Goal: Task Accomplishment & Management: Use online tool/utility

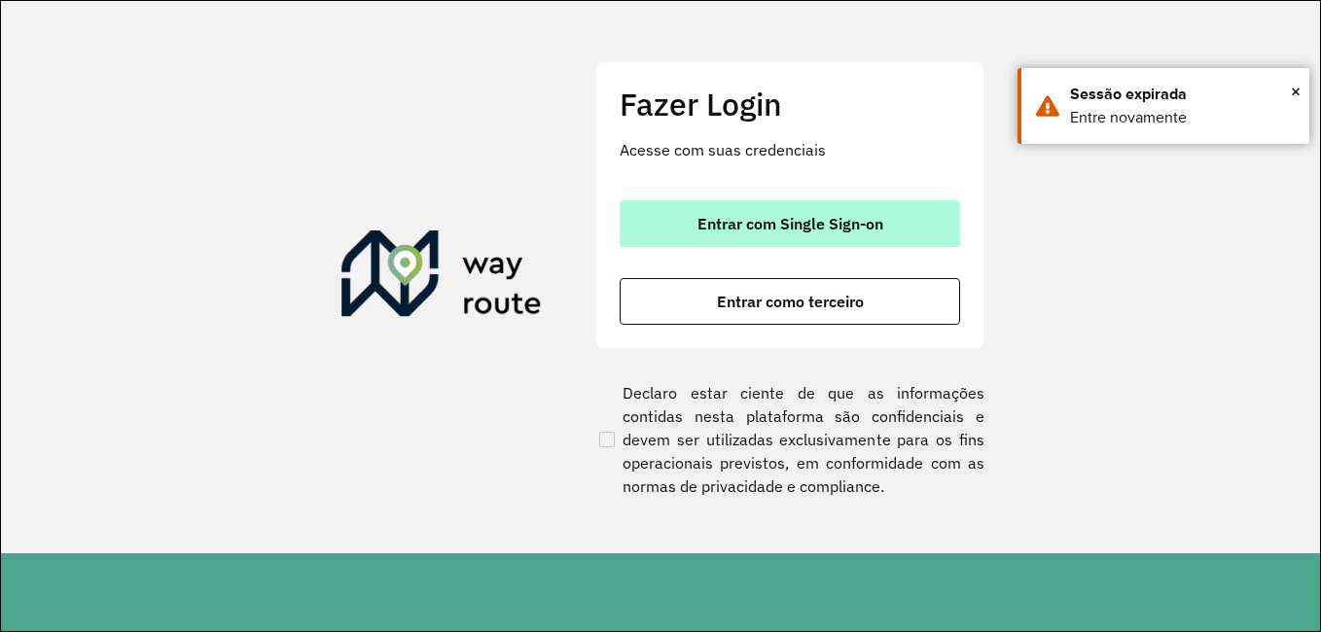
click at [809, 229] on span "Entrar com Single Sign-on" at bounding box center [790, 224] width 186 height 16
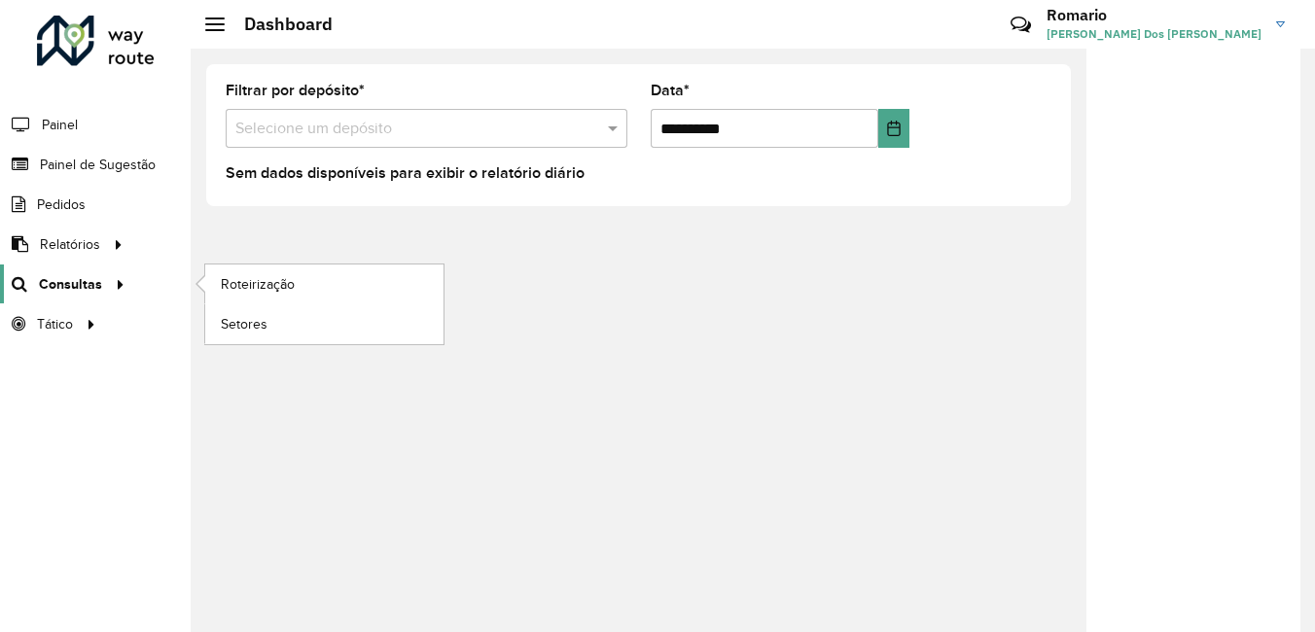
click at [74, 285] on span "Consultas" at bounding box center [70, 284] width 63 height 20
click at [254, 277] on span "Roteirização" at bounding box center [260, 284] width 79 height 20
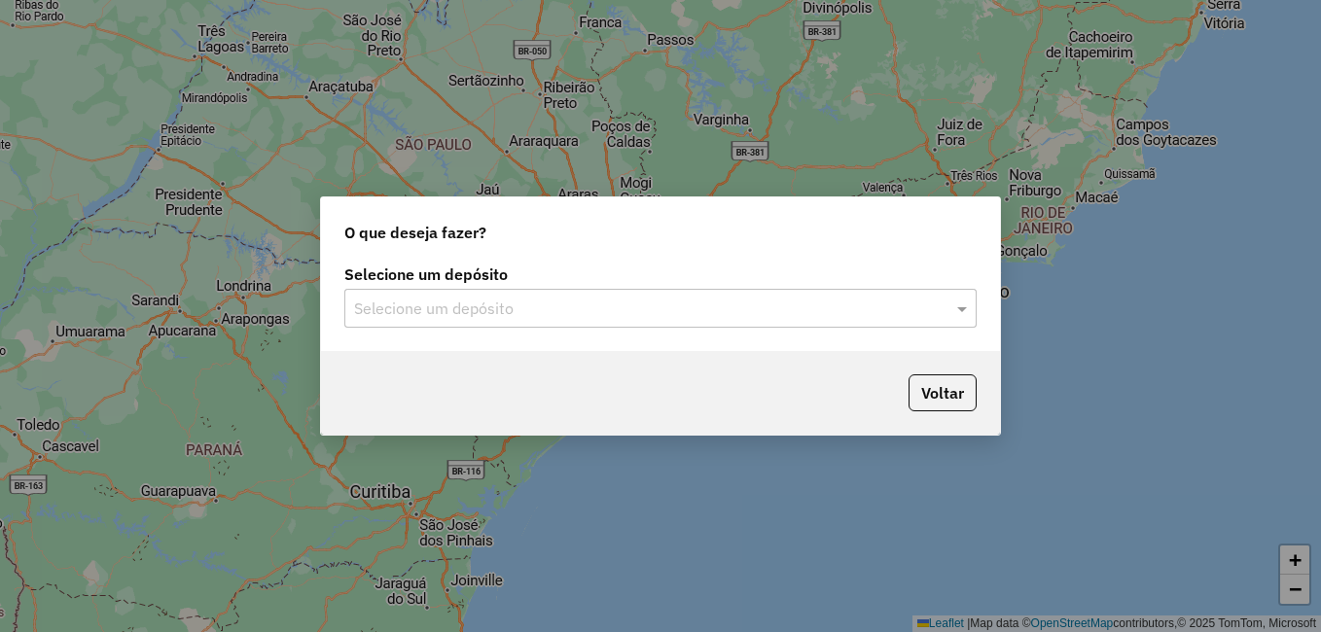
click at [467, 309] on input "text" at bounding box center [641, 309] width 574 height 23
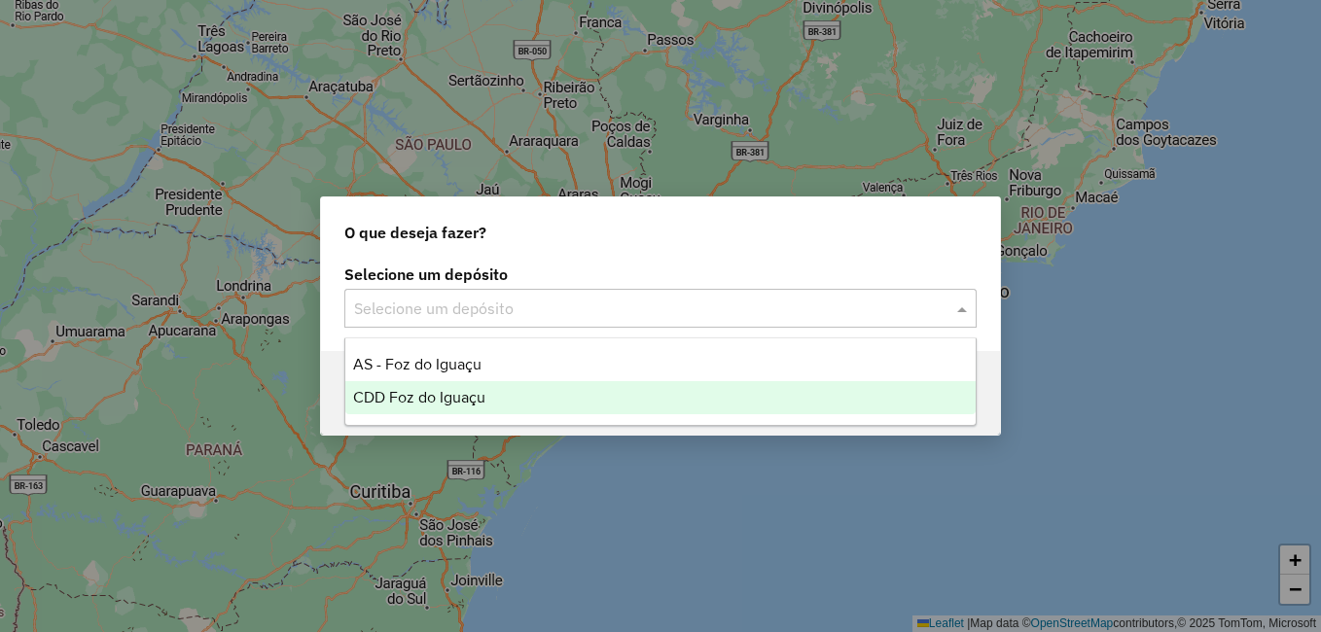
click at [432, 396] on span "CDD Foz do Iguaçu" at bounding box center [419, 397] width 132 height 17
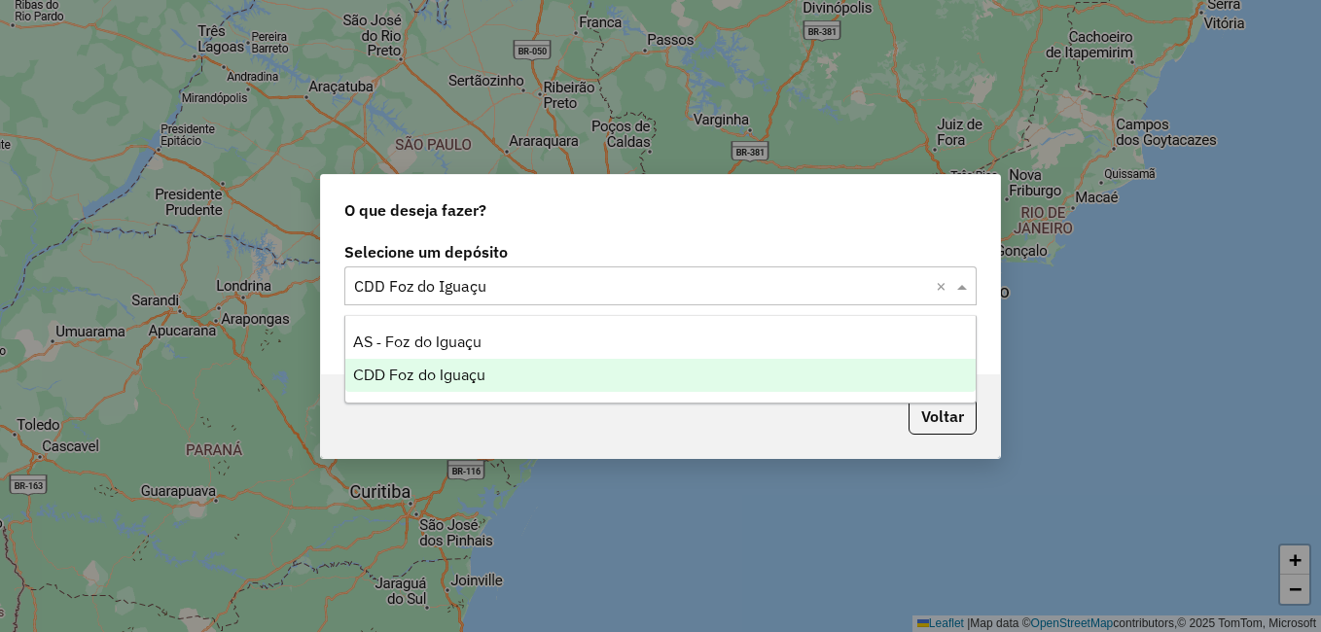
click at [568, 280] on input "text" at bounding box center [641, 286] width 574 height 23
click at [475, 367] on span "CDD Foz do Iguaçu" at bounding box center [419, 375] width 132 height 17
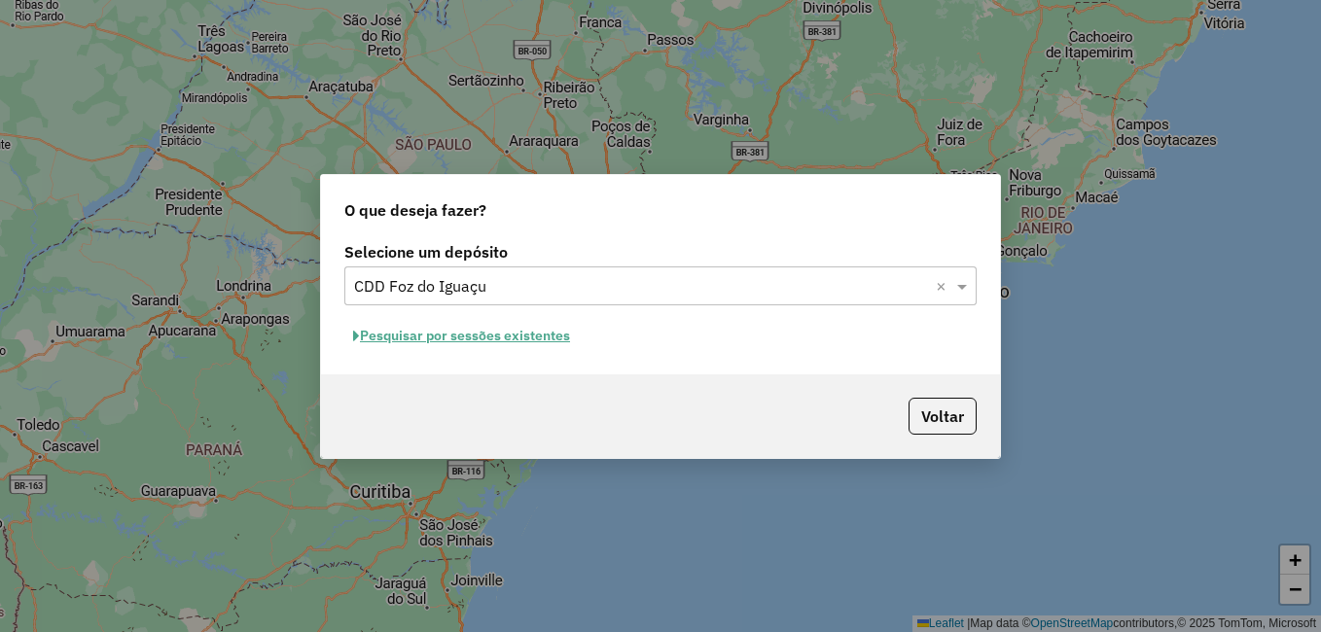
click at [858, 358] on div "Selecione um depósito Selecione um depósito × CDD Foz do Iguaçu × Pesquisar por…" at bounding box center [660, 305] width 679 height 137
click at [922, 404] on button "Voltar" at bounding box center [942, 416] width 68 height 37
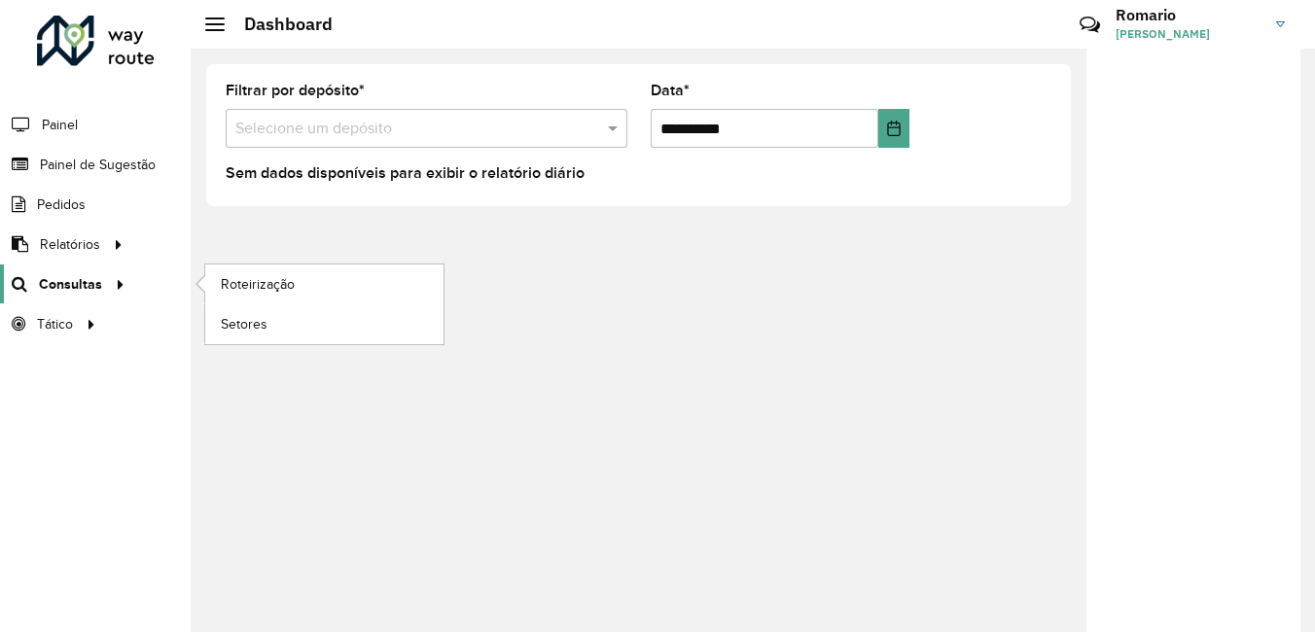
click at [71, 276] on span "Consultas" at bounding box center [70, 284] width 63 height 20
click at [317, 286] on link "Roteirização" at bounding box center [324, 284] width 238 height 39
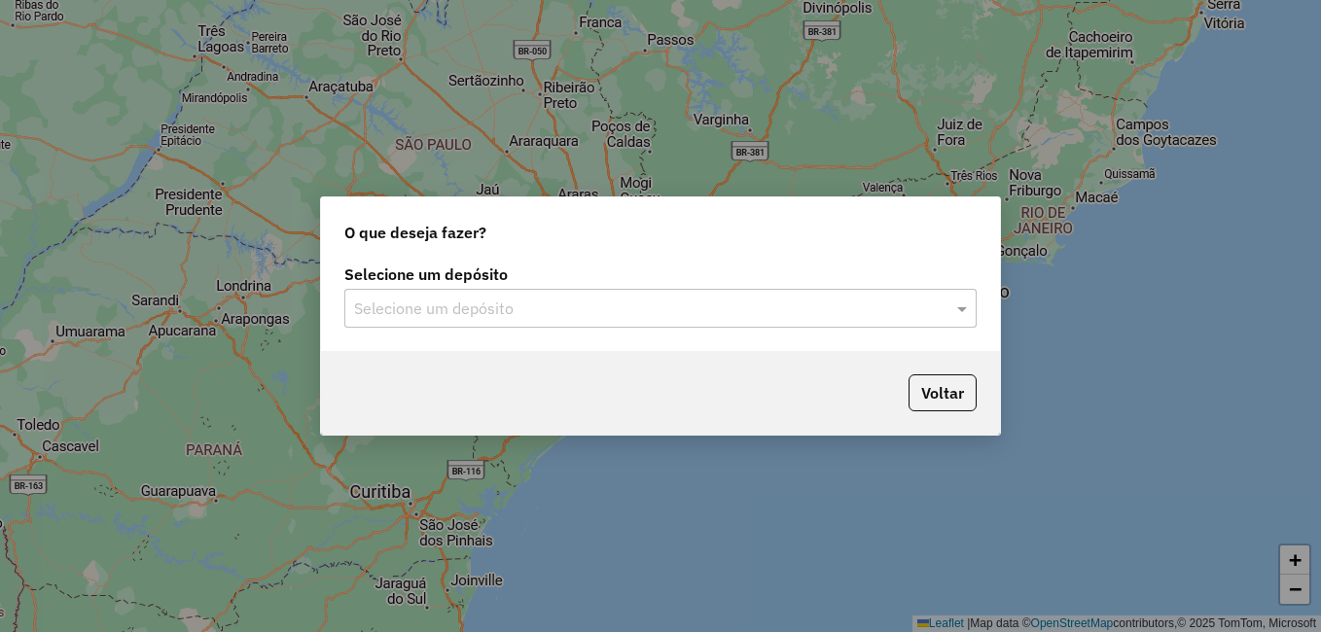
click at [563, 310] on input "text" at bounding box center [641, 309] width 574 height 23
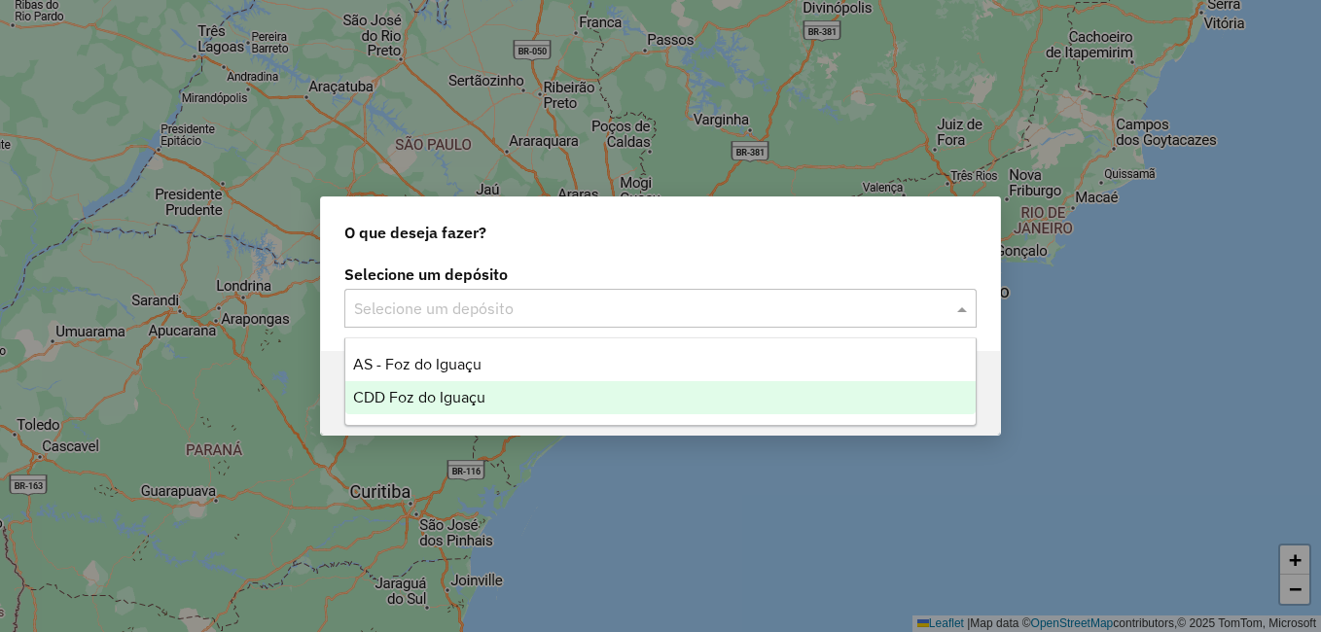
click at [448, 395] on span "CDD Foz do Iguaçu" at bounding box center [419, 397] width 132 height 17
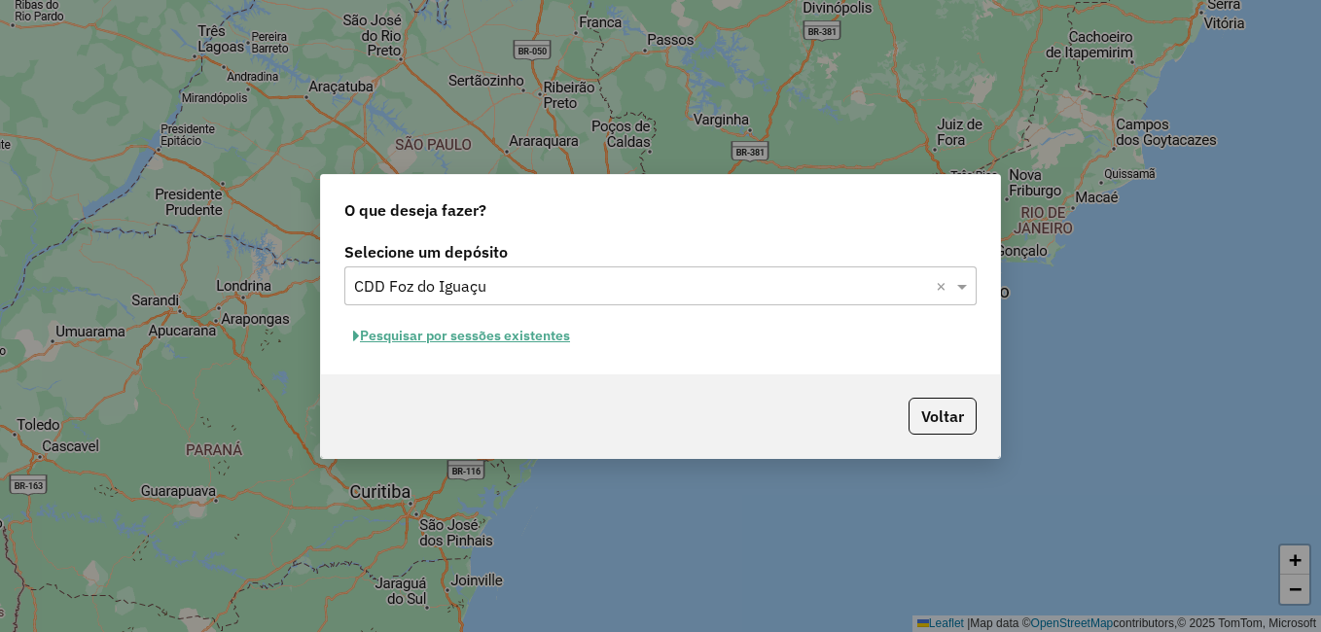
click at [492, 334] on button "Pesquisar por sessões existentes" at bounding box center [461, 336] width 234 height 30
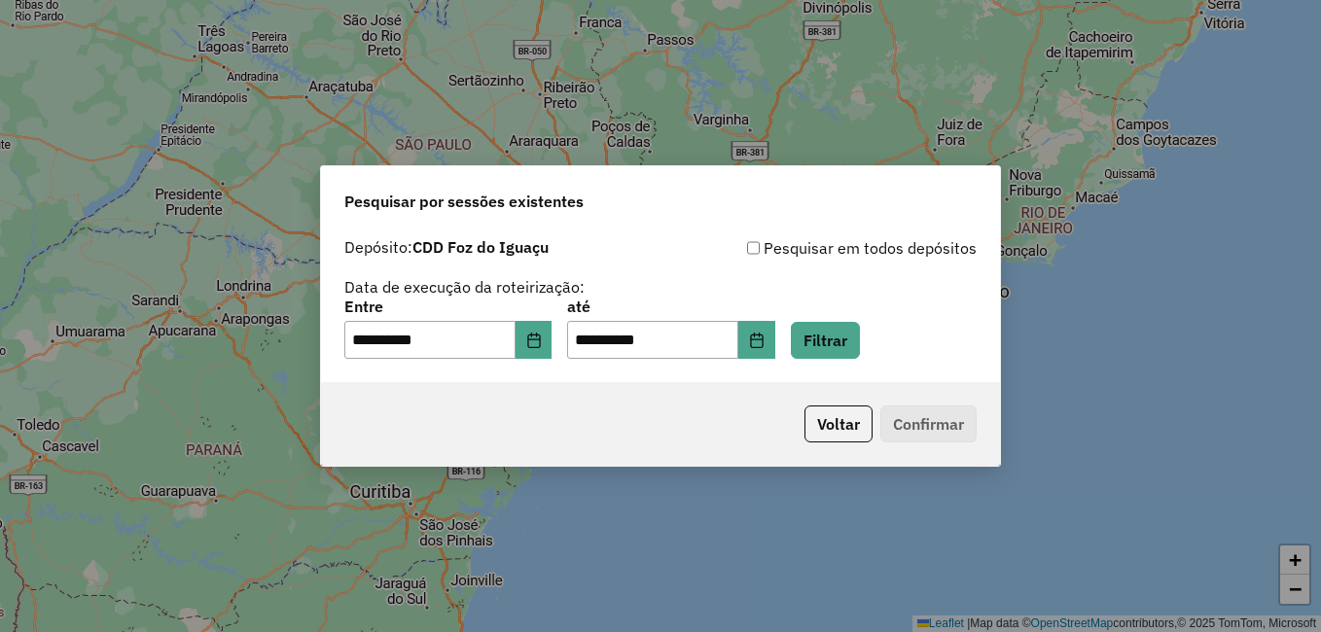
click at [911, 425] on p-footer "Voltar Confirmar" at bounding box center [887, 424] width 180 height 37
click at [930, 417] on p-footer "Voltar Confirmar" at bounding box center [887, 424] width 180 height 37
click at [851, 346] on button "Filtrar" at bounding box center [825, 340] width 69 height 37
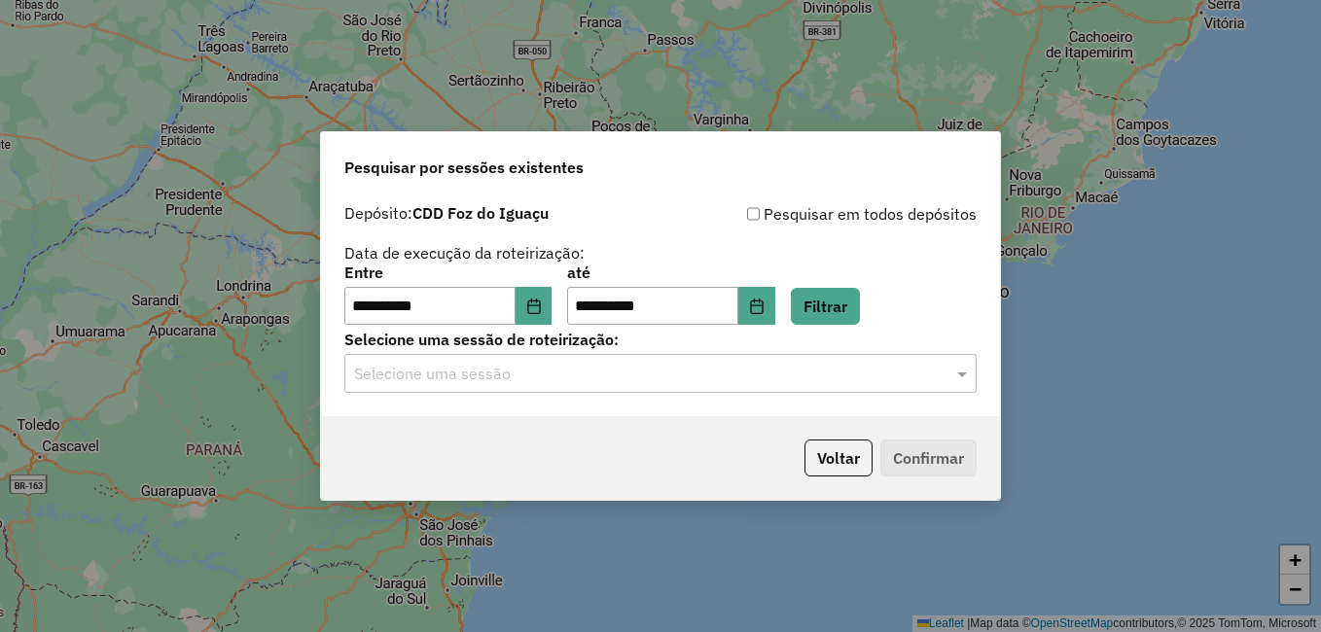
click at [498, 375] on input "text" at bounding box center [641, 374] width 574 height 23
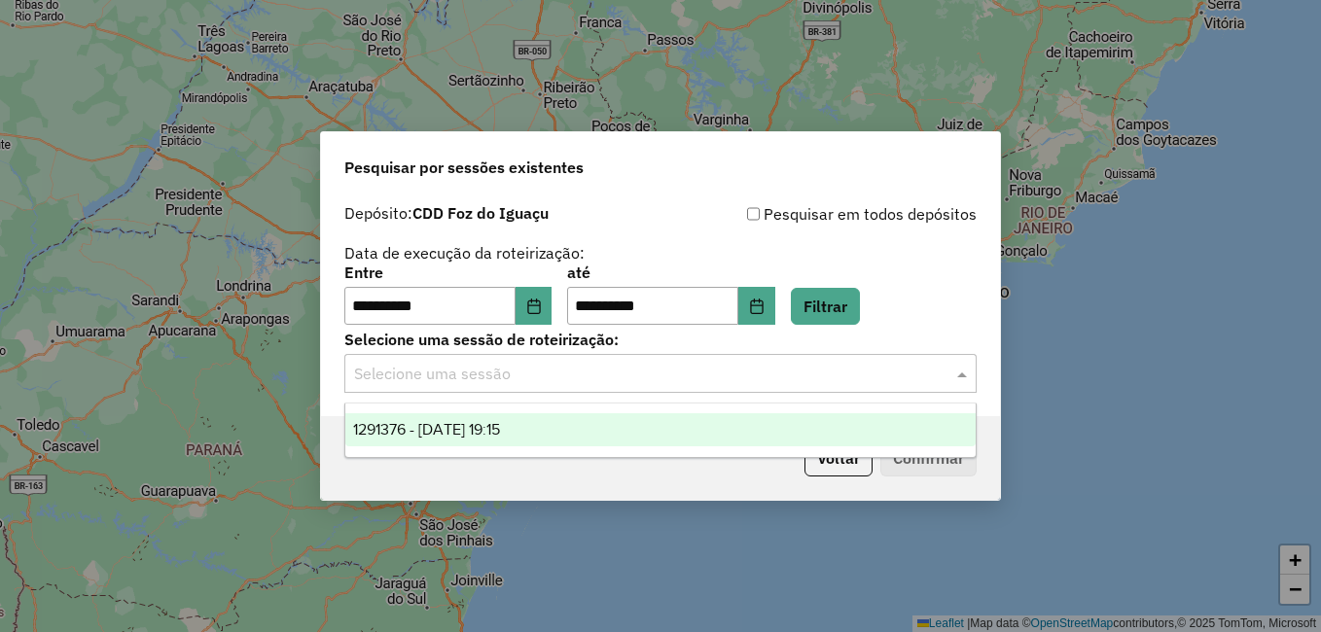
click at [470, 432] on span "1291376 - 09/10/2025 19:15" at bounding box center [426, 429] width 147 height 17
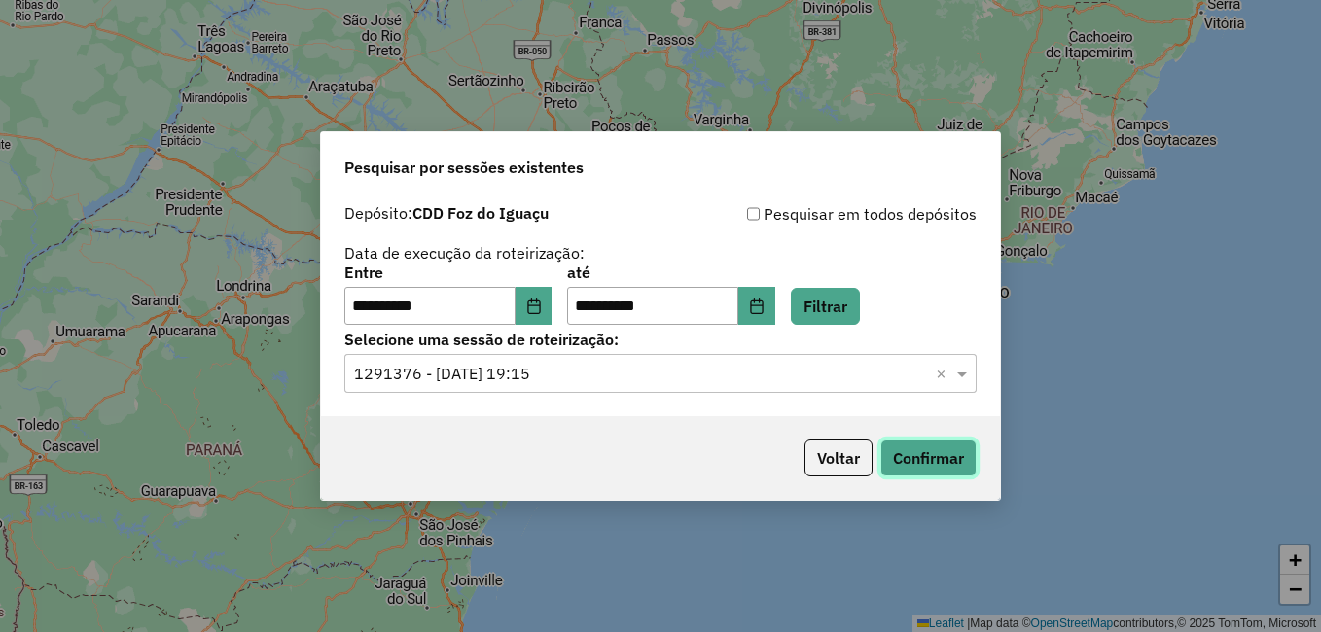
click at [930, 461] on button "Confirmar" at bounding box center [928, 458] width 96 height 37
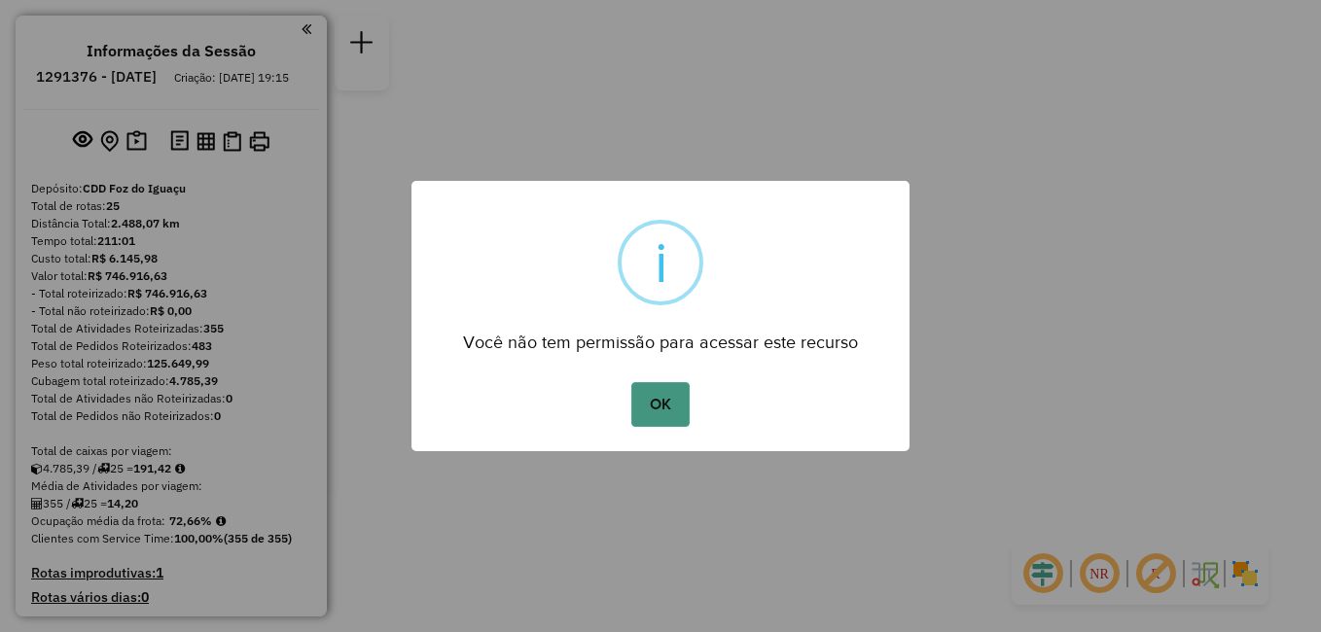
click at [669, 409] on button "OK" at bounding box center [659, 404] width 57 height 45
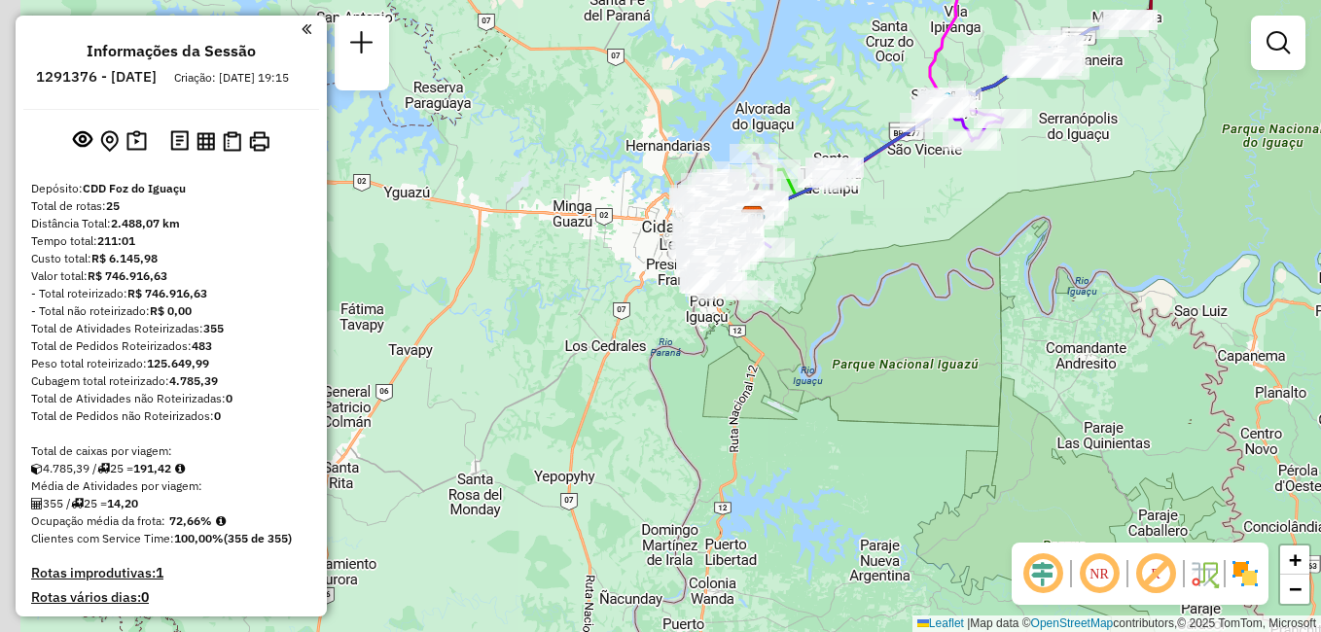
drag, startPoint x: 714, startPoint y: 354, endPoint x: 806, endPoint y: 256, distance: 134.9
click at [806, 256] on div "Janela de atendimento Grade de atendimento Capacidade Transportadoras Veículos …" at bounding box center [660, 316] width 1321 height 632
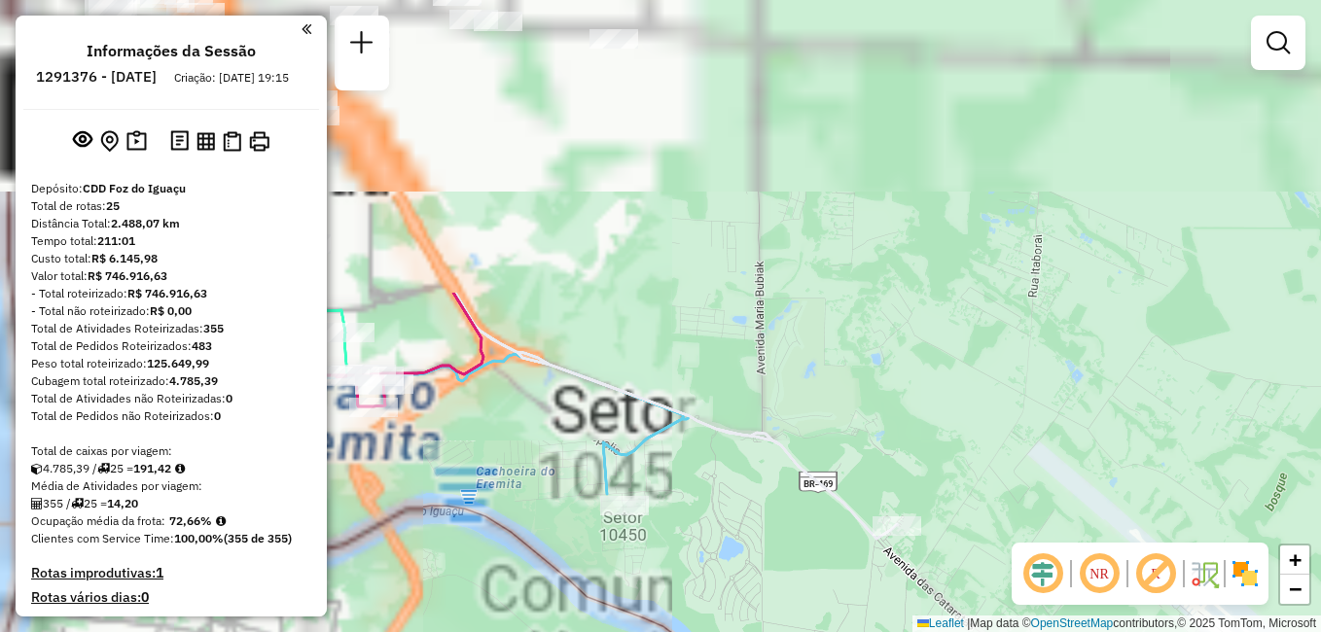
drag, startPoint x: 739, startPoint y: 217, endPoint x: 906, endPoint y: 599, distance: 416.9
click at [906, 599] on div "Janela de atendimento Grade de atendimento Capacidade Transportadoras Veículos …" at bounding box center [660, 316] width 1321 height 632
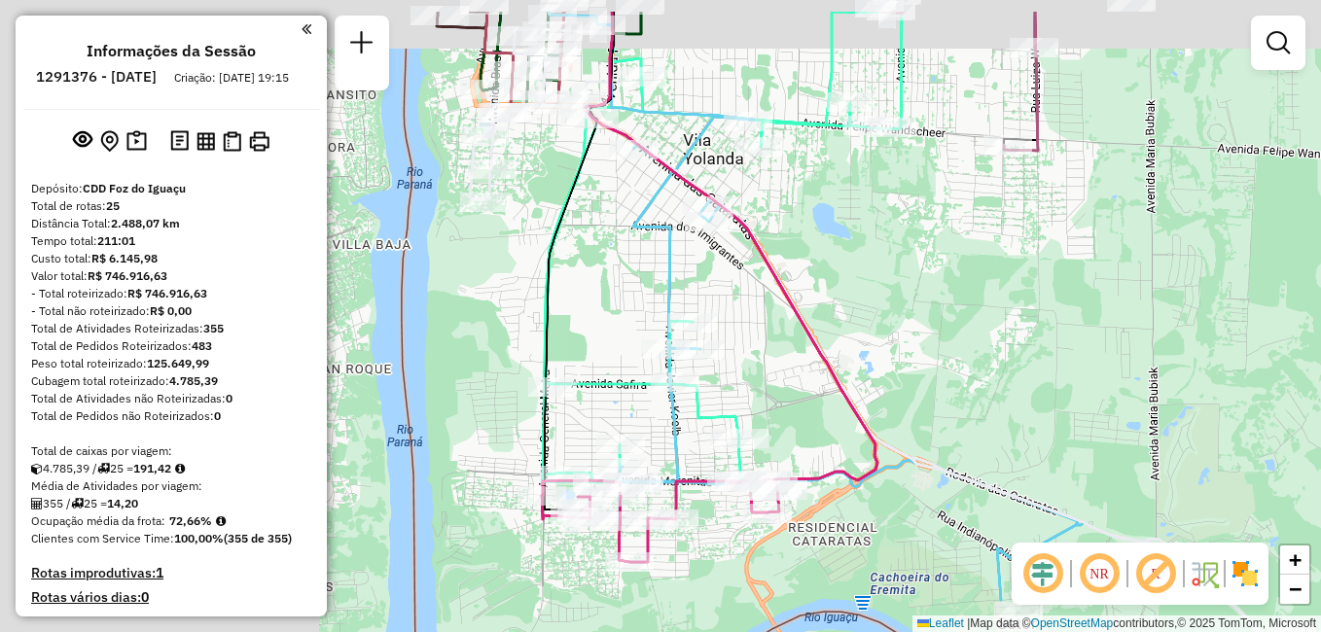
drag, startPoint x: 693, startPoint y: 336, endPoint x: 1062, endPoint y: 429, distance: 381.2
click at [1067, 428] on div "Janela de atendimento Grade de atendimento Capacidade Transportadoras Veículos …" at bounding box center [660, 316] width 1321 height 632
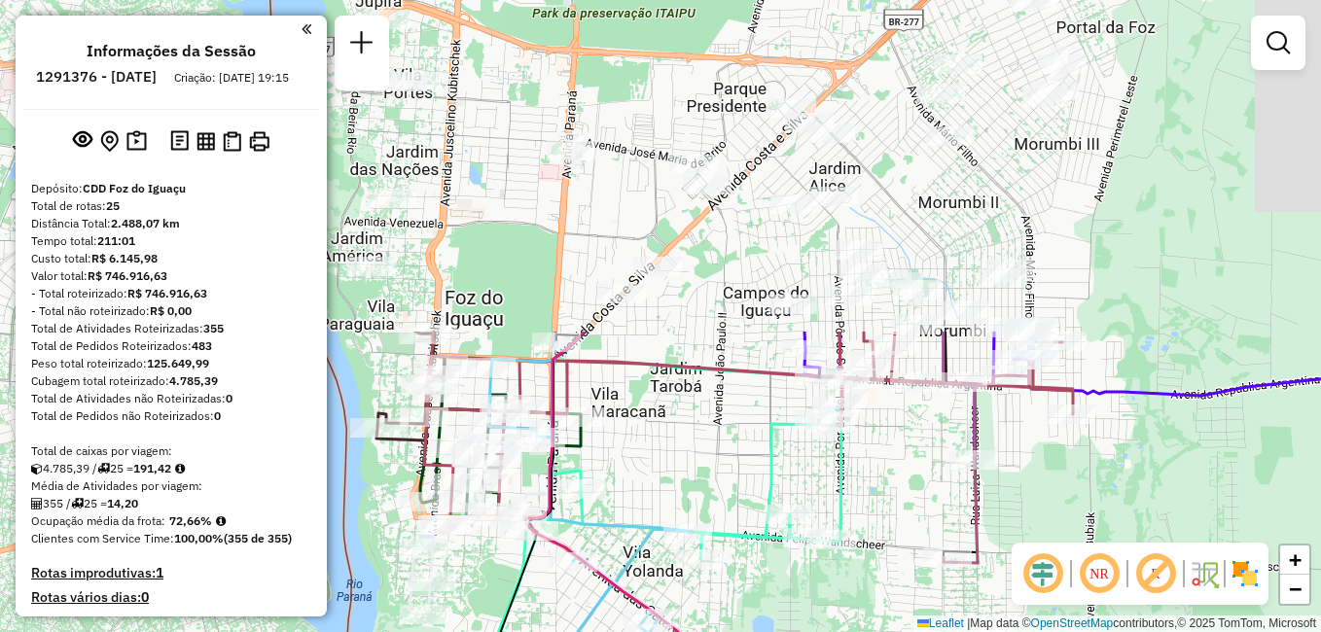
drag, startPoint x: 881, startPoint y: 255, endPoint x: 816, endPoint y: 654, distance: 404.1
click at [816, 631] on html "Aguarde... Pop-up bloqueado! Seu navegador bloqueou automáticamente a abertura …" at bounding box center [660, 316] width 1321 height 632
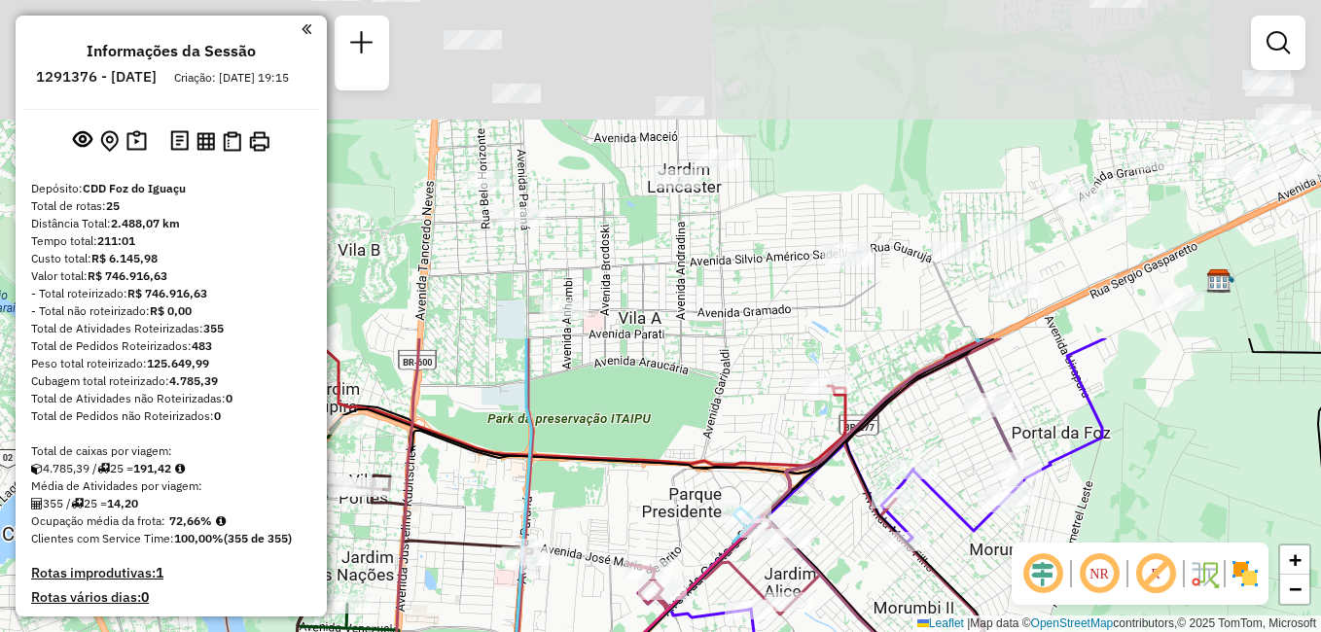
drag, startPoint x: 892, startPoint y: 181, endPoint x: 850, endPoint y: 583, distance: 403.9
click at [850, 583] on div "Janela de atendimento Grade de atendimento Capacidade Transportadoras Veículos …" at bounding box center [660, 316] width 1321 height 632
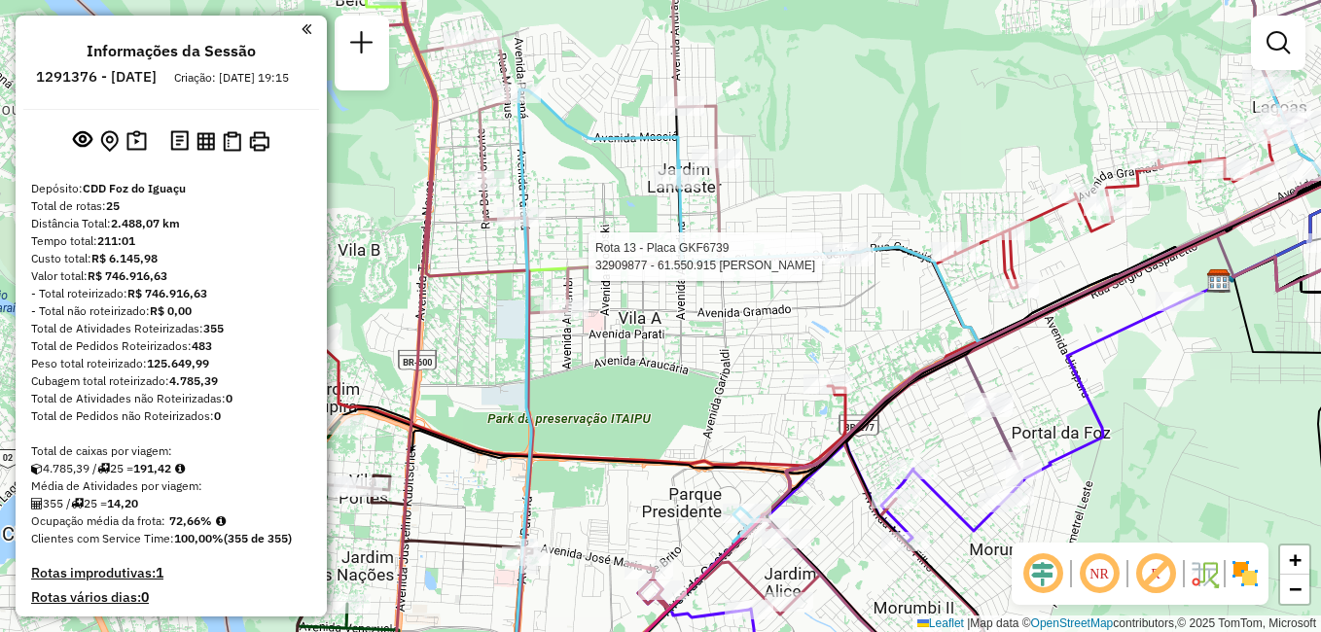
select select "**********"
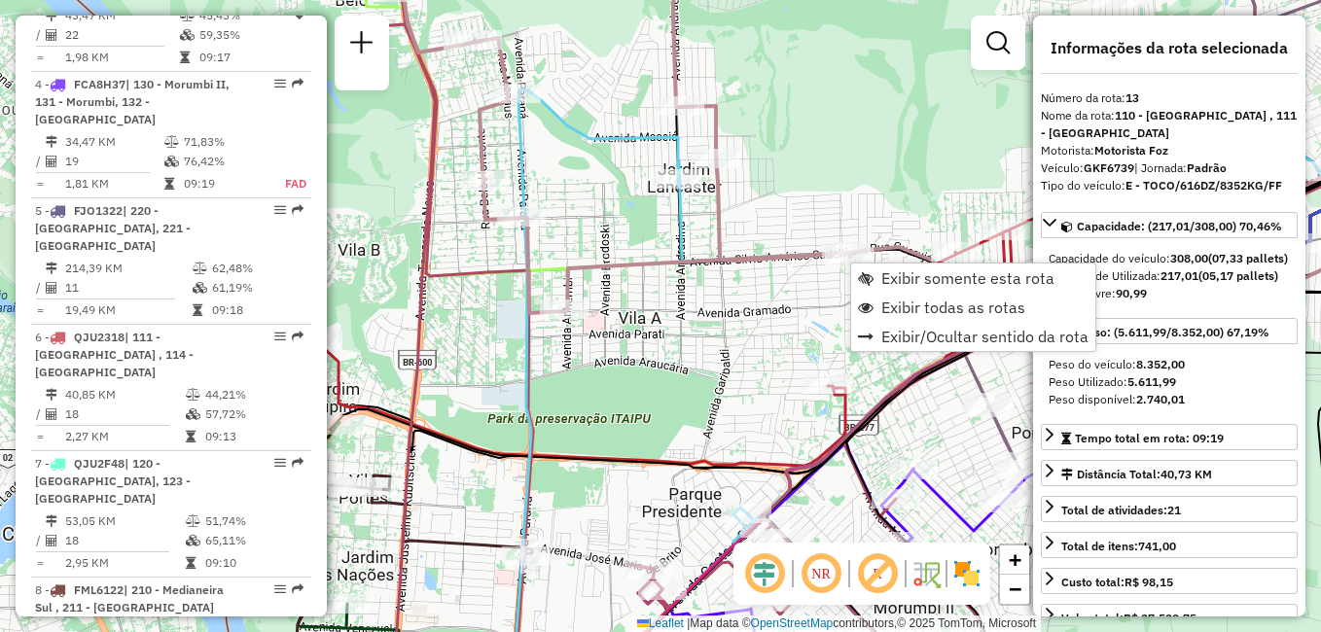
scroll to position [2105, 0]
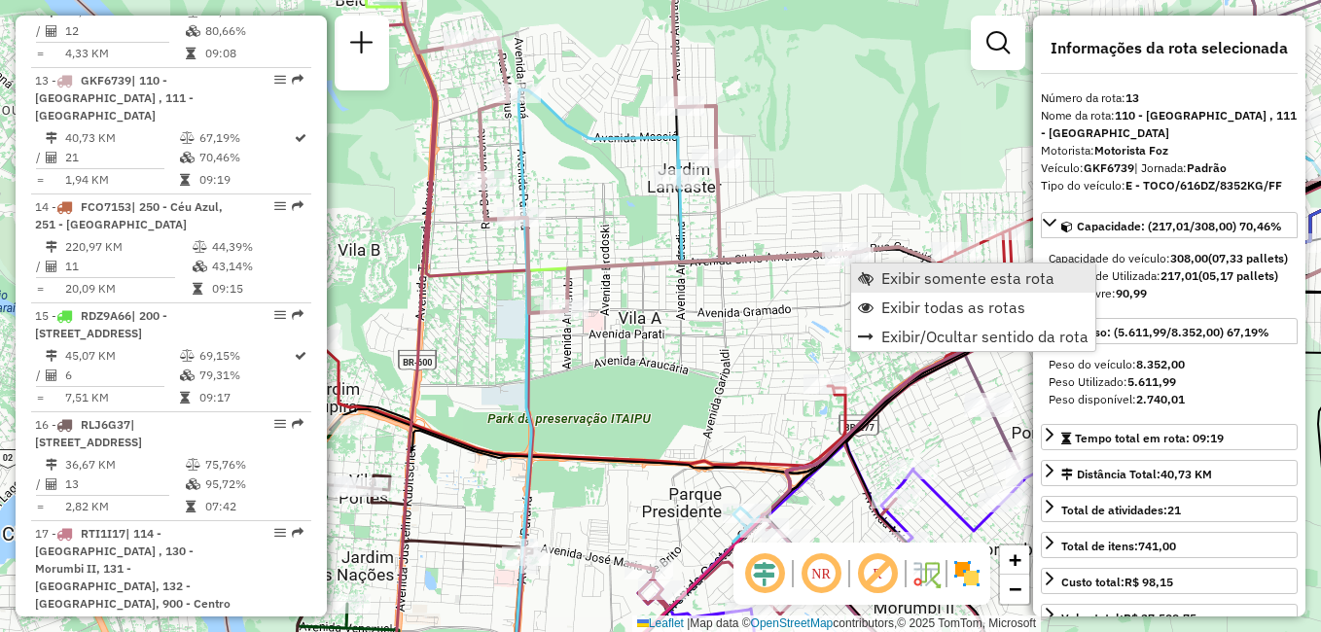
click at [951, 275] on span "Exibir somente esta rota" at bounding box center [967, 278] width 173 height 16
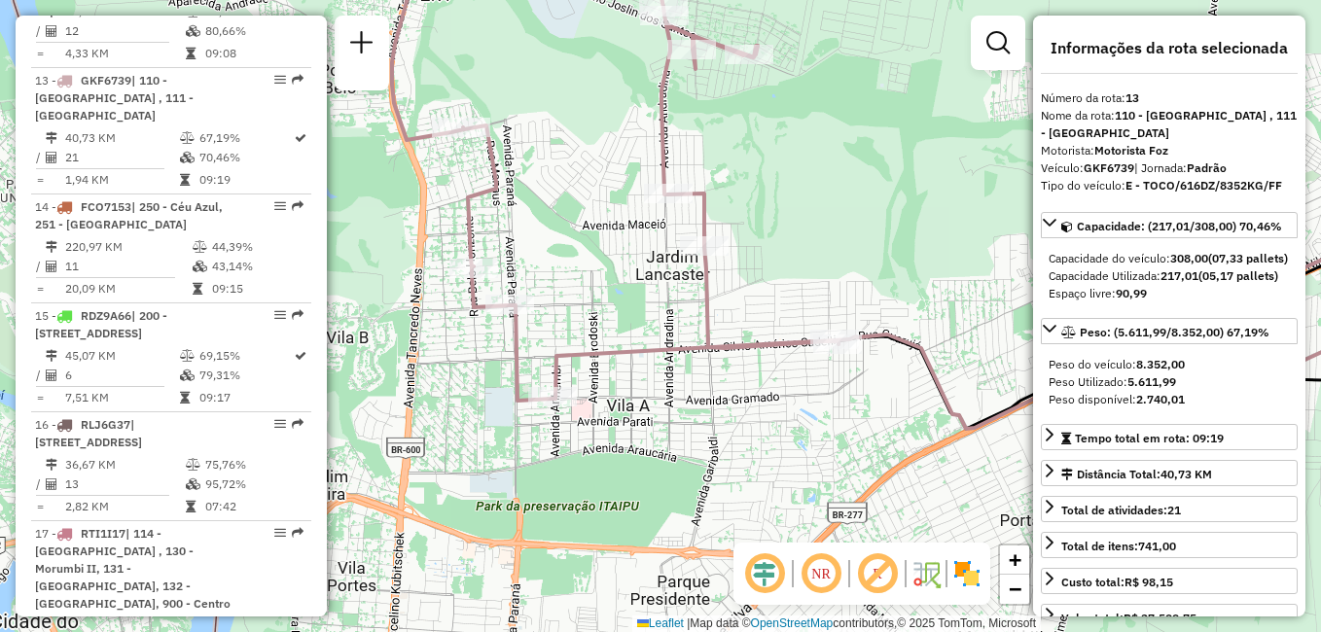
drag, startPoint x: 741, startPoint y: 384, endPoint x: 949, endPoint y: 203, distance: 275.8
click at [949, 204] on div "Janela de atendimento Grade de atendimento Capacidade Transportadoras Veículos …" at bounding box center [660, 316] width 1321 height 632
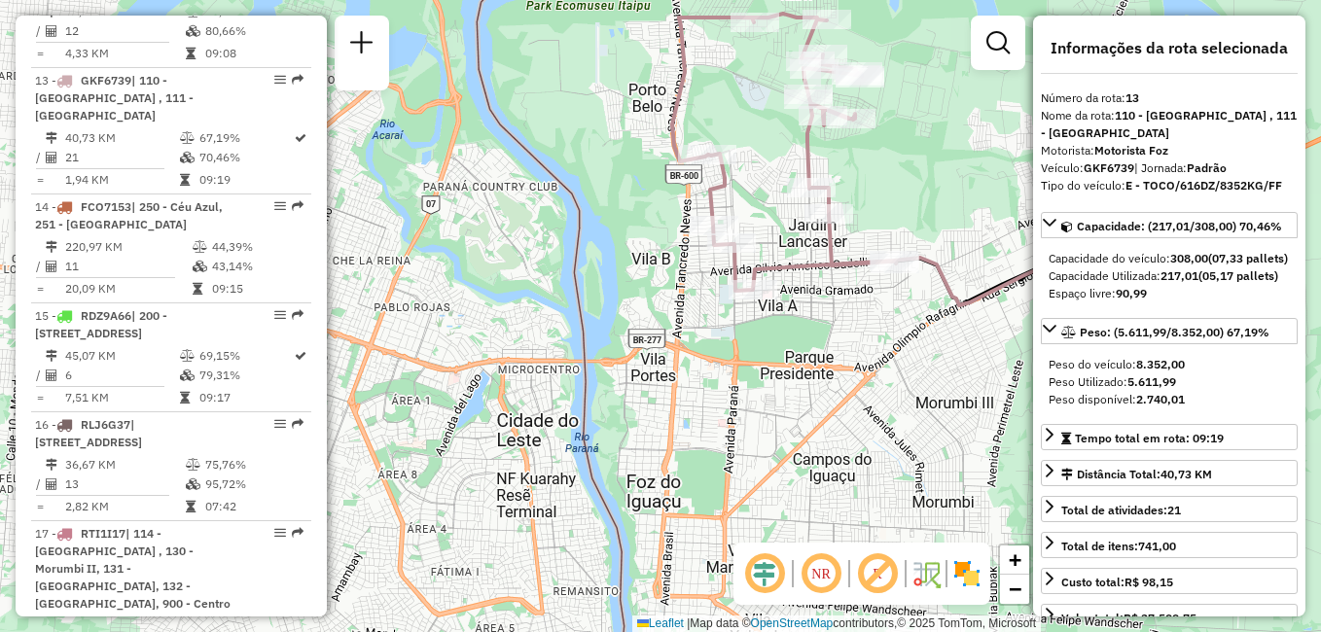
drag, startPoint x: 897, startPoint y: 254, endPoint x: 944, endPoint y: 209, distance: 65.4
click at [944, 209] on div "Janela de atendimento Grade de atendimento Capacidade Transportadoras Veículos …" at bounding box center [660, 316] width 1321 height 632
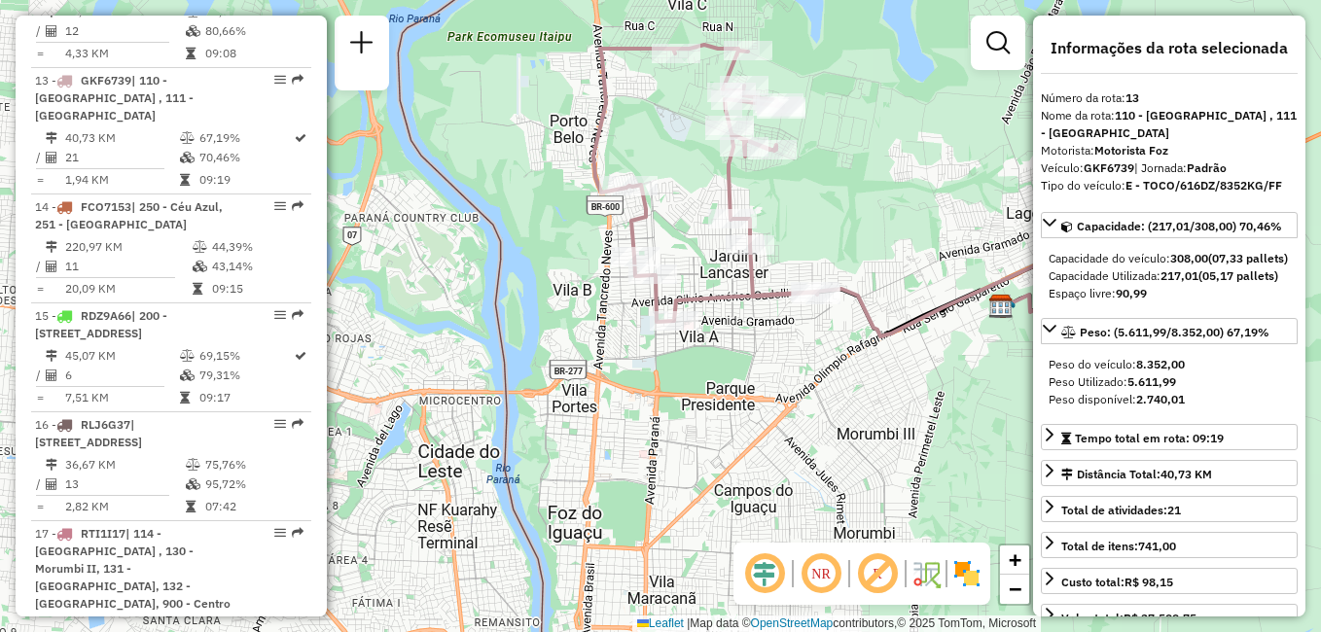
drag, startPoint x: 900, startPoint y: 314, endPoint x: 820, endPoint y: 345, distance: 85.6
click at [820, 345] on div "Janela de atendimento Grade de atendimento Capacidade Transportadoras Veículos …" at bounding box center [660, 316] width 1321 height 632
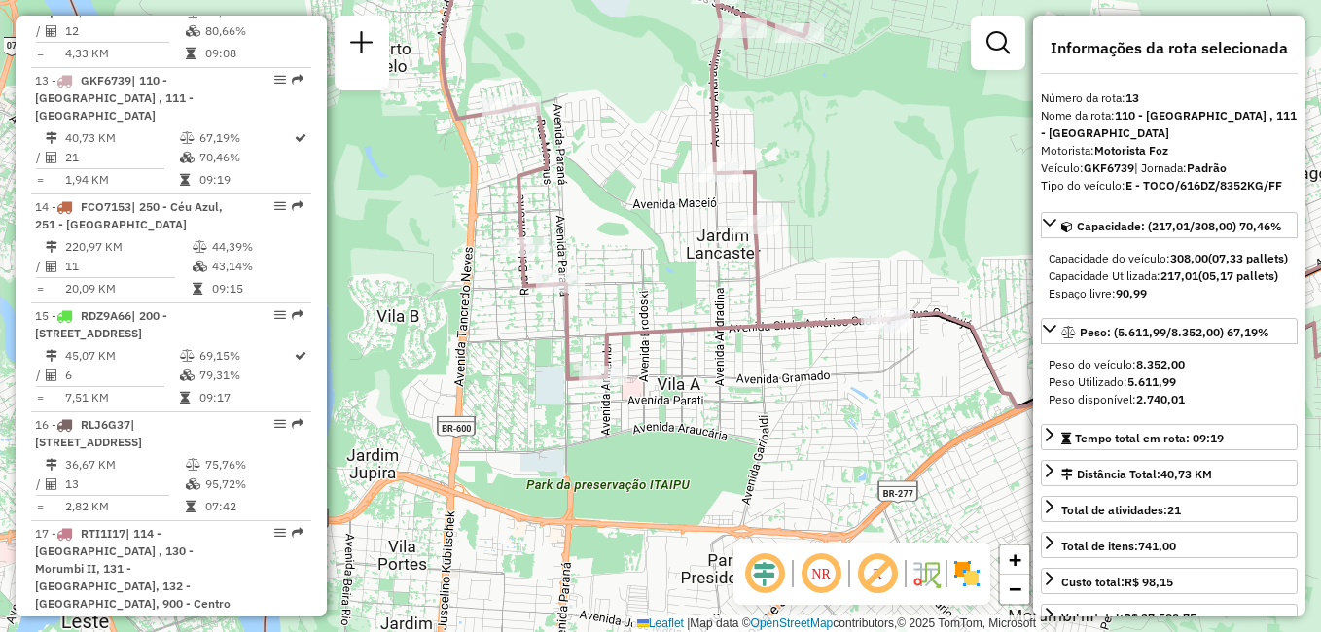
drag, startPoint x: 812, startPoint y: 330, endPoint x: 905, endPoint y: 391, distance: 110.9
click at [905, 391] on div "Janela de atendimento Grade de atendimento Capacidade Transportadoras Veículos …" at bounding box center [660, 316] width 1321 height 632
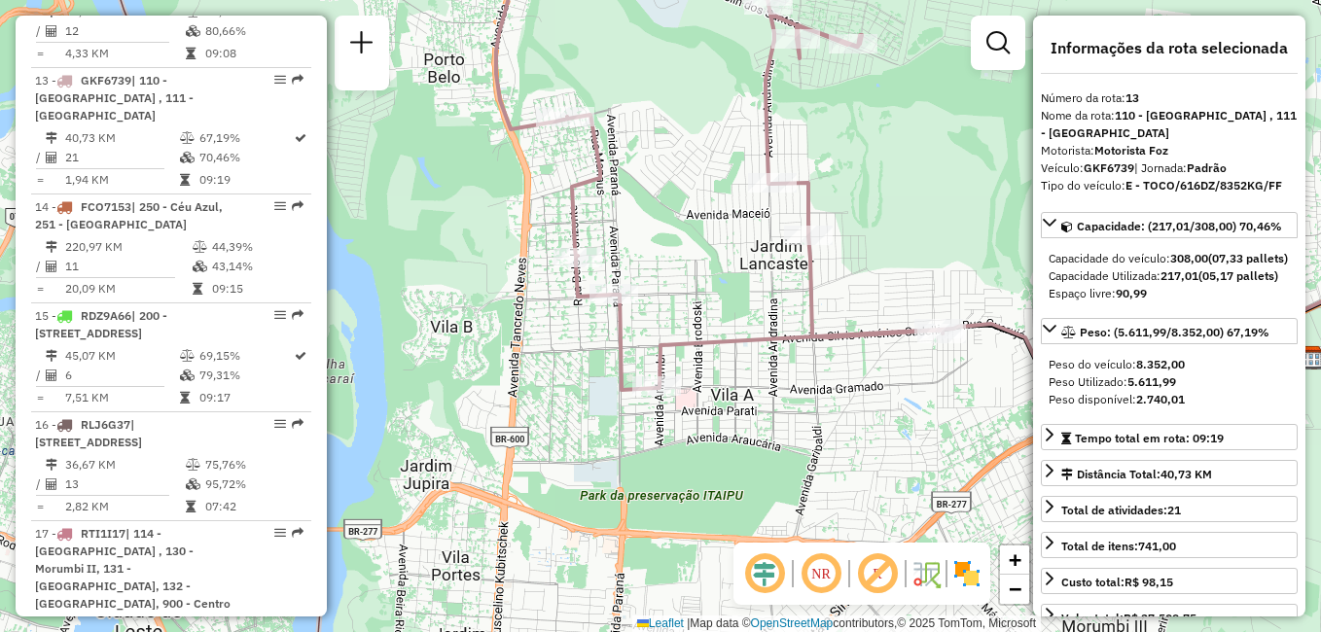
drag, startPoint x: 825, startPoint y: 104, endPoint x: 878, endPoint y: 115, distance: 54.6
click at [878, 115] on div "Janela de atendimento Grade de atendimento Capacidade Transportadoras Veículos …" at bounding box center [660, 316] width 1321 height 632
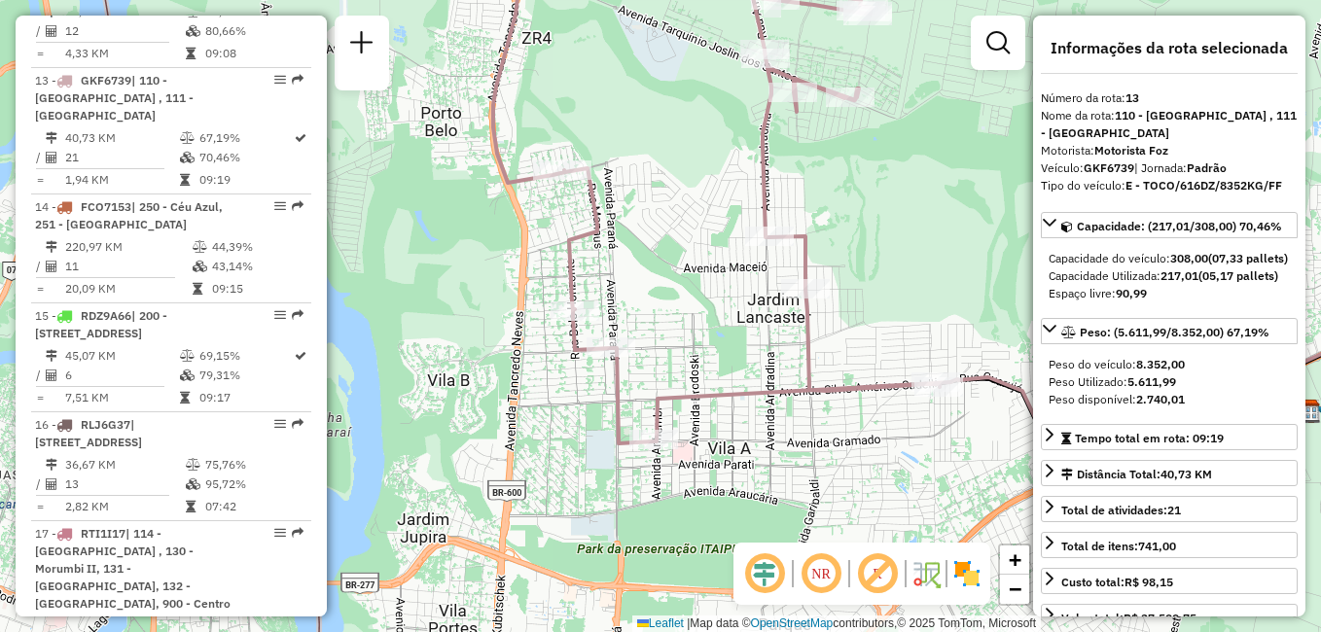
drag, startPoint x: 592, startPoint y: 32, endPoint x: 592, endPoint y: 148, distance: 115.7
click at [592, 148] on div "Janela de atendimento Grade de atendimento Capacidade Transportadoras Veículos …" at bounding box center [660, 316] width 1321 height 632
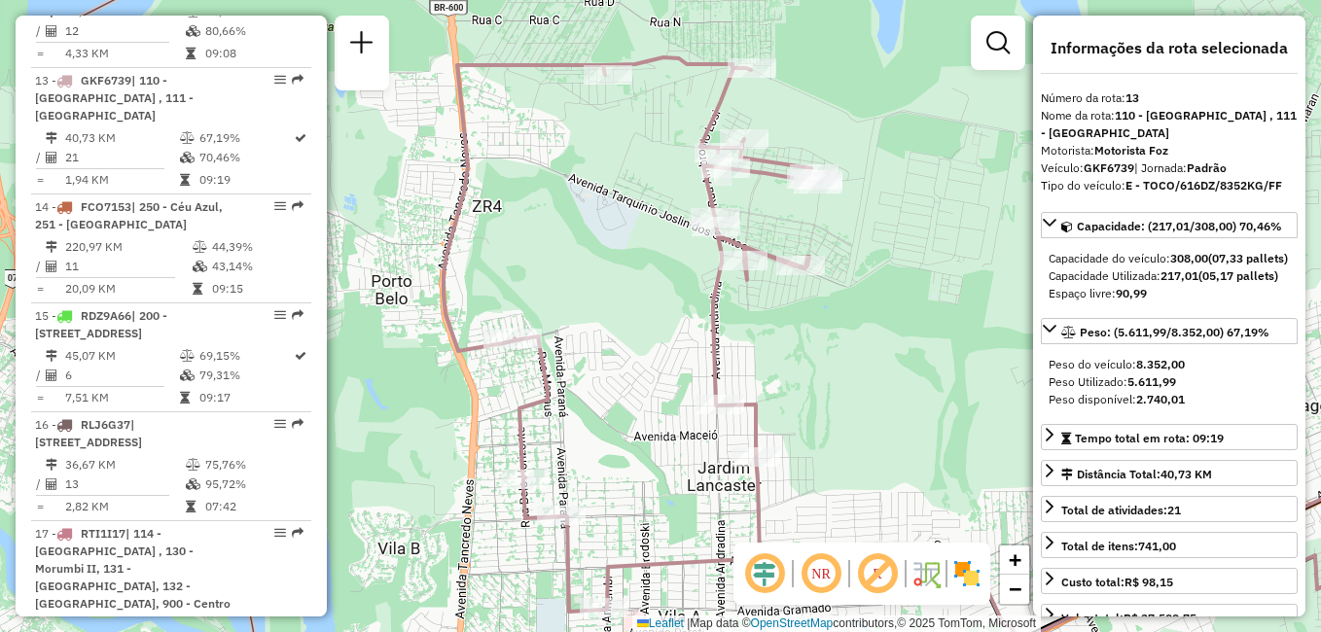
drag, startPoint x: 742, startPoint y: 57, endPoint x: 647, endPoint y: 156, distance: 136.9
click at [677, 163] on div "Janela de atendimento Grade de atendimento Capacidade Transportadoras Veículos …" at bounding box center [660, 316] width 1321 height 632
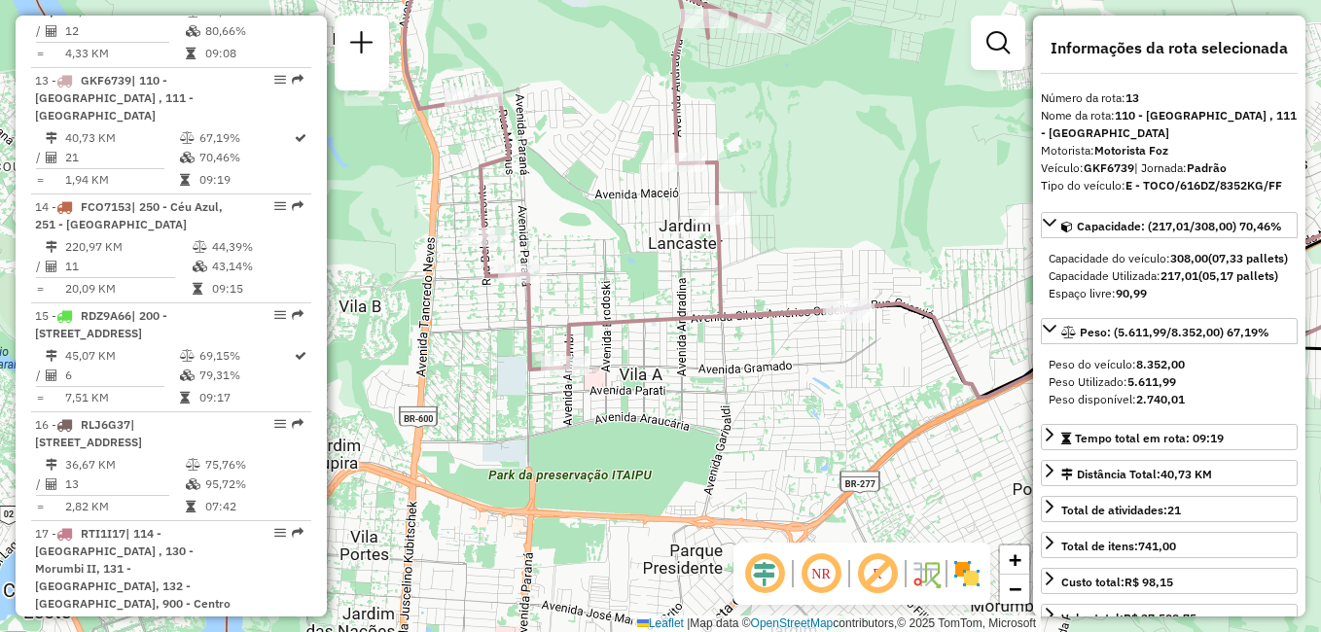
drag, startPoint x: 883, startPoint y: 416, endPoint x: 856, endPoint y: 172, distance: 245.7
click at [856, 172] on div "Janela de atendimento Grade de atendimento Capacidade Transportadoras Veículos …" at bounding box center [660, 316] width 1321 height 632
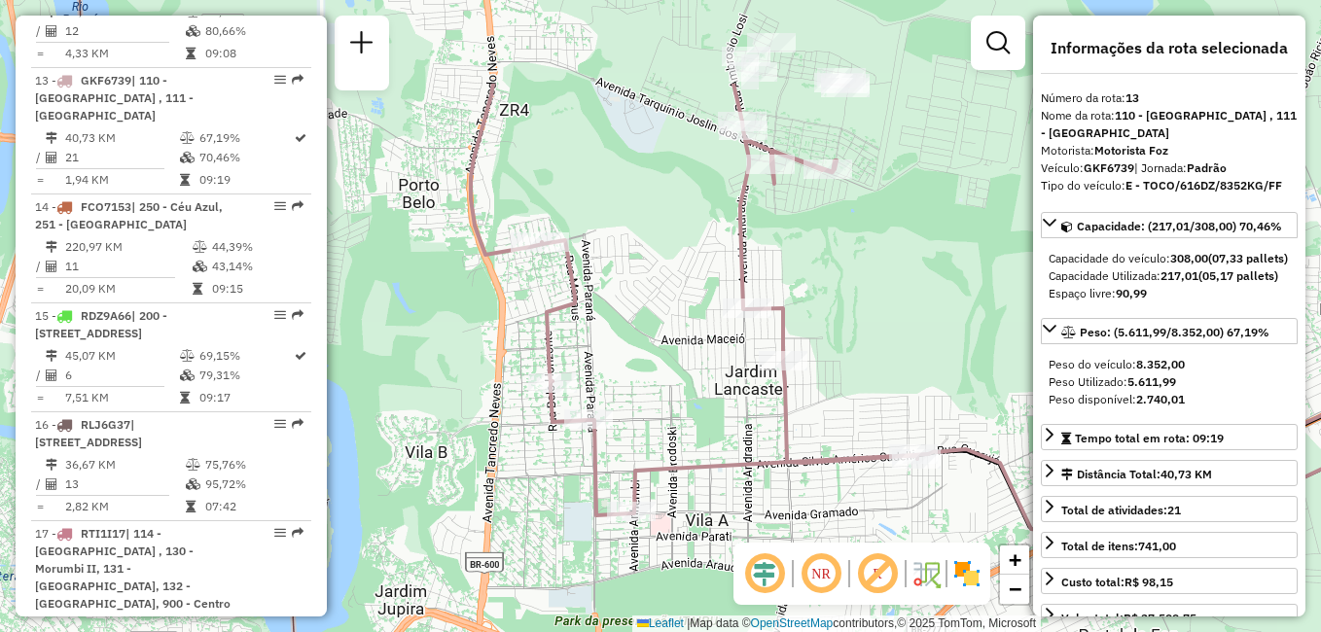
drag, startPoint x: 867, startPoint y: 139, endPoint x: 933, endPoint y: 286, distance: 161.1
click at [933, 286] on div "Janela de atendimento Grade de atendimento Capacidade Transportadoras Veículos …" at bounding box center [660, 316] width 1321 height 632
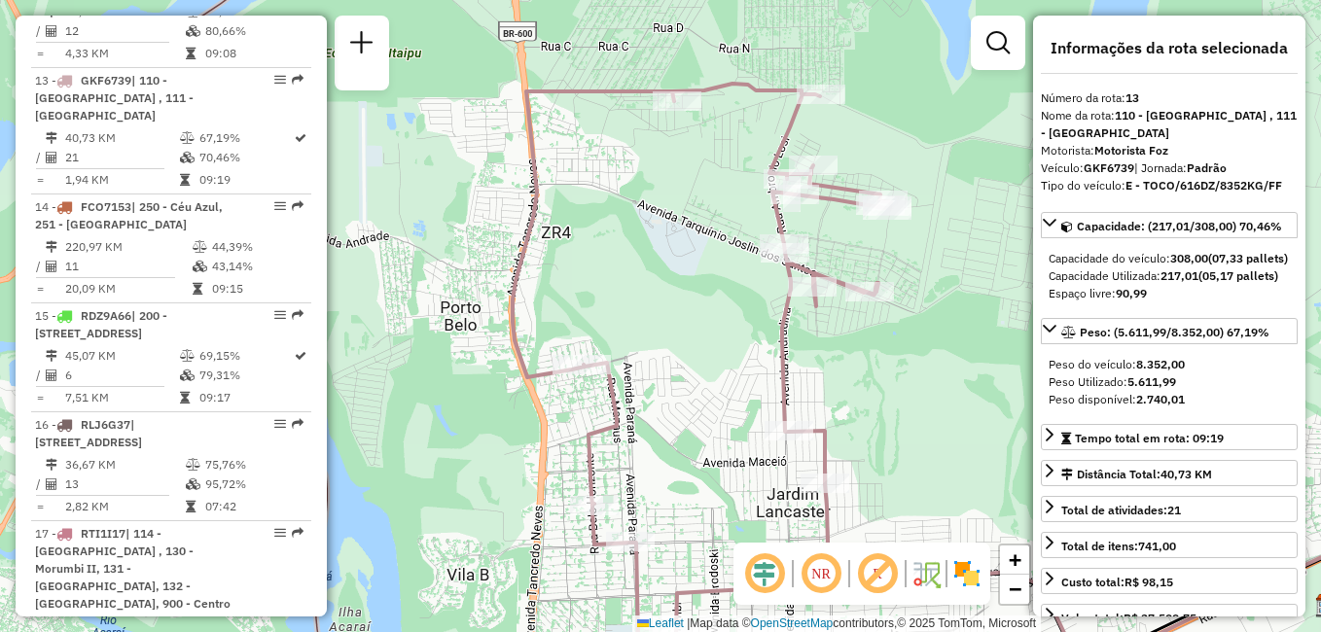
drag, startPoint x: 934, startPoint y: 257, endPoint x: 980, endPoint y: 362, distance: 115.0
click at [982, 361] on div "Janela de atendimento Grade de atendimento Capacidade Transportadoras Veículos …" at bounding box center [660, 316] width 1321 height 632
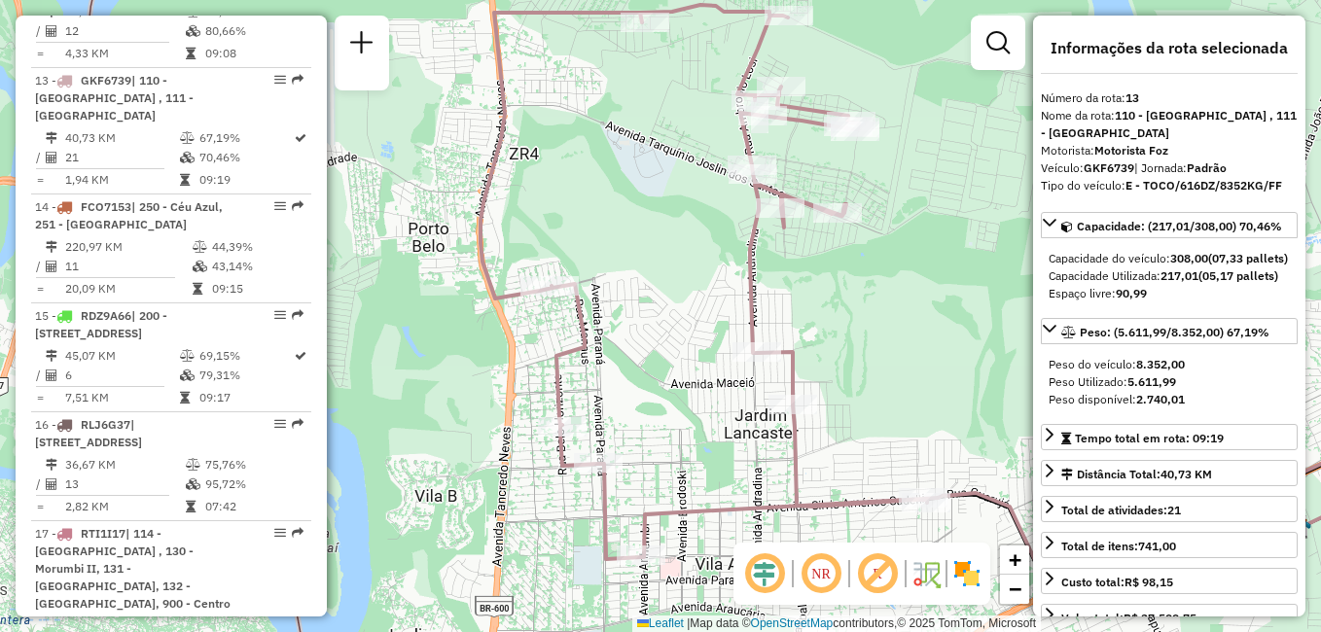
drag, startPoint x: 931, startPoint y: 376, endPoint x: 905, endPoint y: 286, distance: 94.2
click at [905, 286] on div "Janela de atendimento Grade de atendimento Capacidade Transportadoras Veículos …" at bounding box center [660, 316] width 1321 height 632
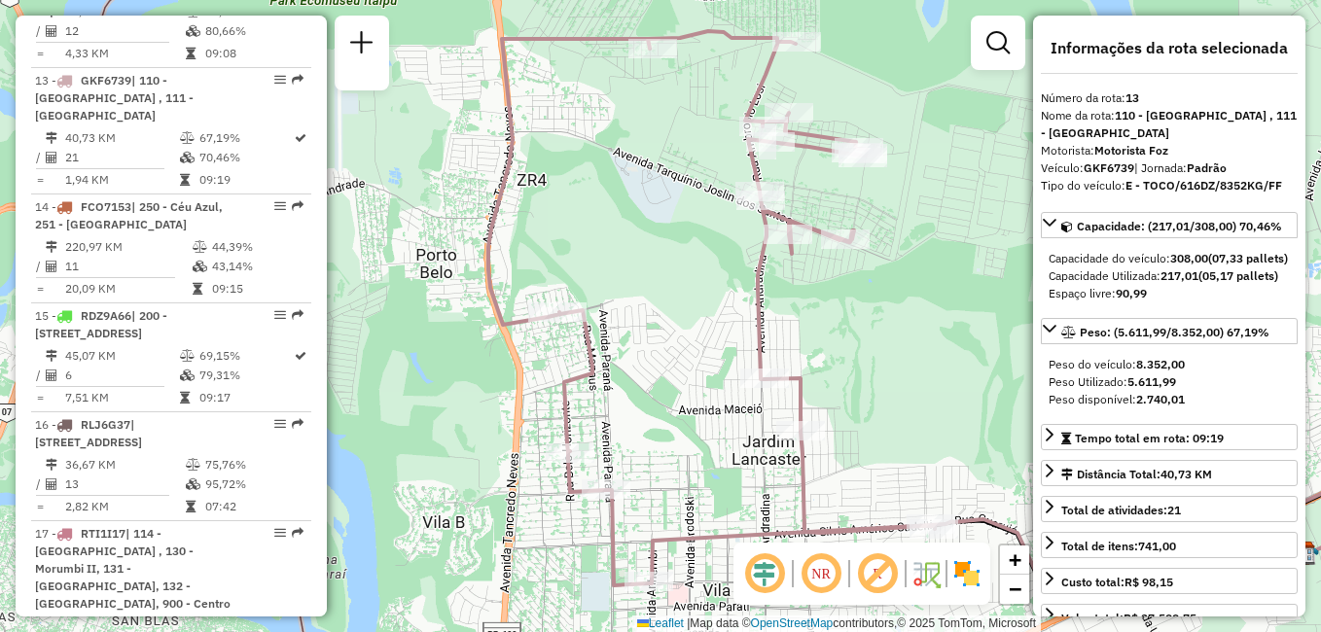
drag, startPoint x: 908, startPoint y: 289, endPoint x: 916, endPoint y: 322, distance: 34.0
click at [916, 322] on div "Janela de atendimento Grade de atendimento Capacidade Transportadoras Veículos …" at bounding box center [660, 316] width 1321 height 632
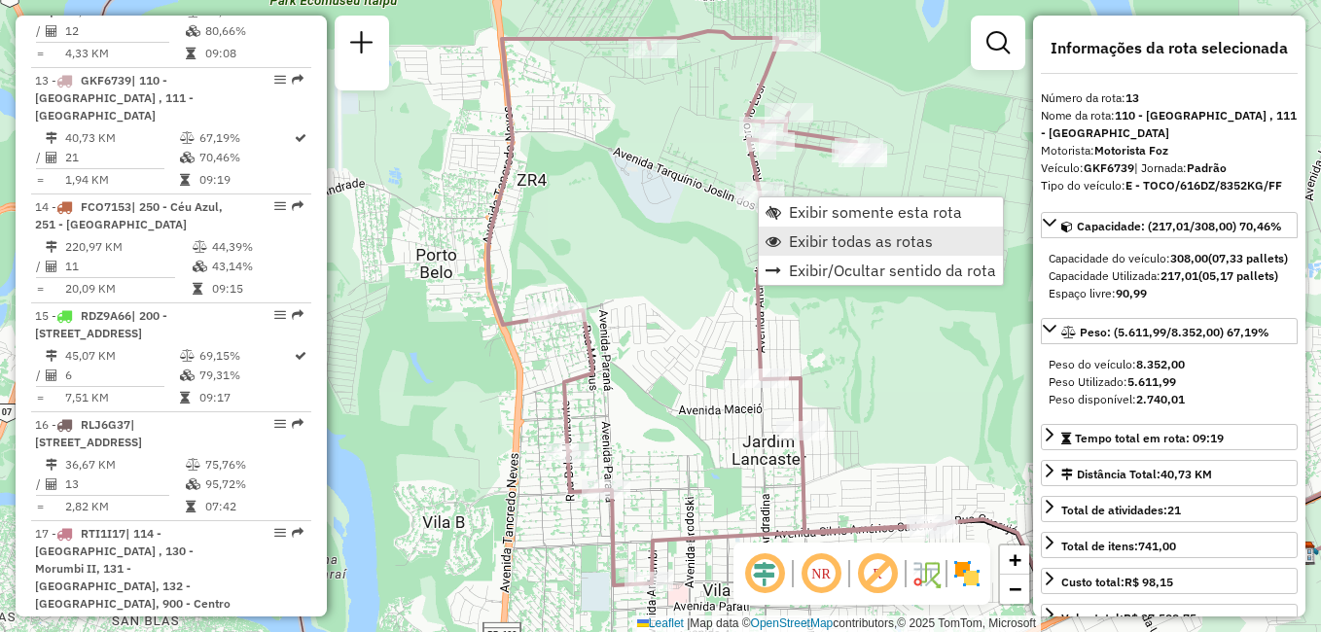
drag, startPoint x: 864, startPoint y: 235, endPoint x: 769, endPoint y: 236, distance: 94.4
click at [865, 236] on span "Exibir todas as rotas" at bounding box center [861, 241] width 144 height 16
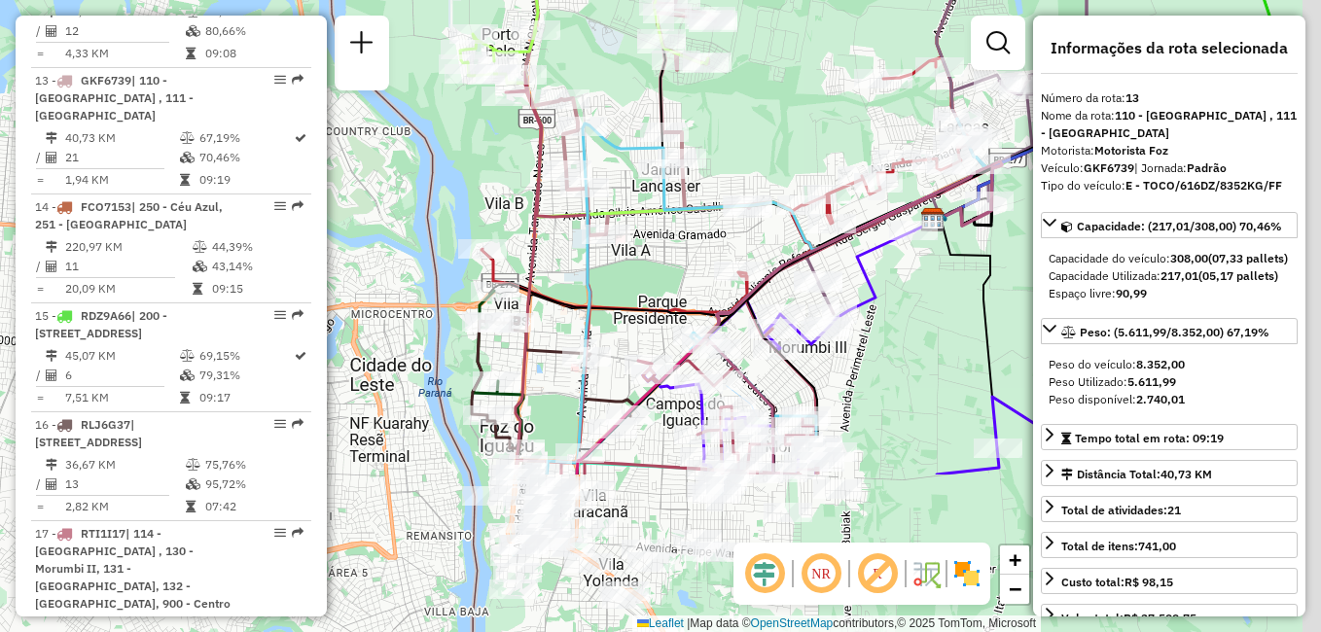
drag, startPoint x: 902, startPoint y: 322, endPoint x: 744, endPoint y: 101, distance: 271.3
click at [744, 101] on div "Janela de atendimento Grade de atendimento Capacidade Transportadoras Veículos …" at bounding box center [660, 316] width 1321 height 632
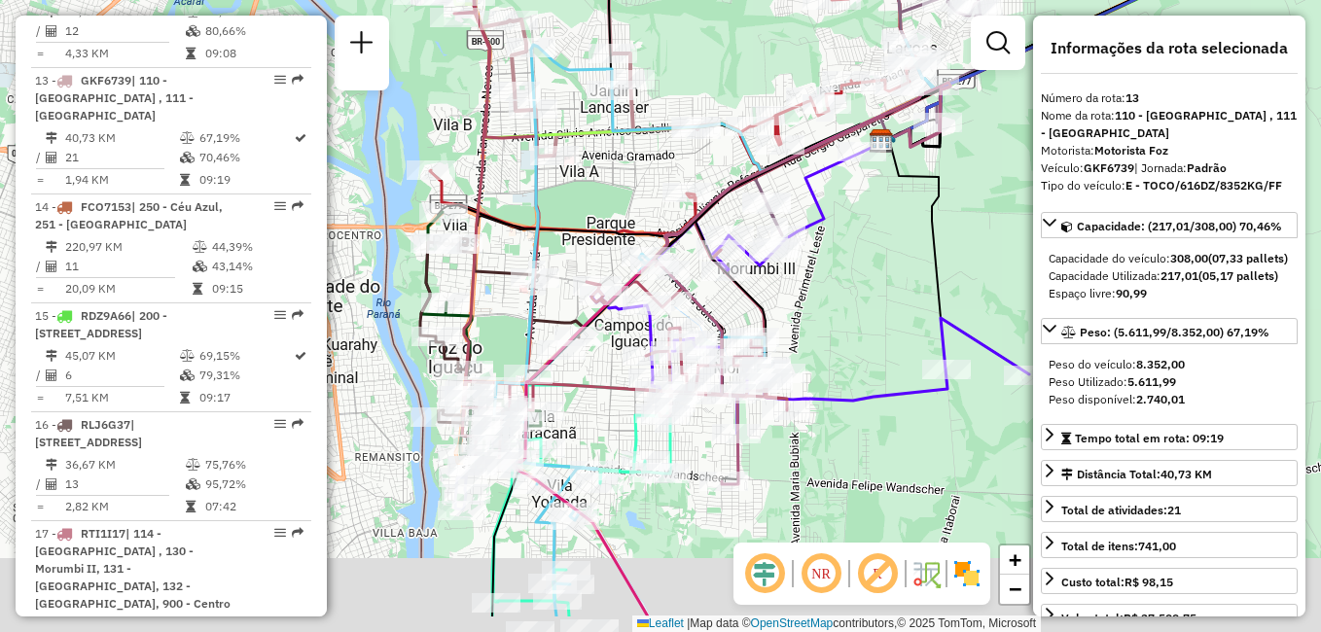
drag, startPoint x: 922, startPoint y: 342, endPoint x: 860, endPoint y: 249, distance: 112.2
click at [860, 249] on div "Janela de atendimento Grade de atendimento Capacidade Transportadoras Veículos …" at bounding box center [660, 316] width 1321 height 632
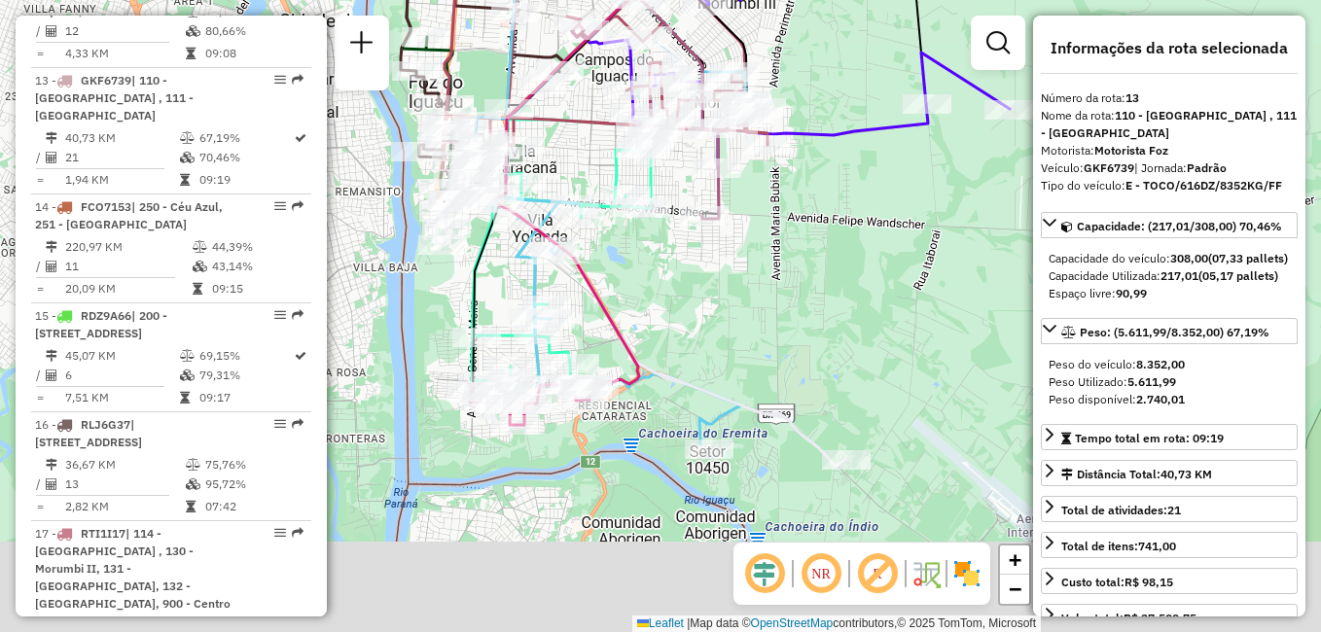
drag, startPoint x: 668, startPoint y: 539, endPoint x: 702, endPoint y: 304, distance: 236.9
click at [702, 304] on div "Janela de atendimento Grade de atendimento Capacidade Transportadoras Veículos …" at bounding box center [660, 316] width 1321 height 632
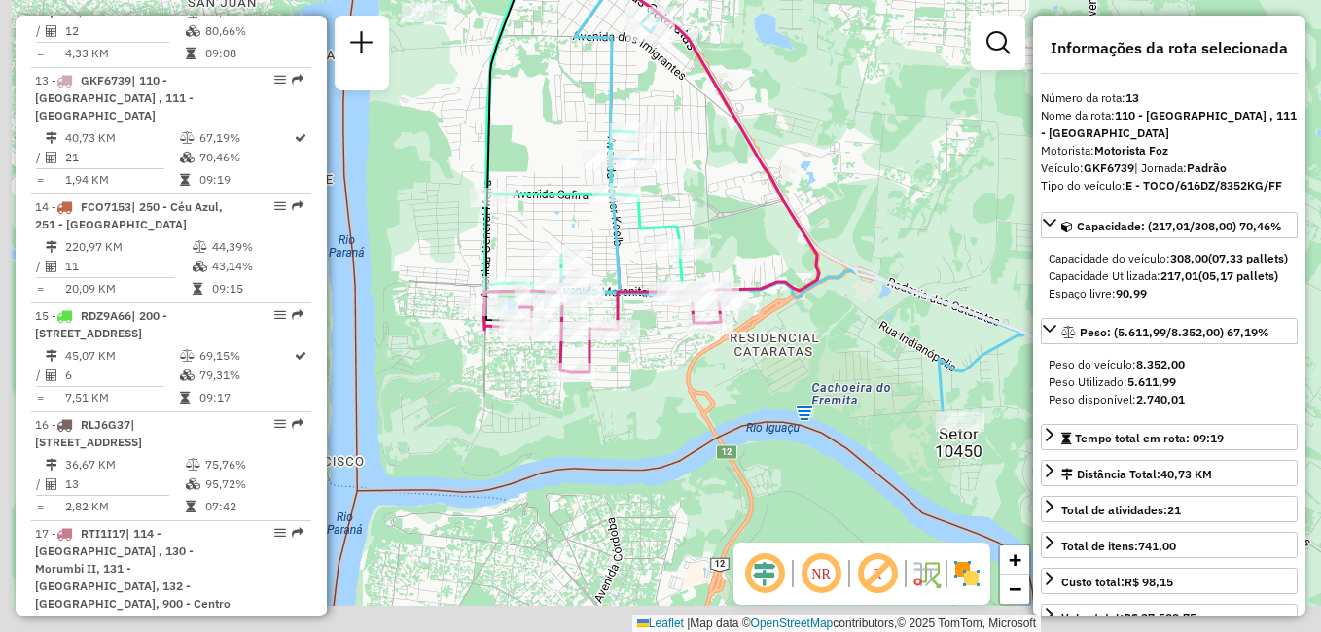
drag, startPoint x: 730, startPoint y: 304, endPoint x: 913, endPoint y: 225, distance: 199.5
click at [913, 225] on div "Janela de atendimento Grade de atendimento Capacidade Transportadoras Veículos …" at bounding box center [660, 316] width 1321 height 632
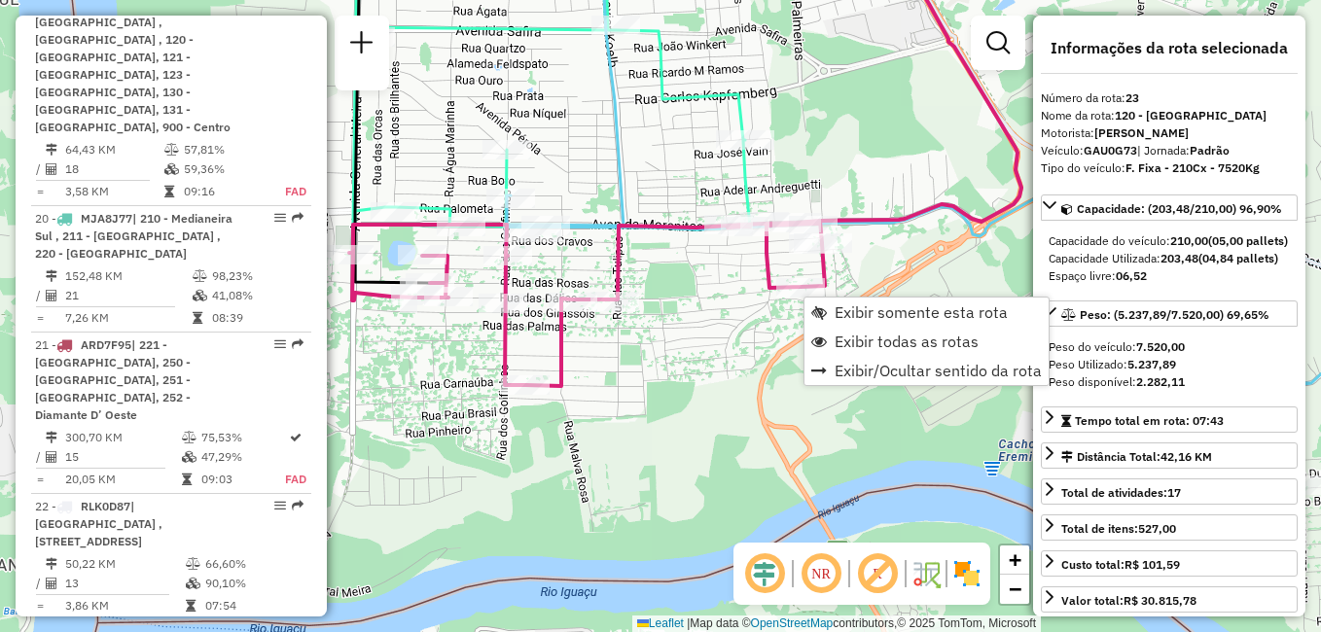
scroll to position [3128, 0]
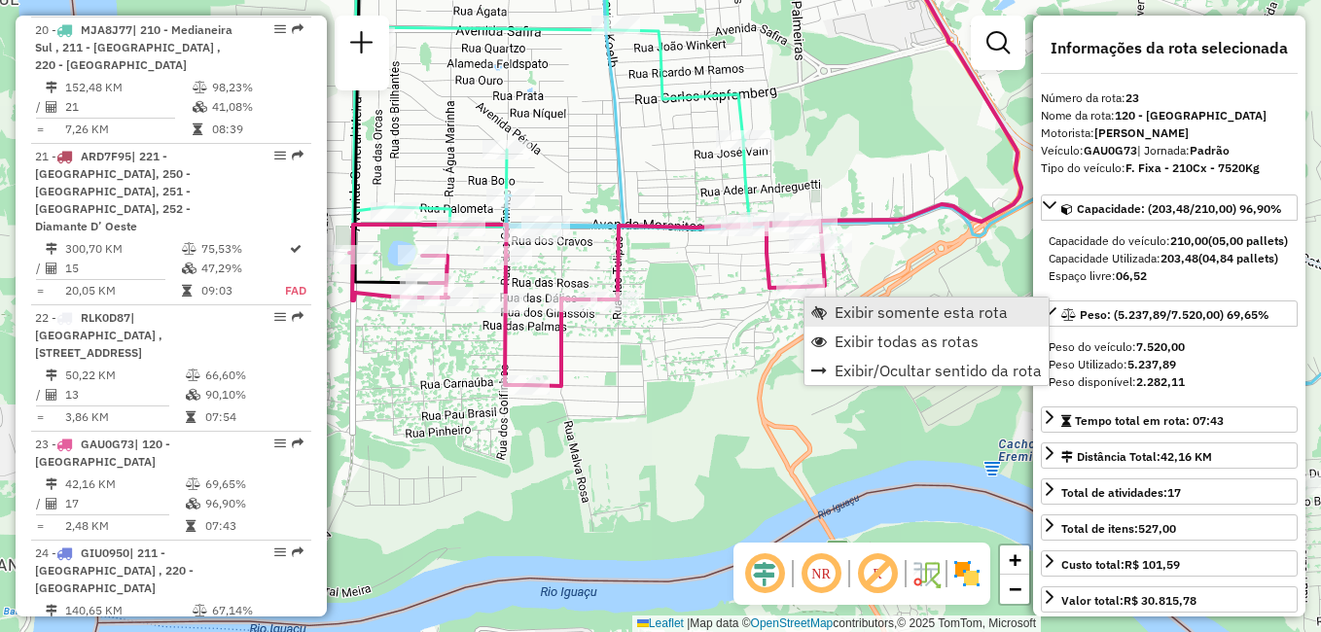
click at [882, 311] on span "Exibir somente esta rota" at bounding box center [921, 312] width 173 height 16
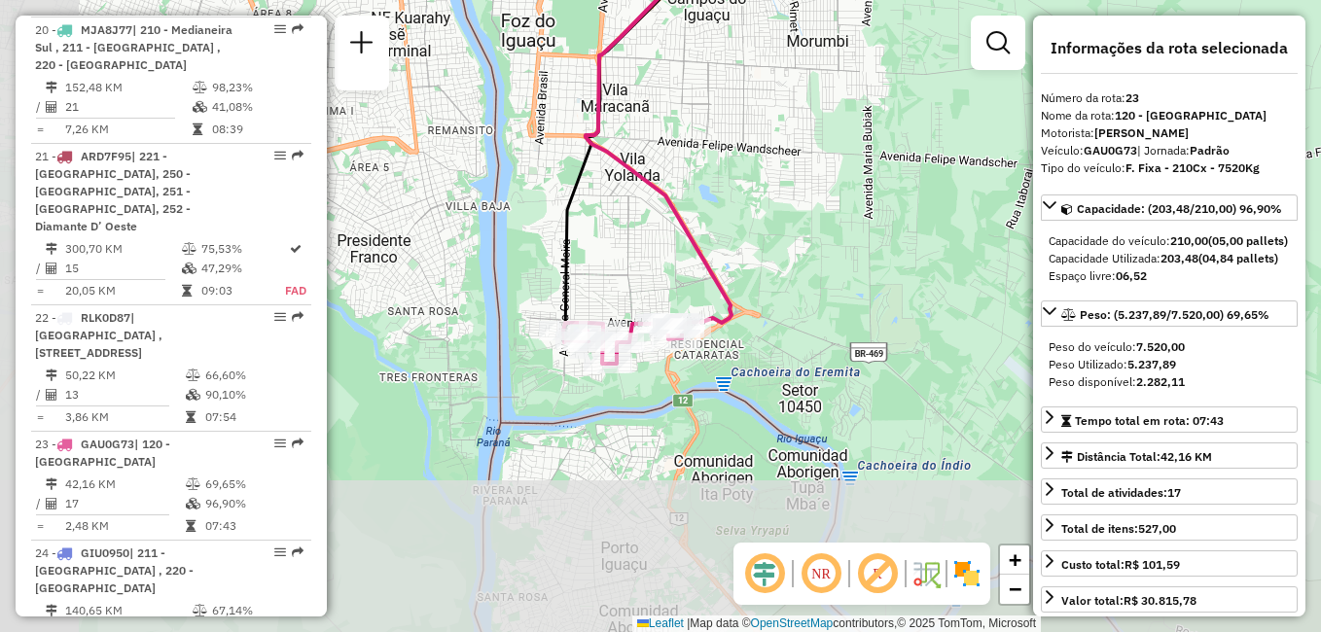
drag, startPoint x: 649, startPoint y: 466, endPoint x: 815, endPoint y: 179, distance: 331.7
click at [815, 179] on div "Janela de atendimento Grade de atendimento Capacidade Transportadoras Veículos …" at bounding box center [660, 316] width 1321 height 632
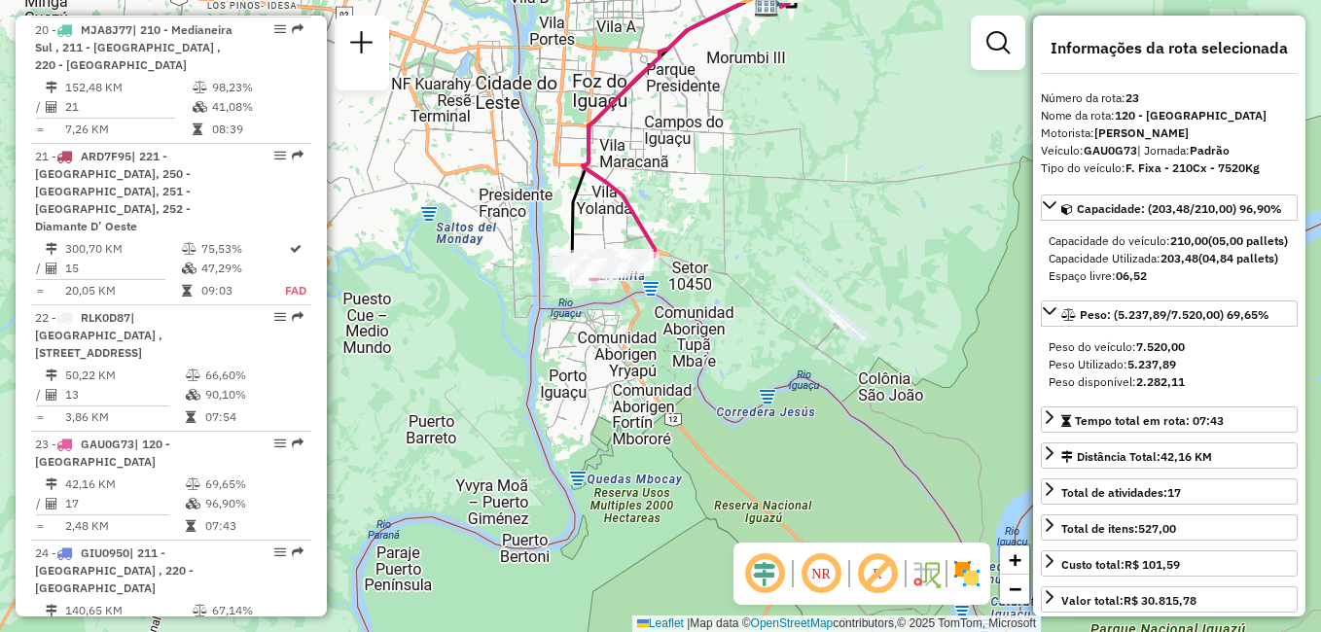
drag, startPoint x: 900, startPoint y: 152, endPoint x: 722, endPoint y: 199, distance: 184.3
click at [722, 199] on div "Janela de atendimento Grade de atendimento Capacidade Transportadoras Veículos …" at bounding box center [660, 316] width 1321 height 632
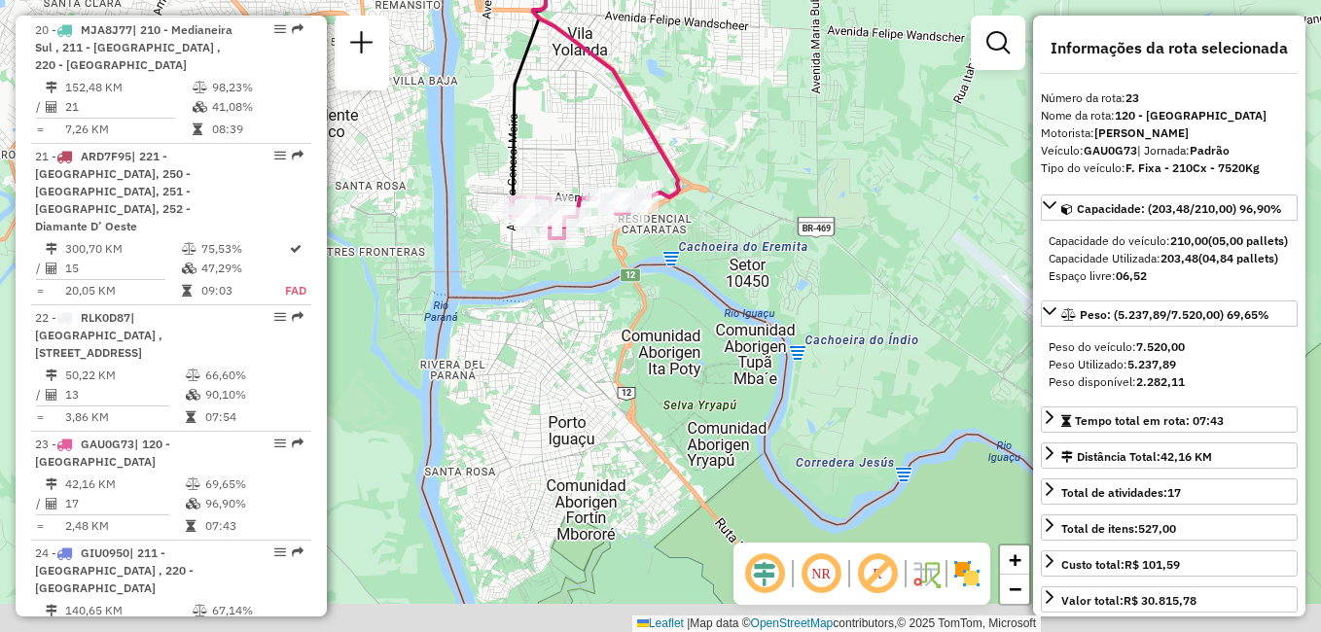
drag, startPoint x: 704, startPoint y: 262, endPoint x: 729, endPoint y: 172, distance: 93.0
click at [729, 172] on div "Janela de atendimento Grade de atendimento Capacidade Transportadoras Veículos …" at bounding box center [660, 316] width 1321 height 632
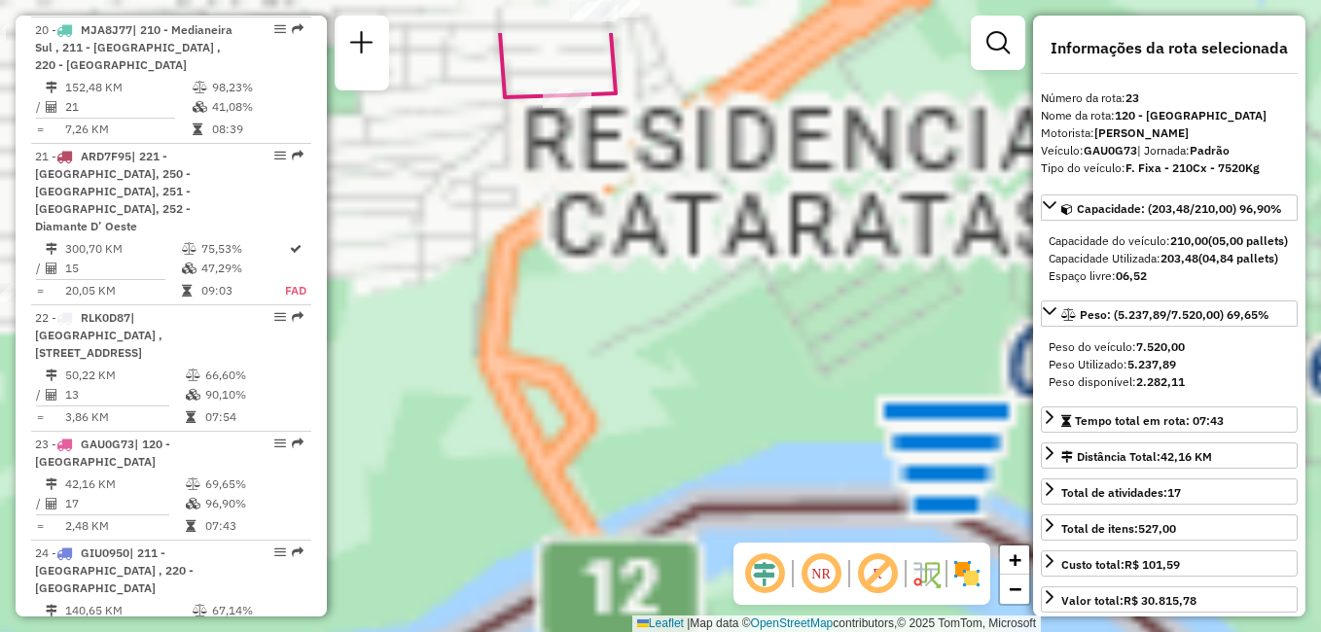
drag, startPoint x: 637, startPoint y: 128, endPoint x: 947, endPoint y: 269, distance: 340.8
click at [947, 268] on div "Janela de atendimento Grade de atendimento Capacidade Transportadoras Veículos …" at bounding box center [660, 316] width 1321 height 632
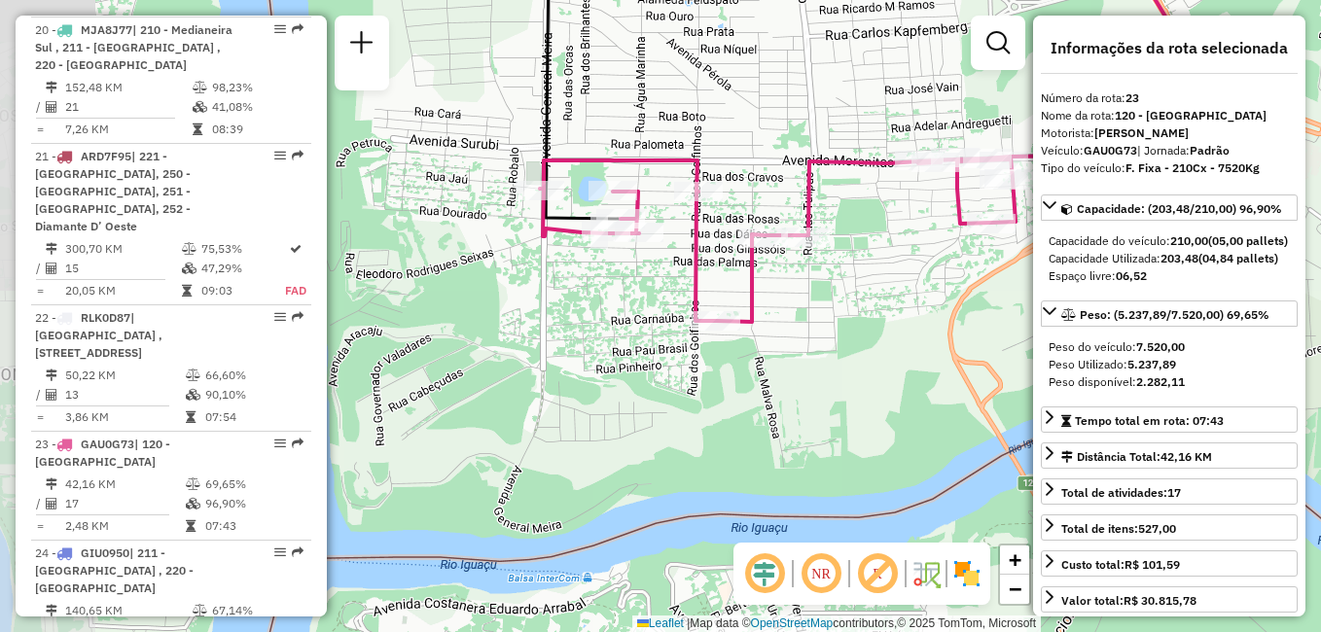
drag, startPoint x: 674, startPoint y: 248, endPoint x: 832, endPoint y: 271, distance: 159.3
click at [927, 270] on div "Janela de atendimento Grade de atendimento Capacidade Transportadoras Veículos …" at bounding box center [660, 316] width 1321 height 632
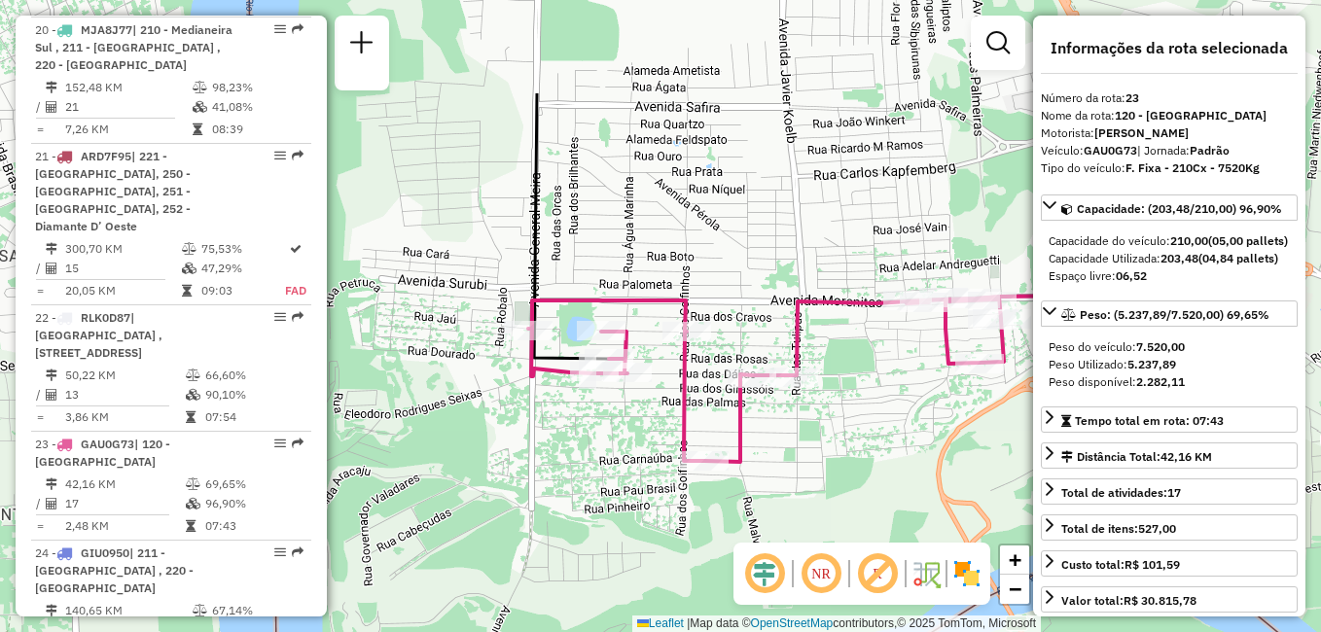
drag, startPoint x: 977, startPoint y: 231, endPoint x: 860, endPoint y: 349, distance: 165.8
click at [868, 376] on div "Janela de atendimento Grade de atendimento Capacidade Transportadoras Veículos …" at bounding box center [660, 316] width 1321 height 632
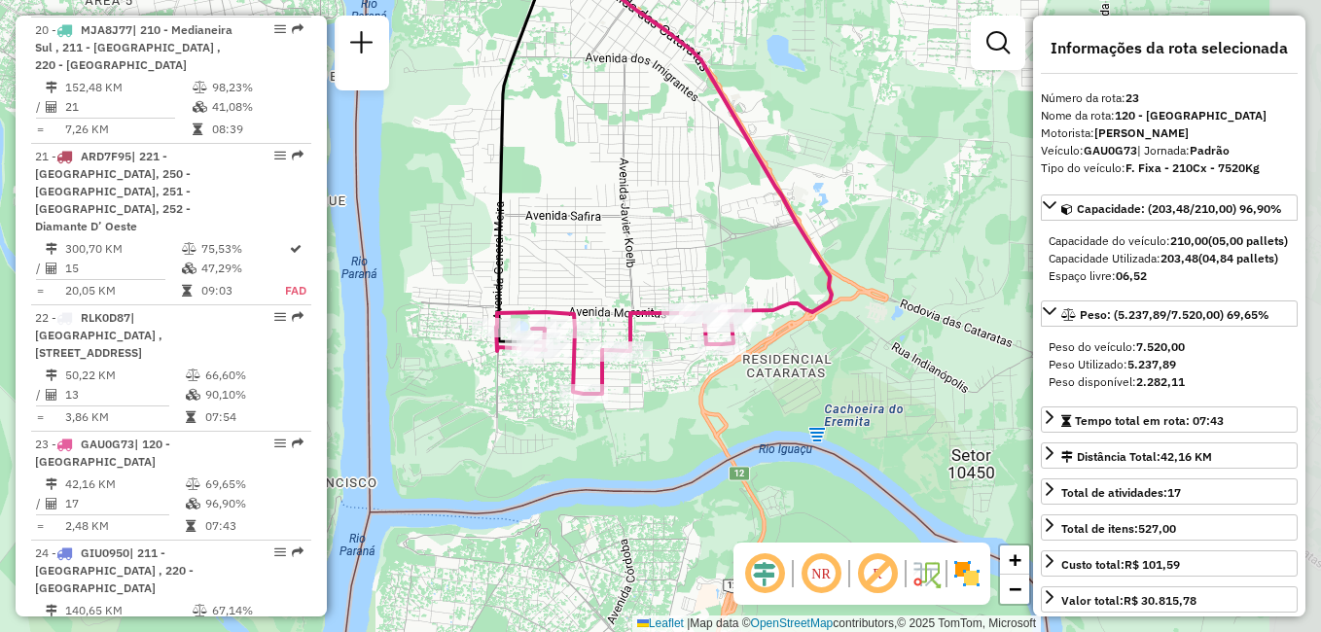
drag, startPoint x: 898, startPoint y: 217, endPoint x: 704, endPoint y: 217, distance: 193.6
click at [704, 217] on div "Janela de atendimento Grade de atendimento Capacidade Transportadoras Veículos …" at bounding box center [660, 316] width 1321 height 632
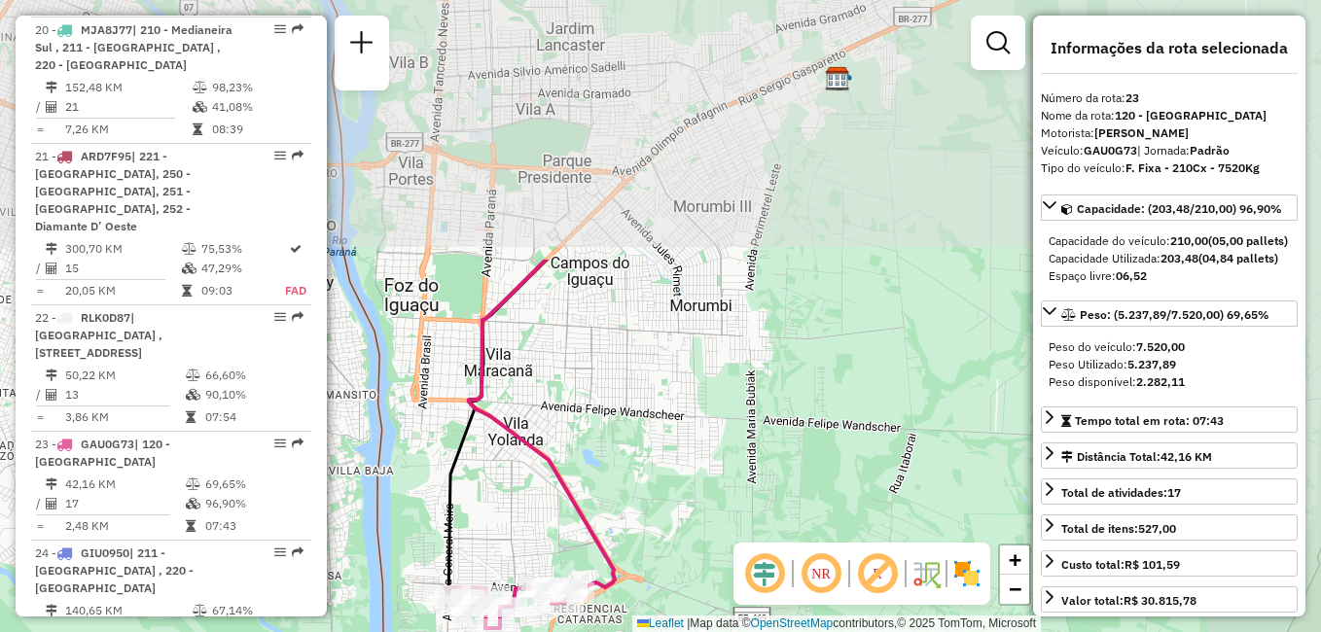
drag, startPoint x: 846, startPoint y: 146, endPoint x: 685, endPoint y: 470, distance: 361.9
click at [688, 472] on div "Janela de atendimento Grade de atendimento Capacidade Transportadoras Veículos …" at bounding box center [660, 316] width 1321 height 632
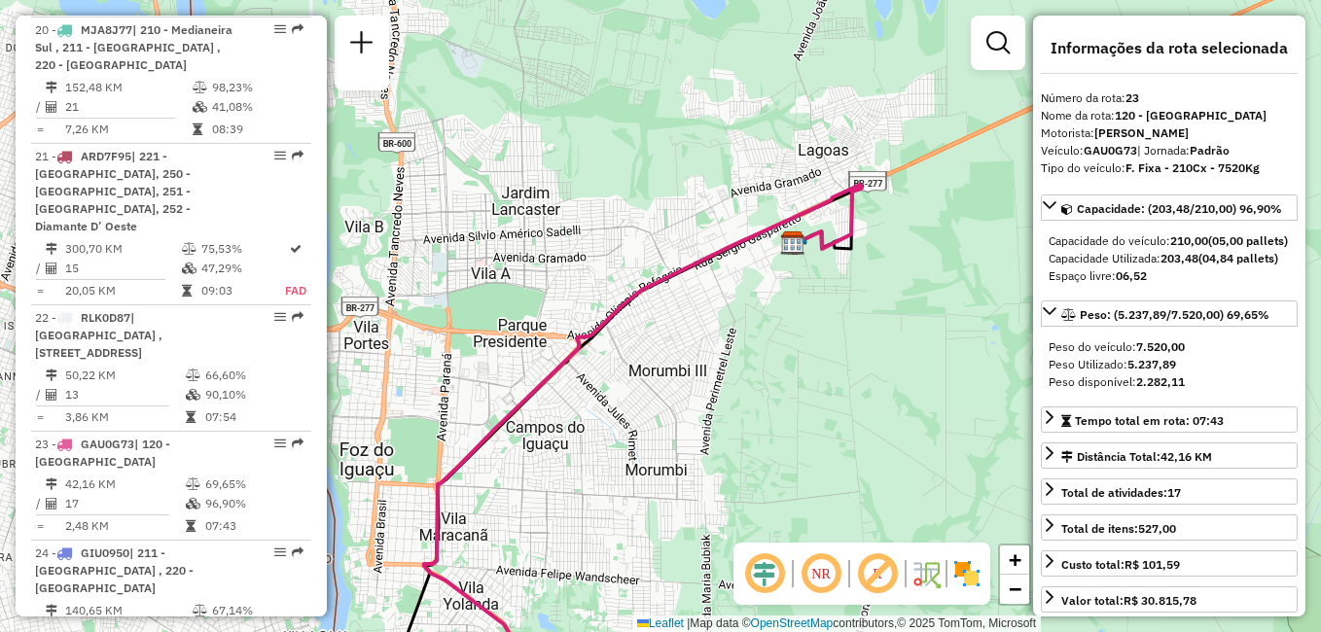
drag, startPoint x: 868, startPoint y: 200, endPoint x: 830, endPoint y: 367, distance: 170.6
click at [830, 367] on div "Janela de atendimento Grade de atendimento Capacidade Transportadoras Veículos …" at bounding box center [660, 316] width 1321 height 632
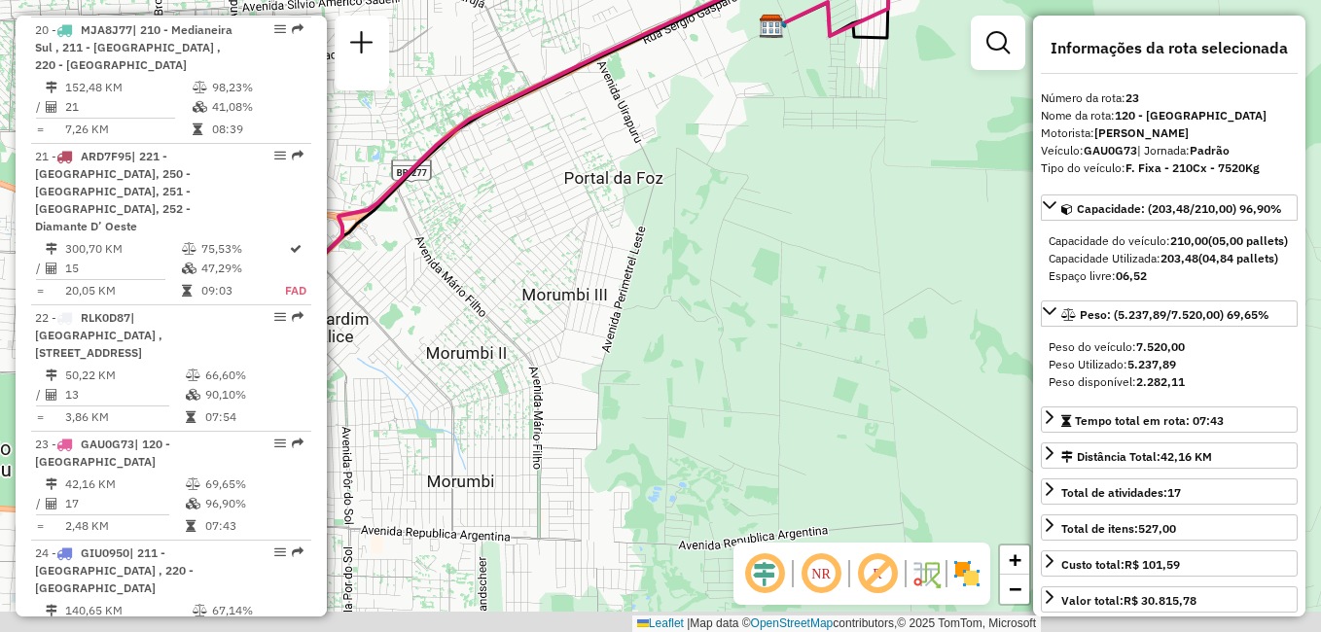
drag, startPoint x: 730, startPoint y: 405, endPoint x: 743, endPoint y: 215, distance: 190.1
click at [743, 215] on div "Janela de atendimento Grade de atendimento Capacidade Transportadoras Veículos …" at bounding box center [660, 316] width 1321 height 632
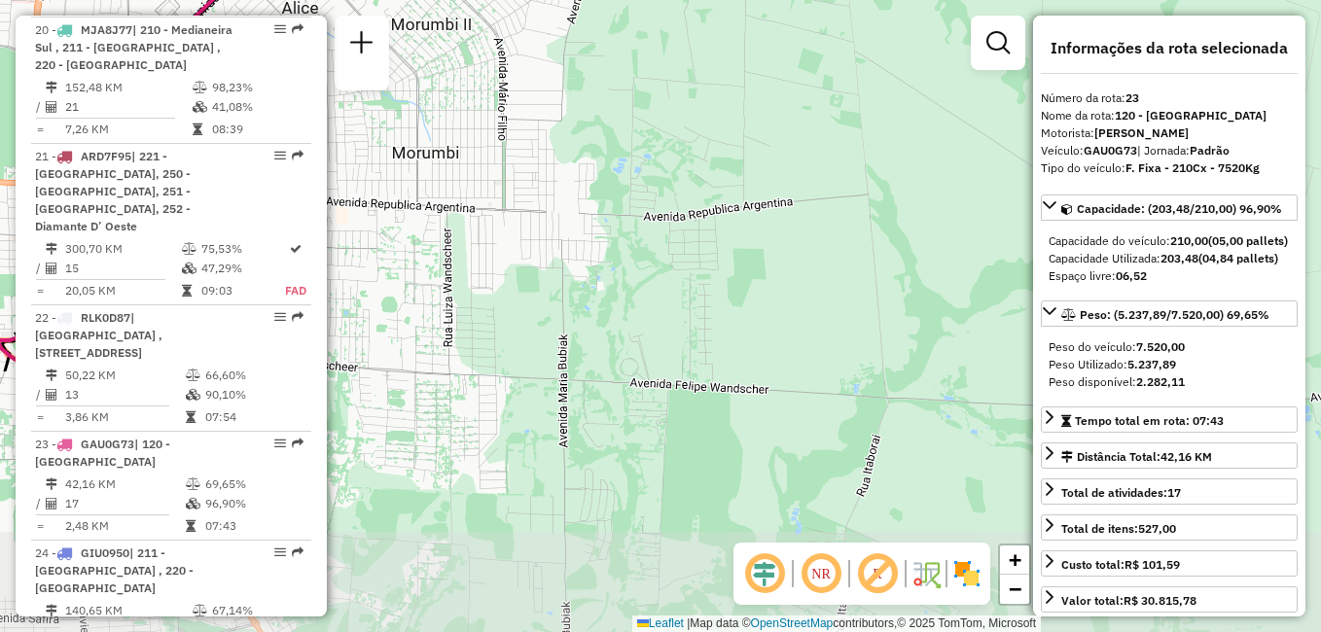
drag, startPoint x: 819, startPoint y: 442, endPoint x: 787, endPoint y: 187, distance: 256.8
click at [787, 187] on div "Janela de atendimento Grade de atendimento Capacidade Transportadoras Veículos …" at bounding box center [660, 316] width 1321 height 632
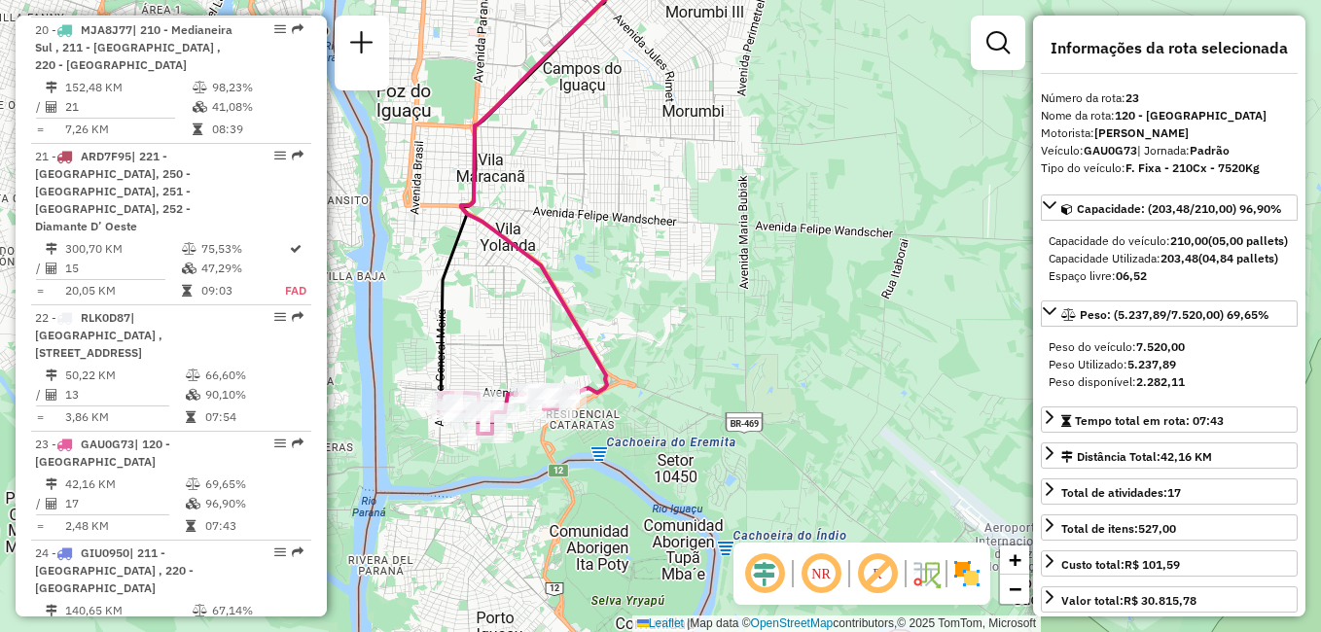
drag, startPoint x: 755, startPoint y: 322, endPoint x: 834, endPoint y: 262, distance: 99.2
click at [834, 262] on div "Janela de atendimento Grade de atendimento Capacidade Transportadoras Veículos …" at bounding box center [660, 316] width 1321 height 632
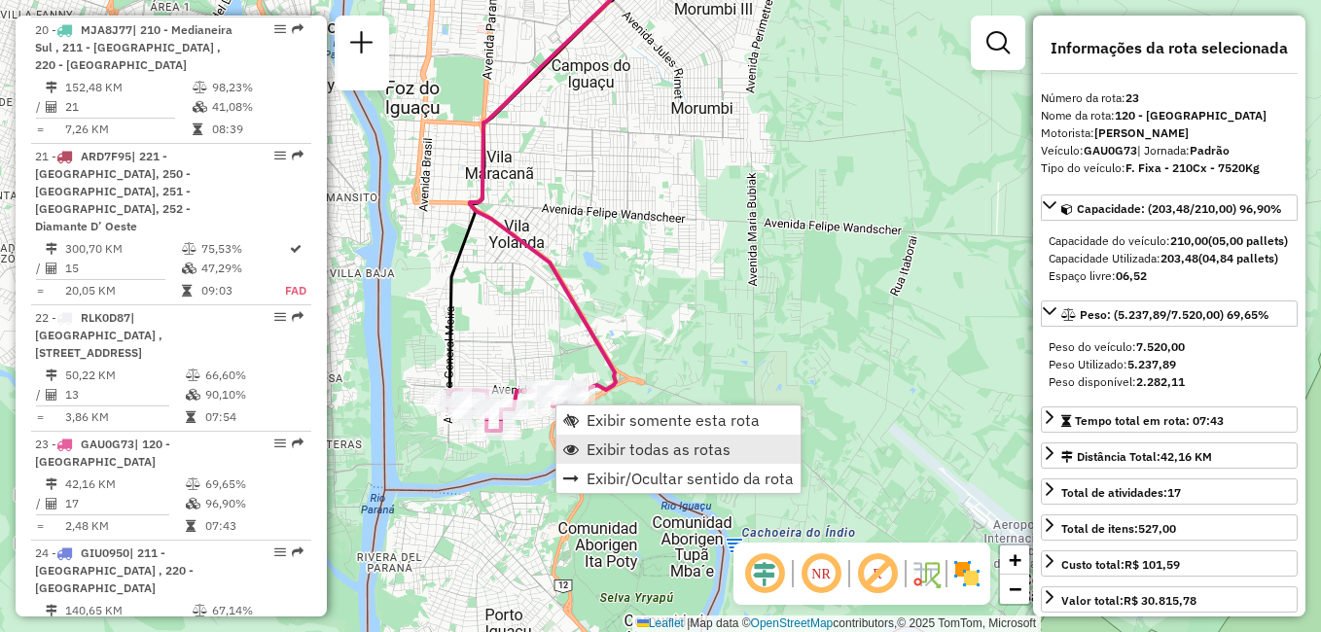
click at [666, 449] on span "Exibir todas as rotas" at bounding box center [659, 450] width 144 height 16
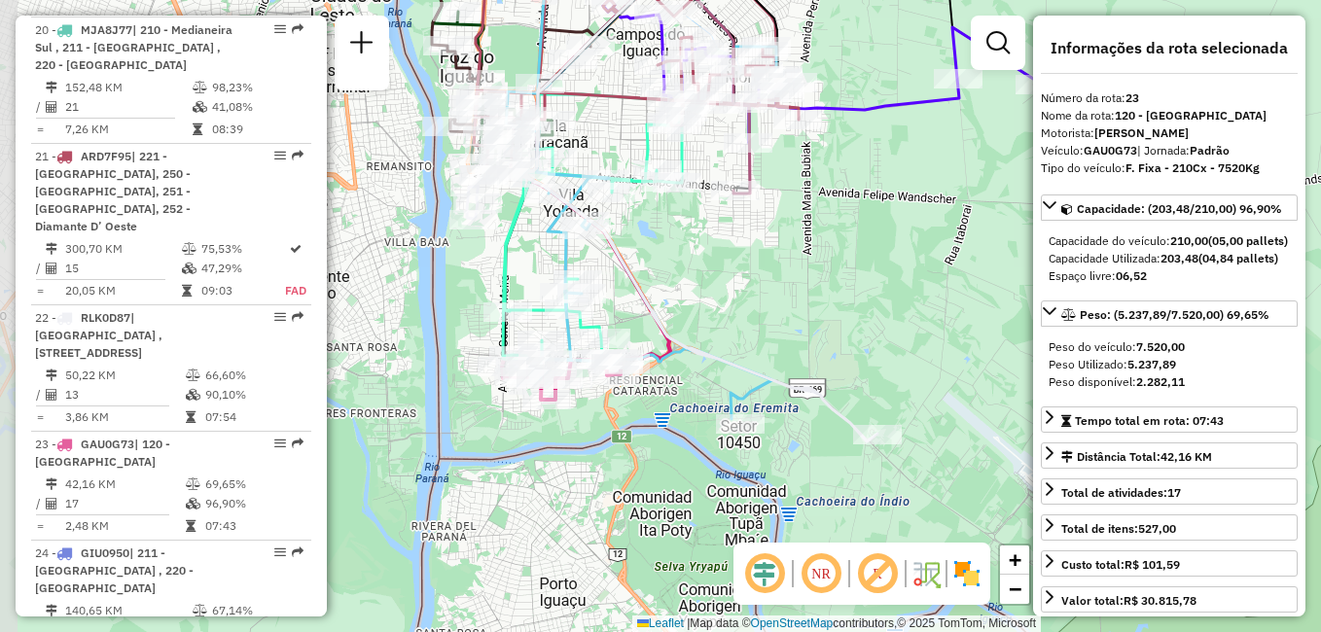
drag, startPoint x: 668, startPoint y: 331, endPoint x: 722, endPoint y: 300, distance: 61.9
click at [722, 300] on div "Janela de atendimento Grade de atendimento Capacidade Transportadoras Veículos …" at bounding box center [660, 316] width 1321 height 632
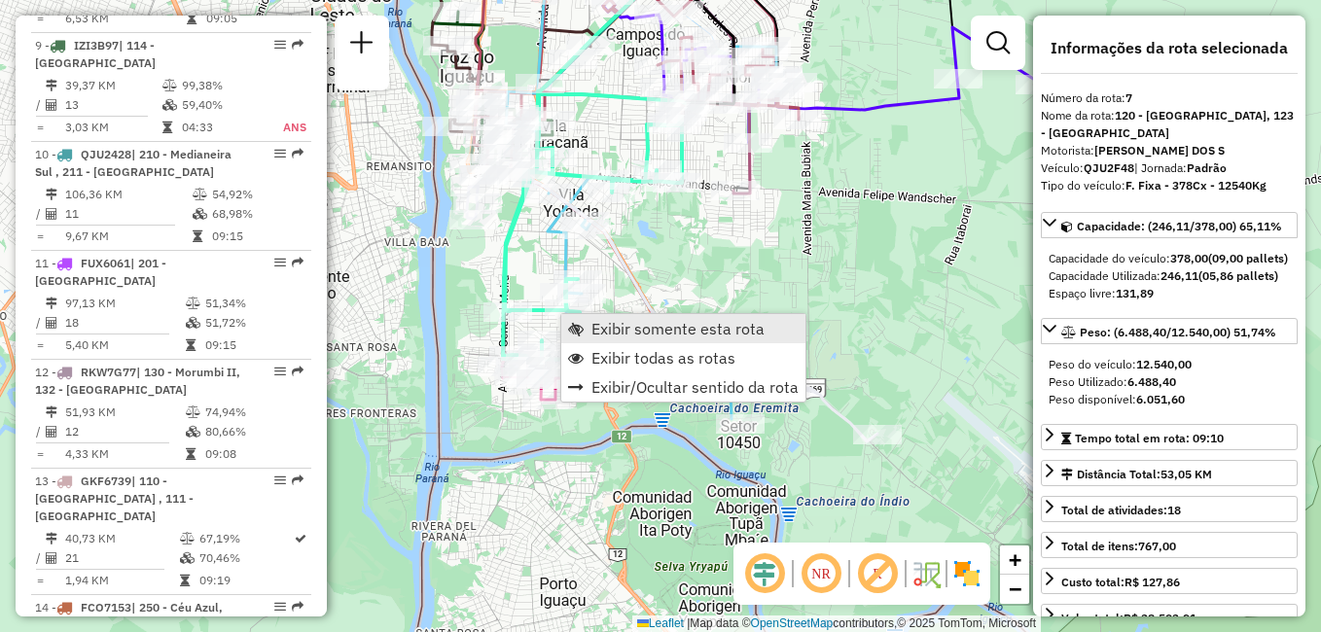
scroll to position [1451, 0]
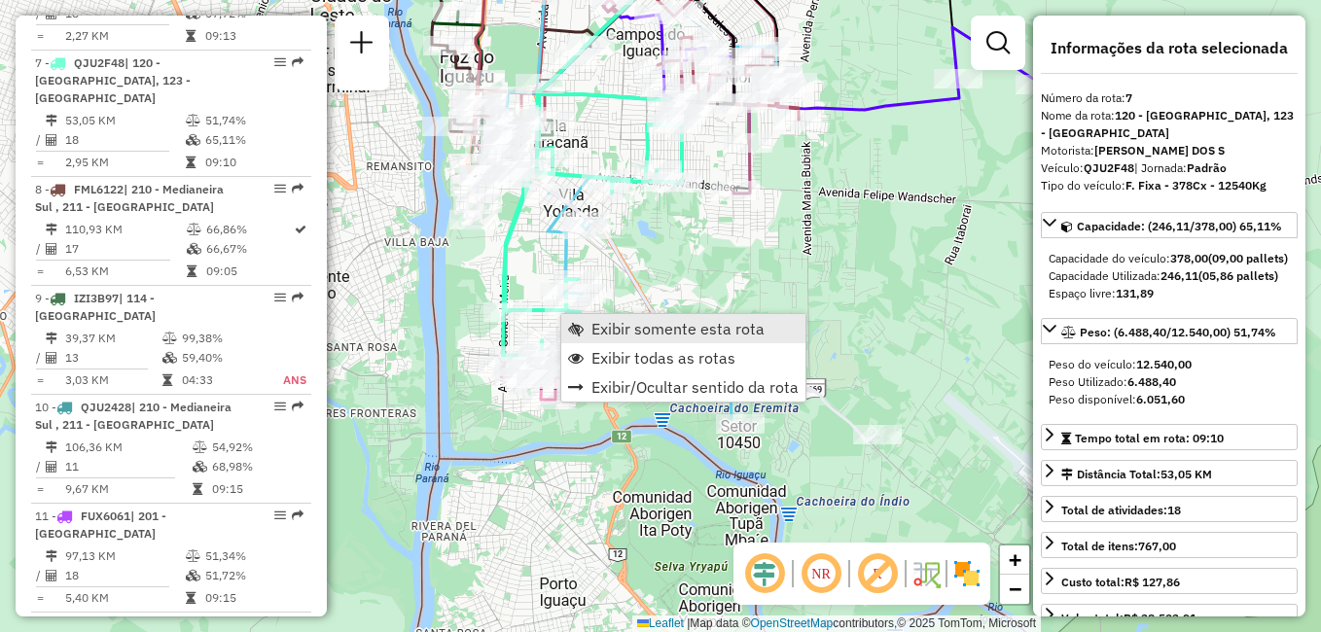
click at [652, 329] on span "Exibir somente esta rota" at bounding box center [677, 329] width 173 height 16
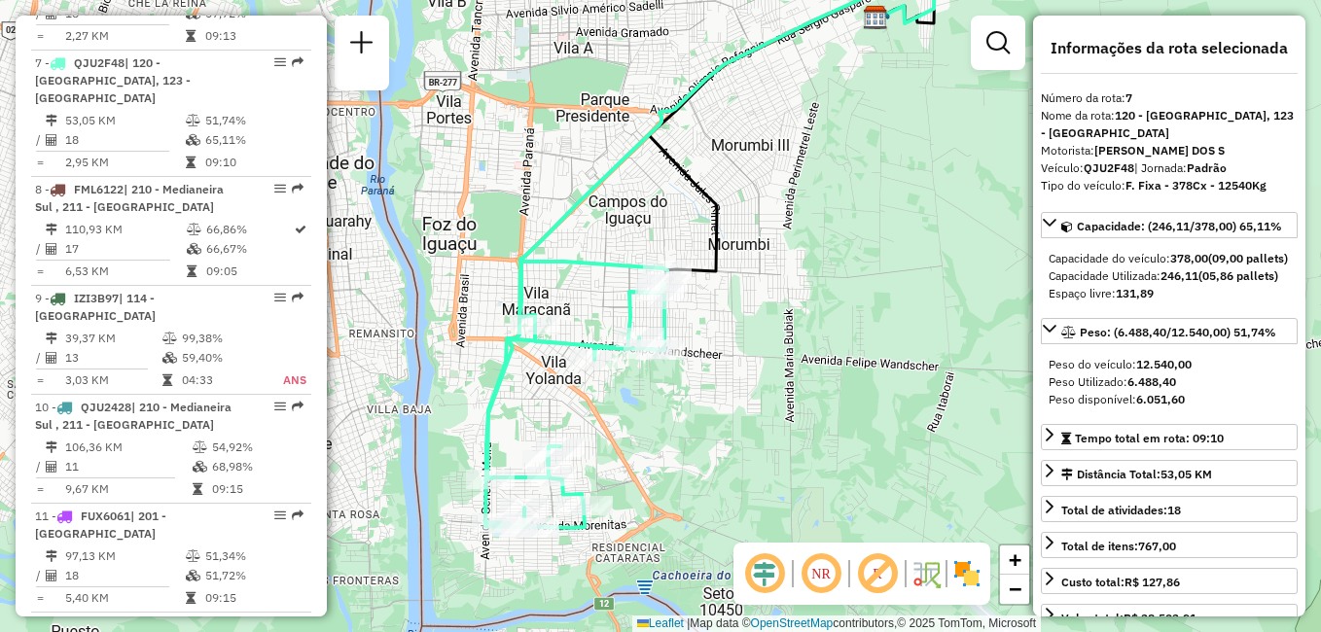
drag, startPoint x: 712, startPoint y: 446, endPoint x: 745, endPoint y: 396, distance: 60.4
click at [745, 396] on div "Janela de atendimento Grade de atendimento Capacidade Transportadoras Veículos …" at bounding box center [660, 316] width 1321 height 632
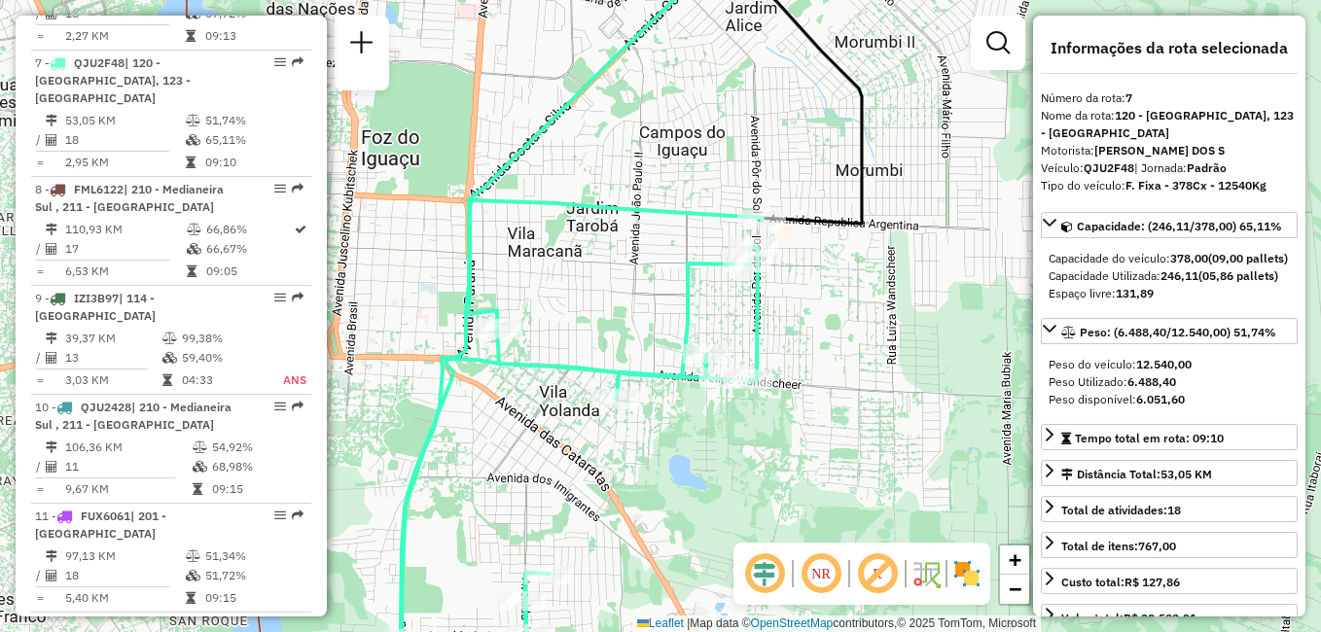
drag, startPoint x: 750, startPoint y: 299, endPoint x: 913, endPoint y: 295, distance: 163.5
click at [913, 295] on div "Janela de atendimento Grade de atendimento Capacidade Transportadoras Veículos …" at bounding box center [660, 316] width 1321 height 632
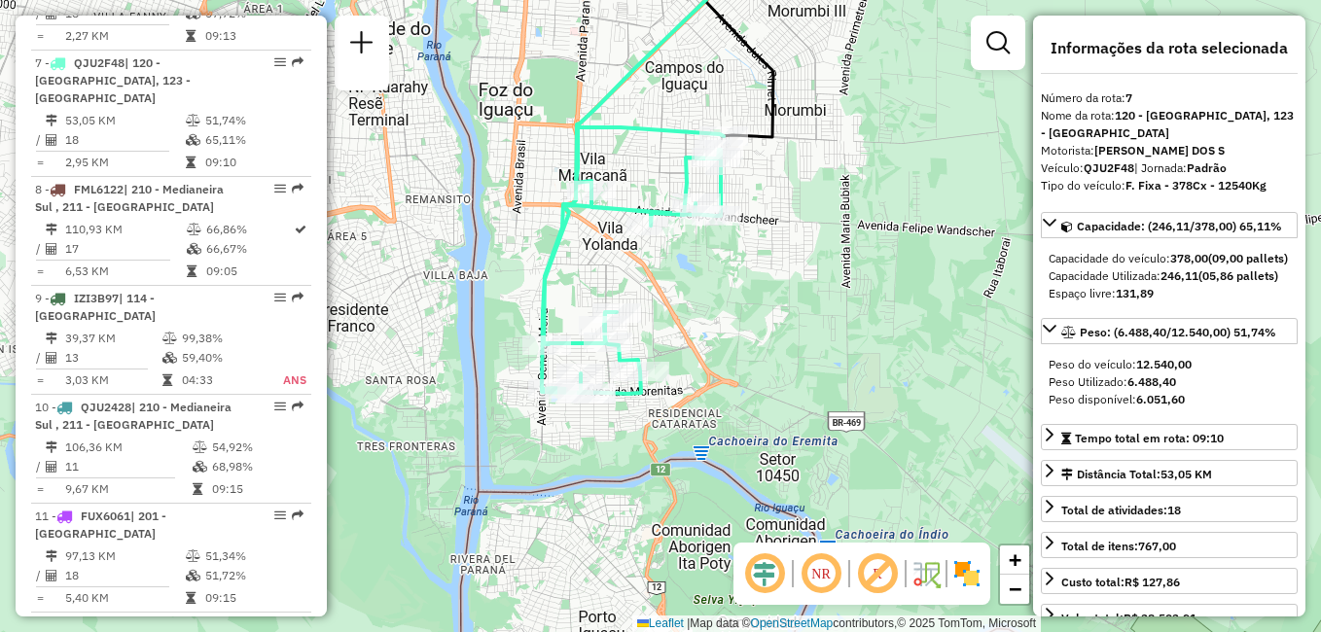
drag, startPoint x: 713, startPoint y: 474, endPoint x: 732, endPoint y: 312, distance: 162.6
click at [732, 312] on div "Janela de atendimento Grade de atendimento Capacidade Transportadoras Veículos …" at bounding box center [660, 316] width 1321 height 632
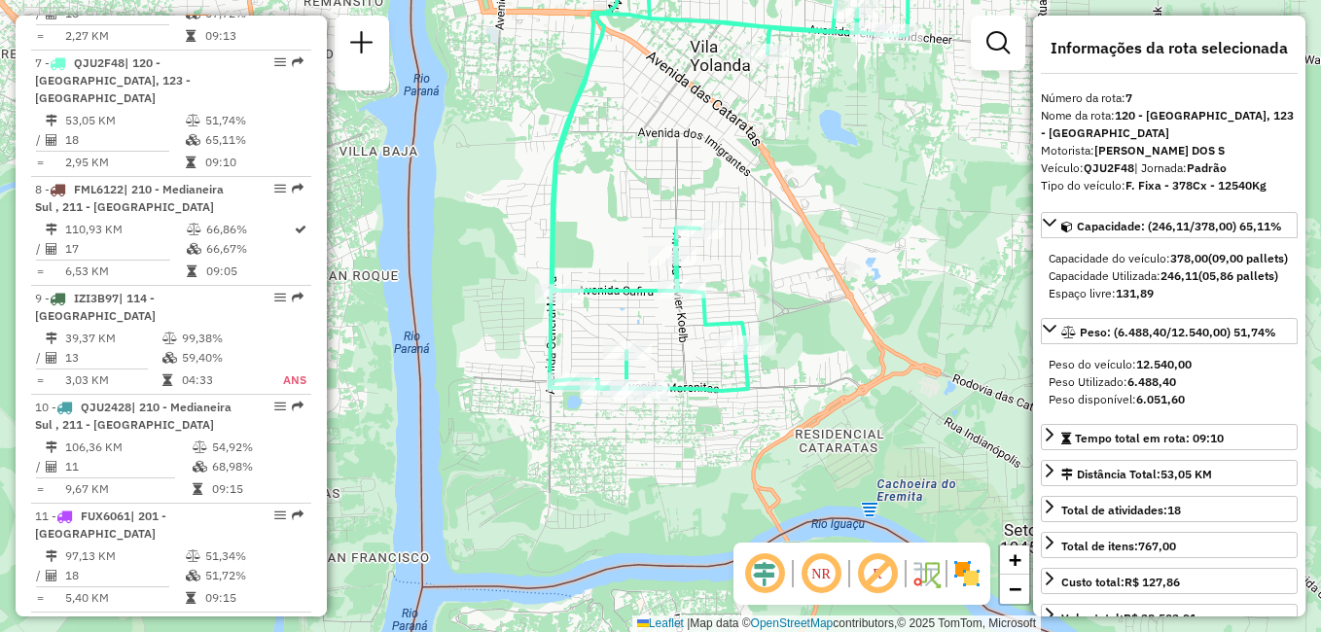
drag, startPoint x: 671, startPoint y: 341, endPoint x: 765, endPoint y: 281, distance: 111.2
click at [765, 281] on div "Janela de atendimento Grade de atendimento Capacidade Transportadoras Veículos …" at bounding box center [660, 316] width 1321 height 632
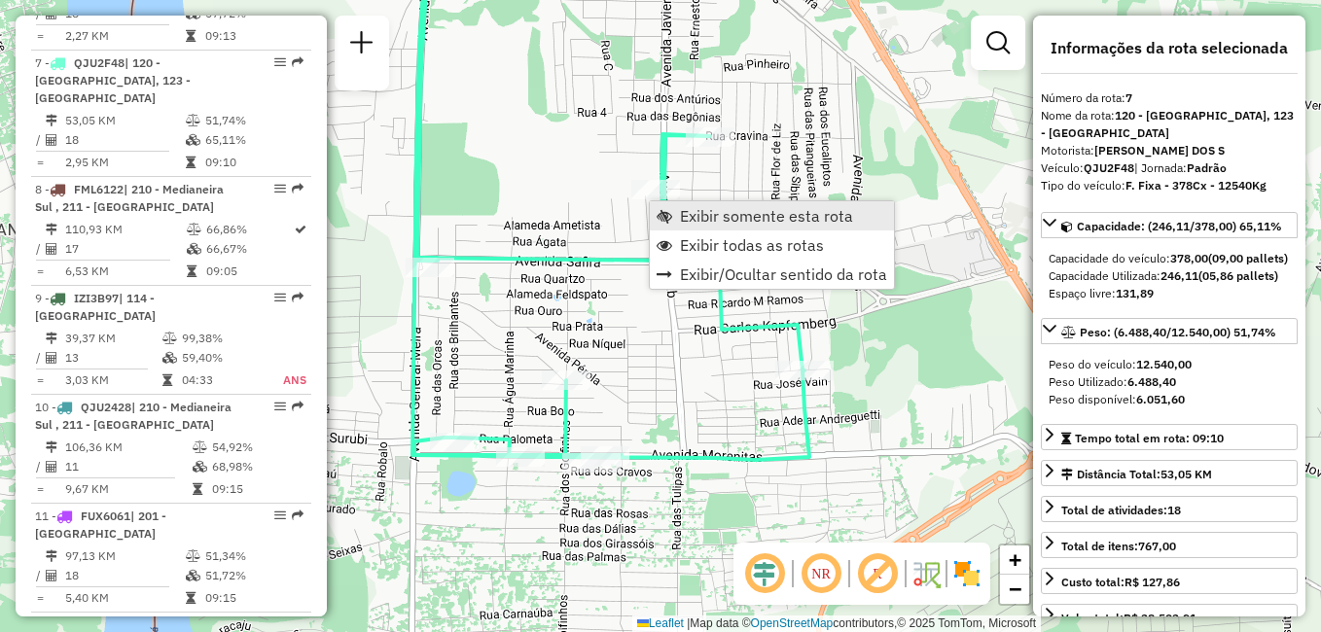
click at [759, 215] on span "Exibir somente esta rota" at bounding box center [766, 216] width 173 height 16
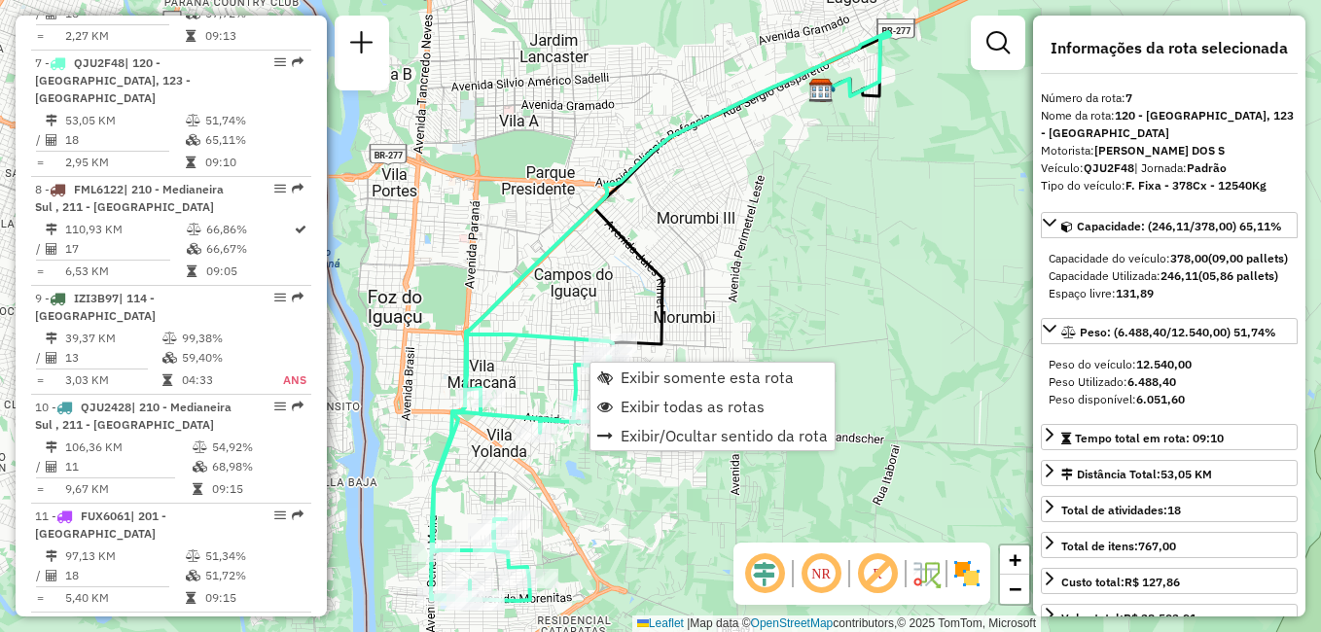
drag, startPoint x: 648, startPoint y: 400, endPoint x: 767, endPoint y: 330, distance: 138.6
click at [649, 401] on span "Exibir todas as rotas" at bounding box center [693, 407] width 144 height 16
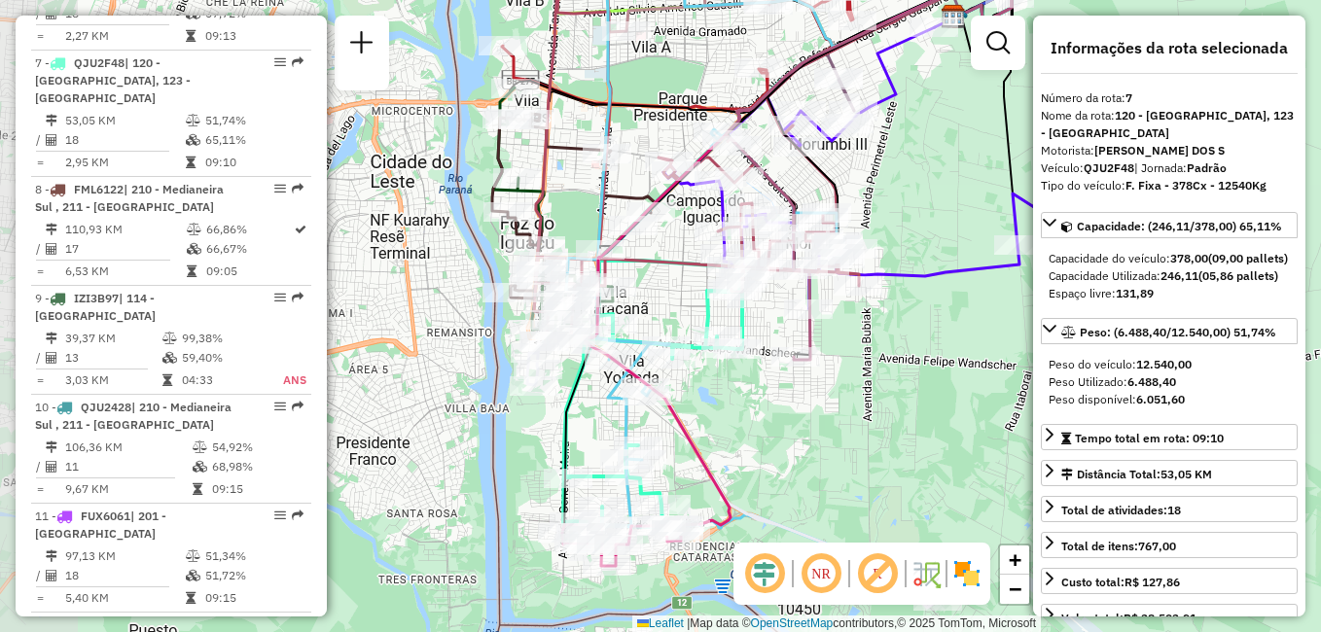
drag, startPoint x: 790, startPoint y: 400, endPoint x: 896, endPoint y: 346, distance: 118.8
click at [900, 346] on div "Janela de atendimento Grade de atendimento Capacidade Transportadoras Veículos …" at bounding box center [660, 316] width 1321 height 632
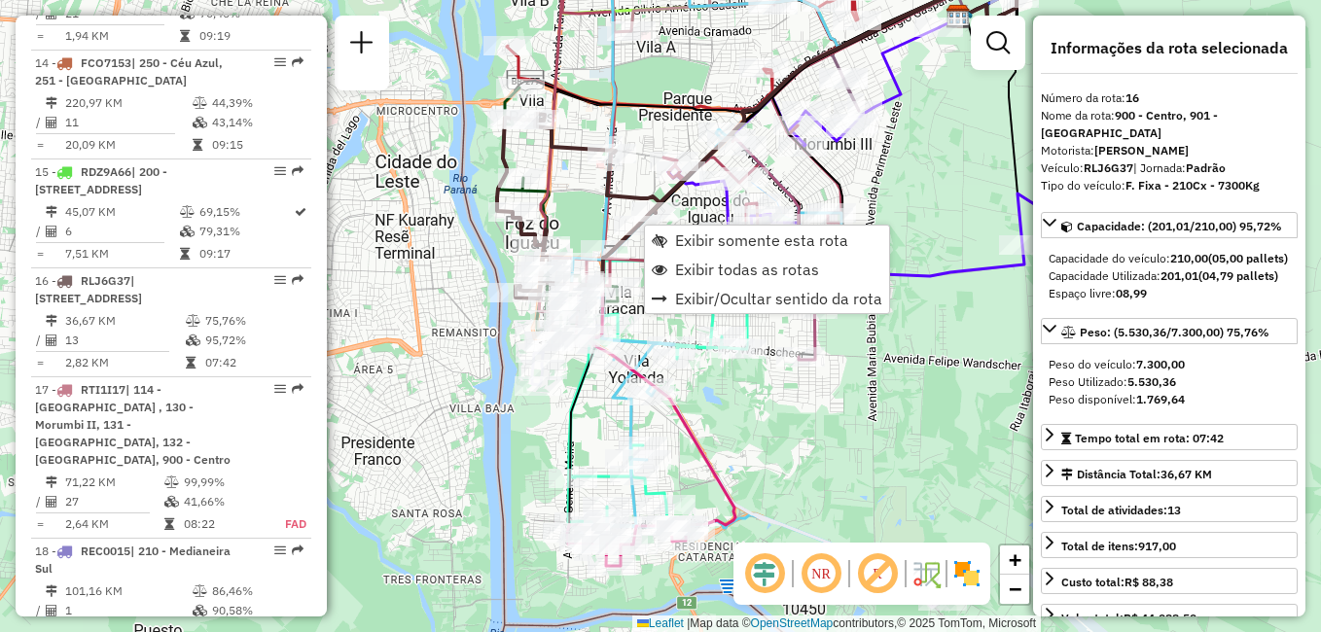
scroll to position [2449, 0]
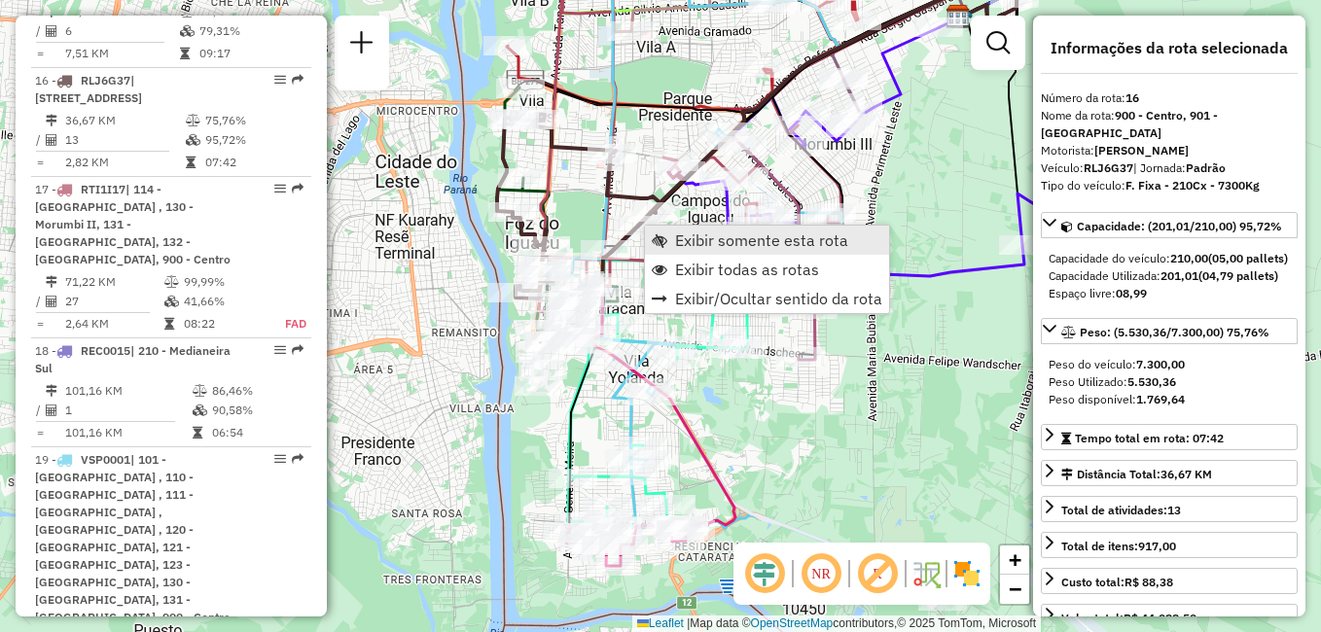
click at [701, 243] on span "Exibir somente esta rota" at bounding box center [761, 240] width 173 height 16
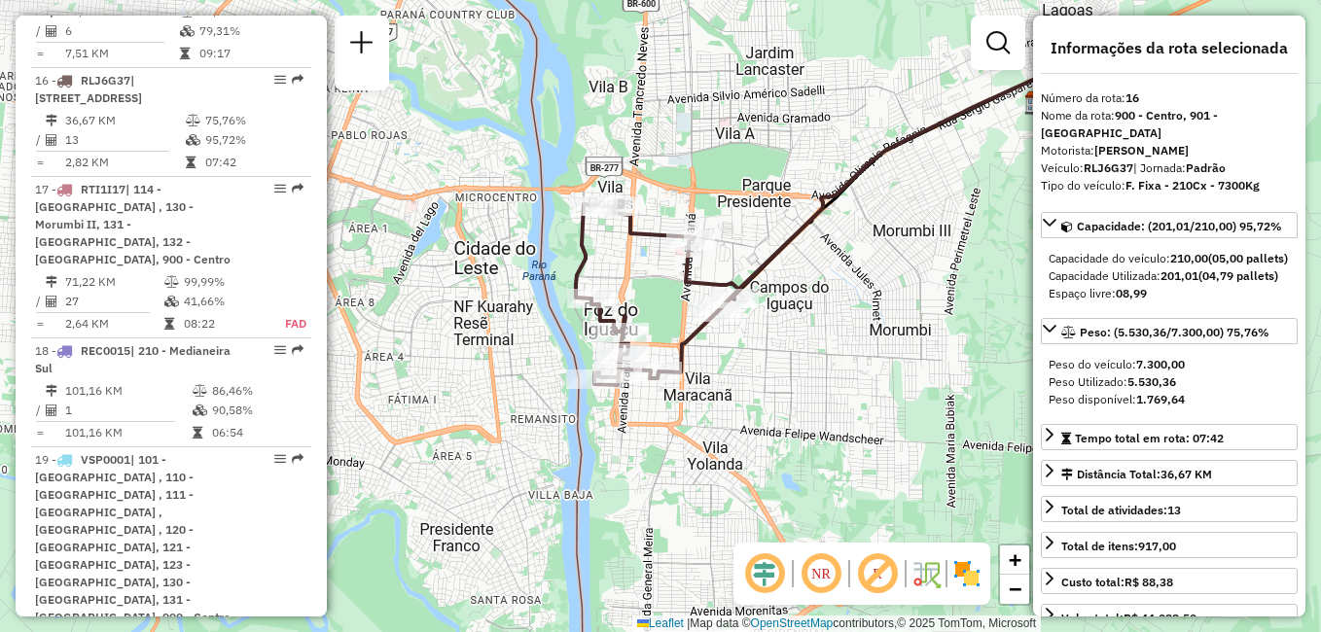
drag, startPoint x: 647, startPoint y: 403, endPoint x: 829, endPoint y: 301, distance: 208.6
click at [829, 301] on div "Janela de atendimento Grade de atendimento Capacidade Transportadoras Veículos …" at bounding box center [660, 316] width 1321 height 632
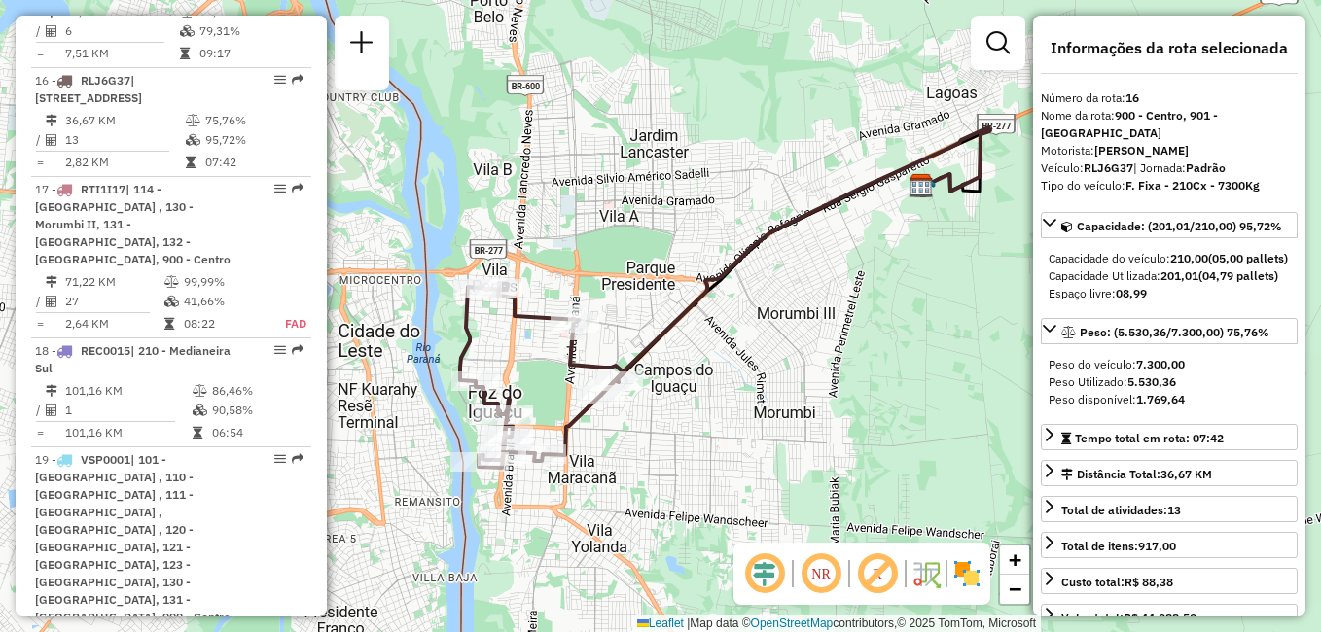
drag, startPoint x: 931, startPoint y: 221, endPoint x: 813, endPoint y: 304, distance: 144.4
click at [813, 304] on div "Janela de atendimento Grade de atendimento Capacidade Transportadoras Veículos …" at bounding box center [660, 316] width 1321 height 632
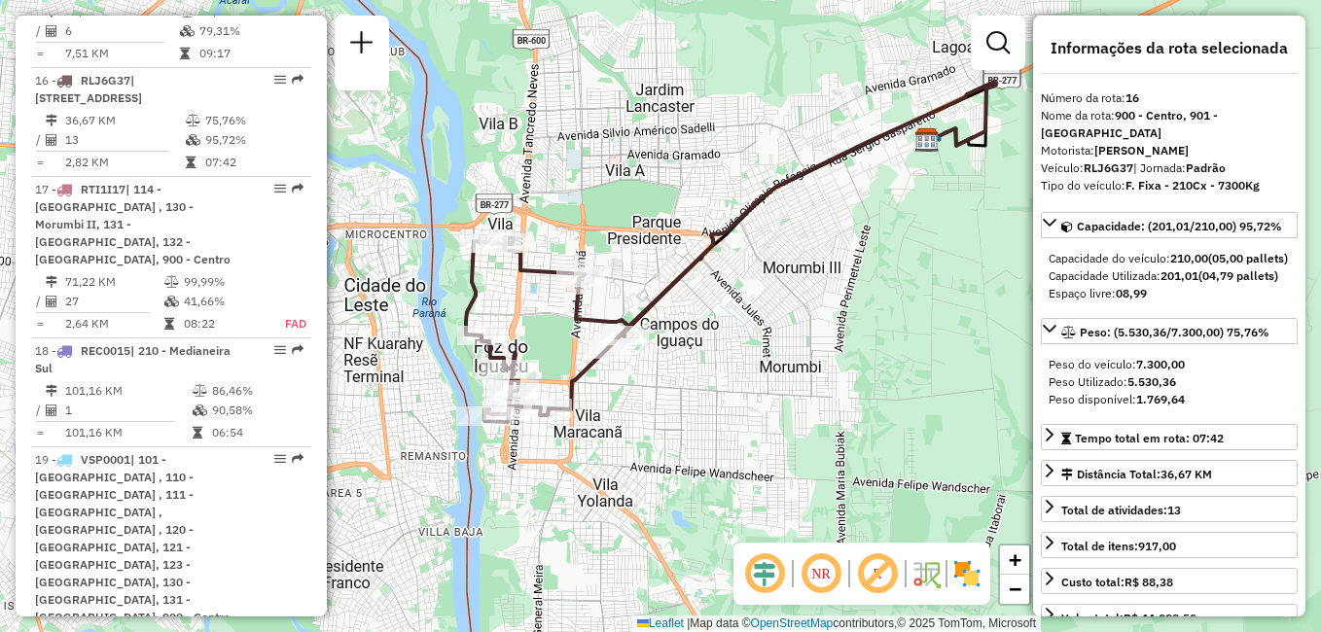
drag, startPoint x: 504, startPoint y: 335, endPoint x: 510, endPoint y: 289, distance: 46.1
click at [510, 289] on div "Janela de atendimento Grade de atendimento Capacidade Transportadoras Veículos …" at bounding box center [660, 316] width 1321 height 632
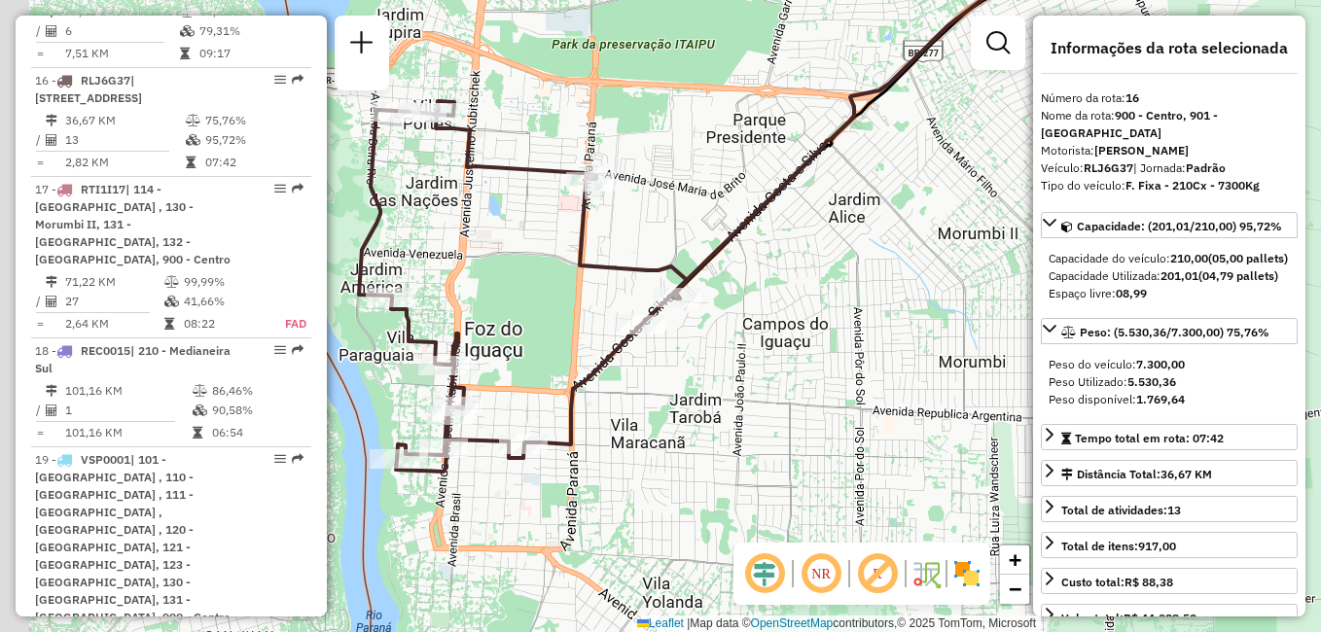
drag, startPoint x: 637, startPoint y: 290, endPoint x: 830, endPoint y: 234, distance: 200.4
click at [830, 234] on div "Janela de atendimento Grade de atendimento Capacidade Transportadoras Veículos …" at bounding box center [660, 316] width 1321 height 632
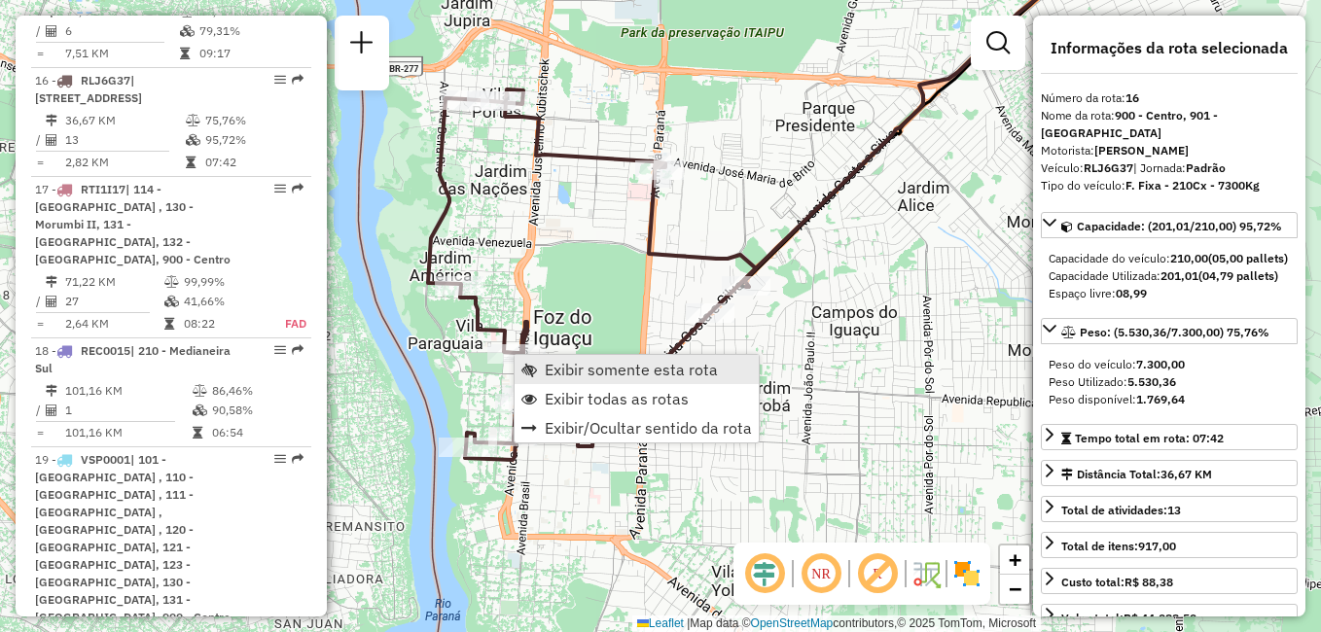
click at [610, 369] on span "Exibir somente esta rota" at bounding box center [631, 370] width 173 height 16
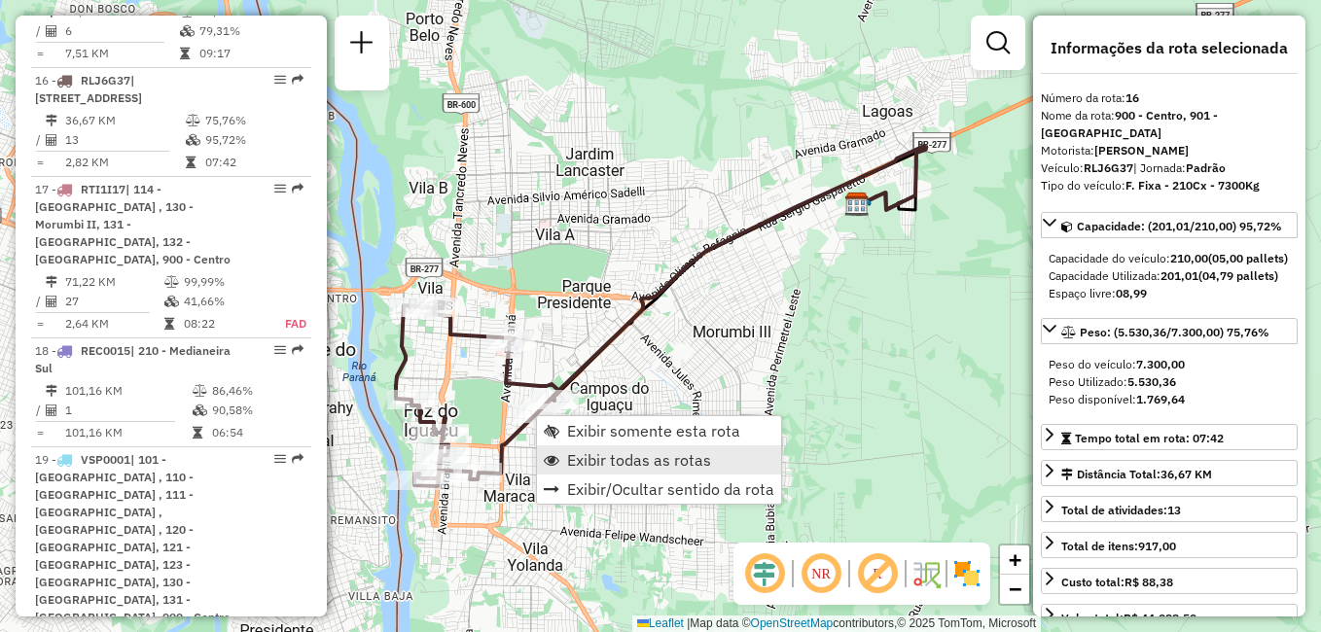
click at [596, 452] on span "Exibir todas as rotas" at bounding box center [639, 460] width 144 height 16
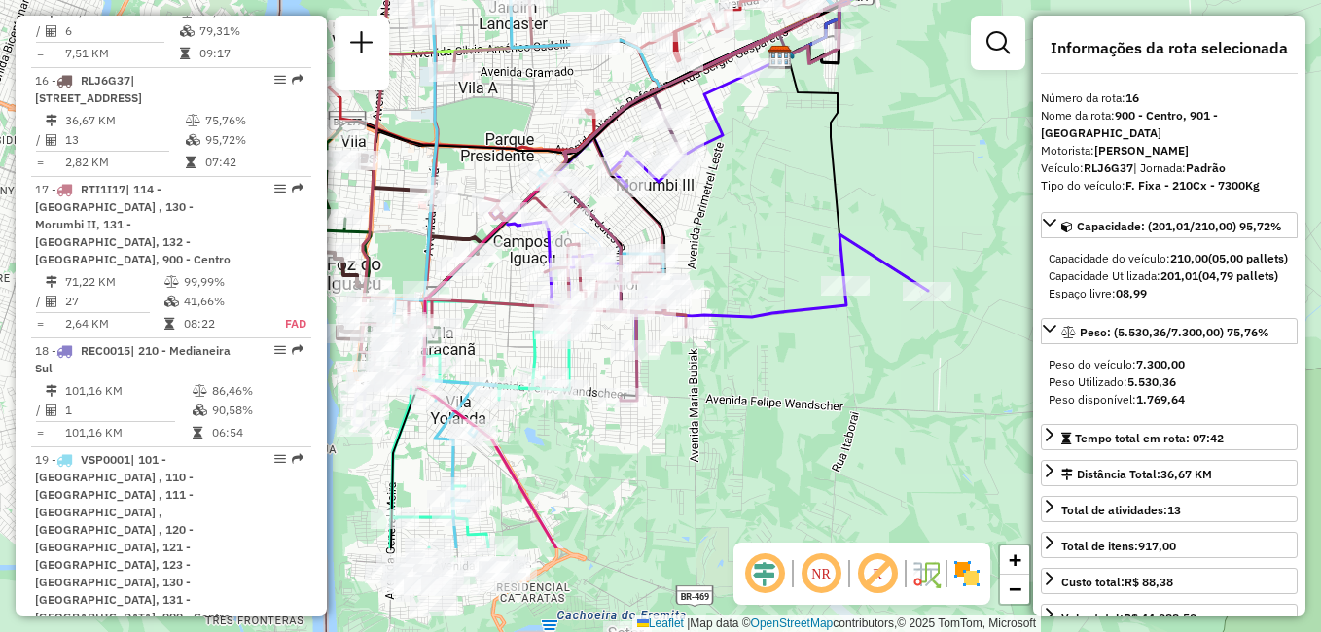
drag, startPoint x: 874, startPoint y: 338, endPoint x: 815, endPoint y: 220, distance: 131.8
click at [815, 220] on div "Janela de atendimento Grade de atendimento Capacidade Transportadoras Veículos …" at bounding box center [660, 316] width 1321 height 632
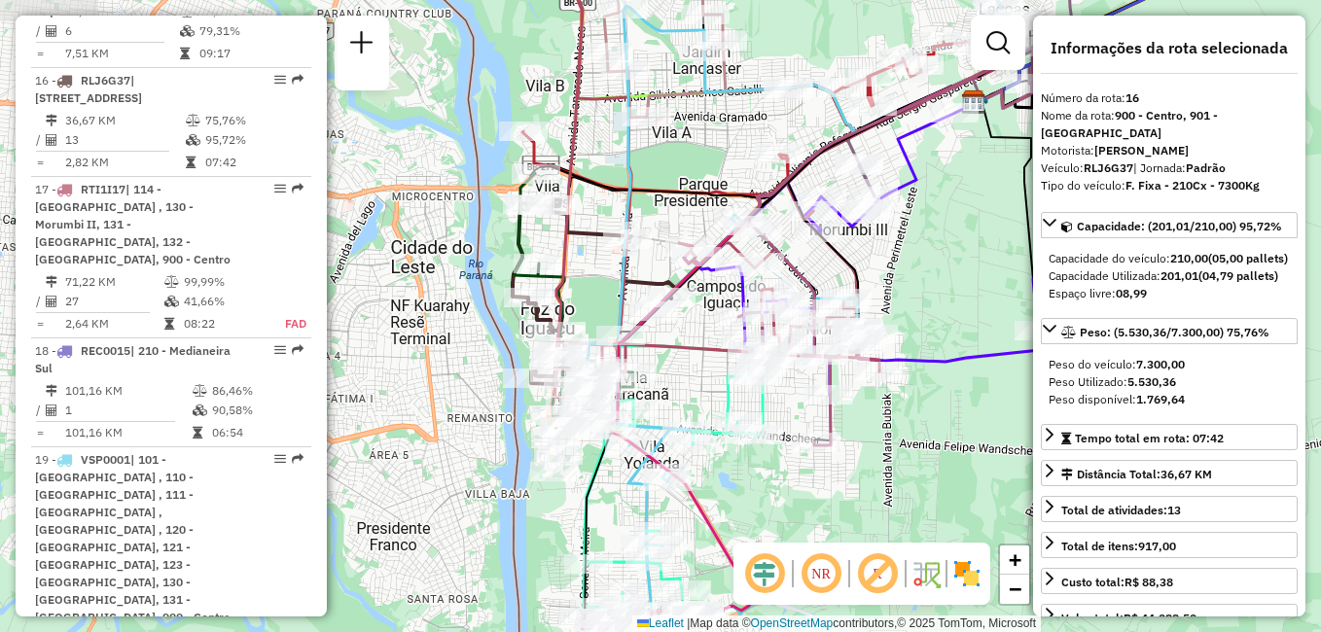
drag, startPoint x: 741, startPoint y: 222, endPoint x: 936, endPoint y: 268, distance: 200.1
click at [936, 268] on div "Janela de atendimento Grade de atendimento Capacidade Transportadoras Veículos …" at bounding box center [660, 316] width 1321 height 632
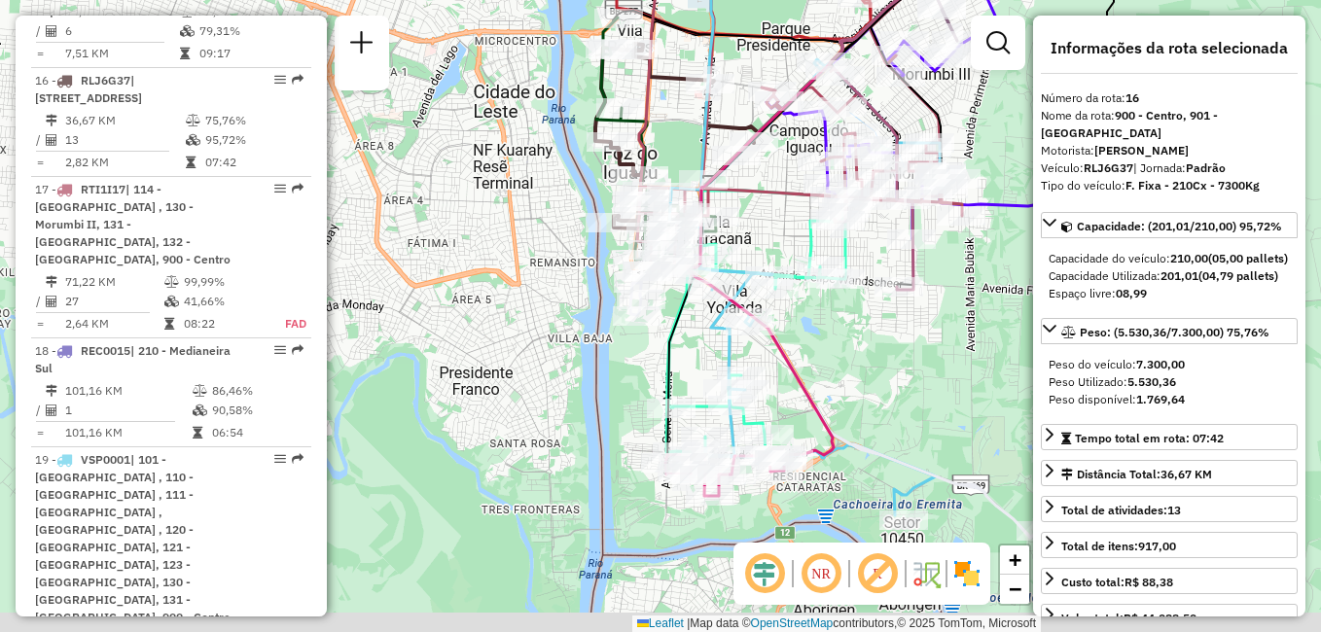
drag, startPoint x: 606, startPoint y: 286, endPoint x: 689, endPoint y: 130, distance: 176.2
click at [689, 130] on div "Janela de atendimento Grade de atendimento Capacidade Transportadoras Veículos …" at bounding box center [660, 316] width 1321 height 632
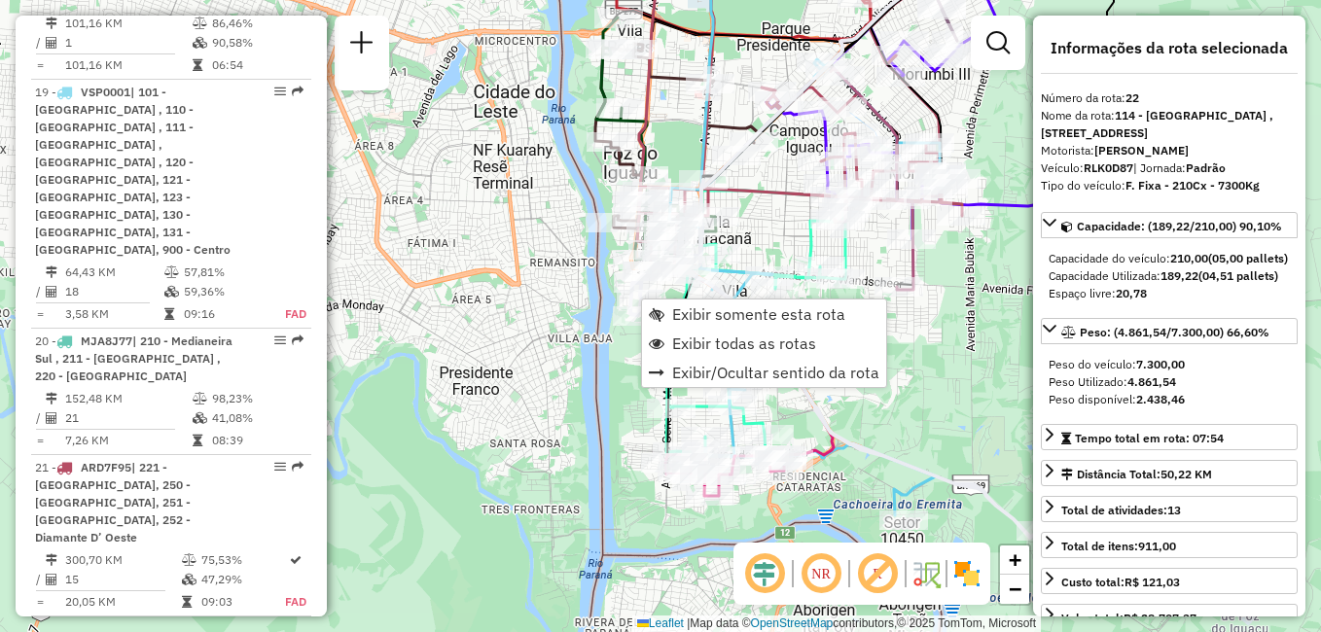
scroll to position [3128, 0]
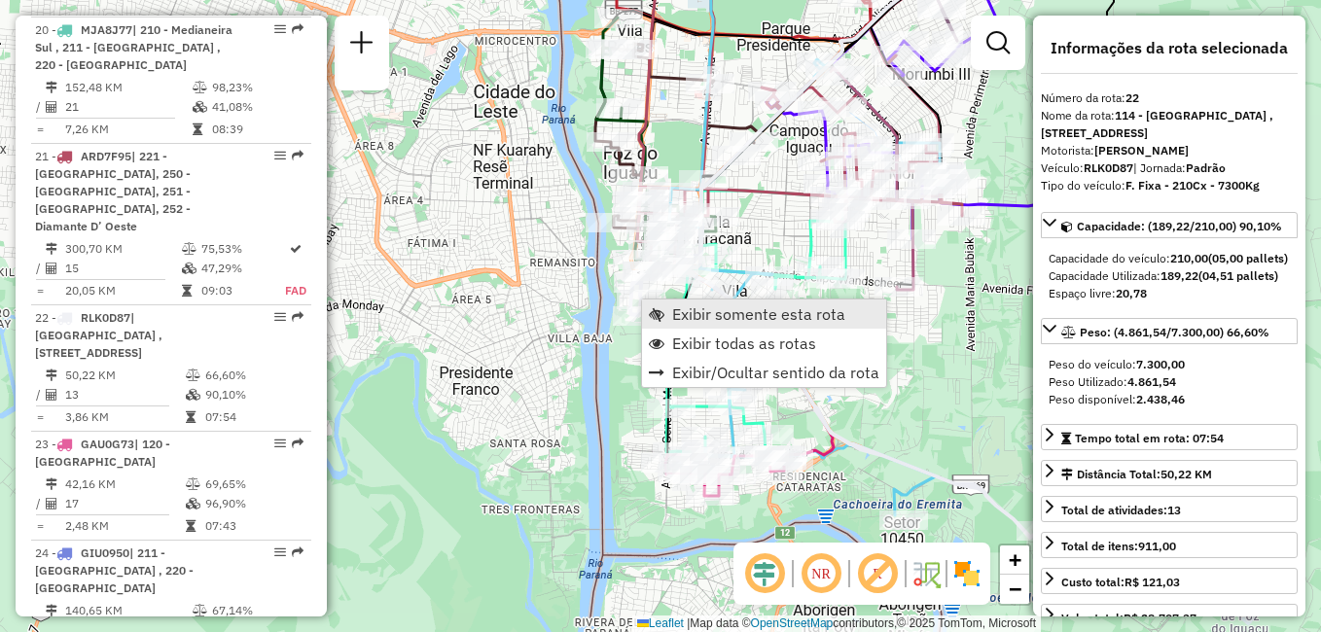
click at [718, 312] on span "Exibir somente esta rota" at bounding box center [758, 314] width 173 height 16
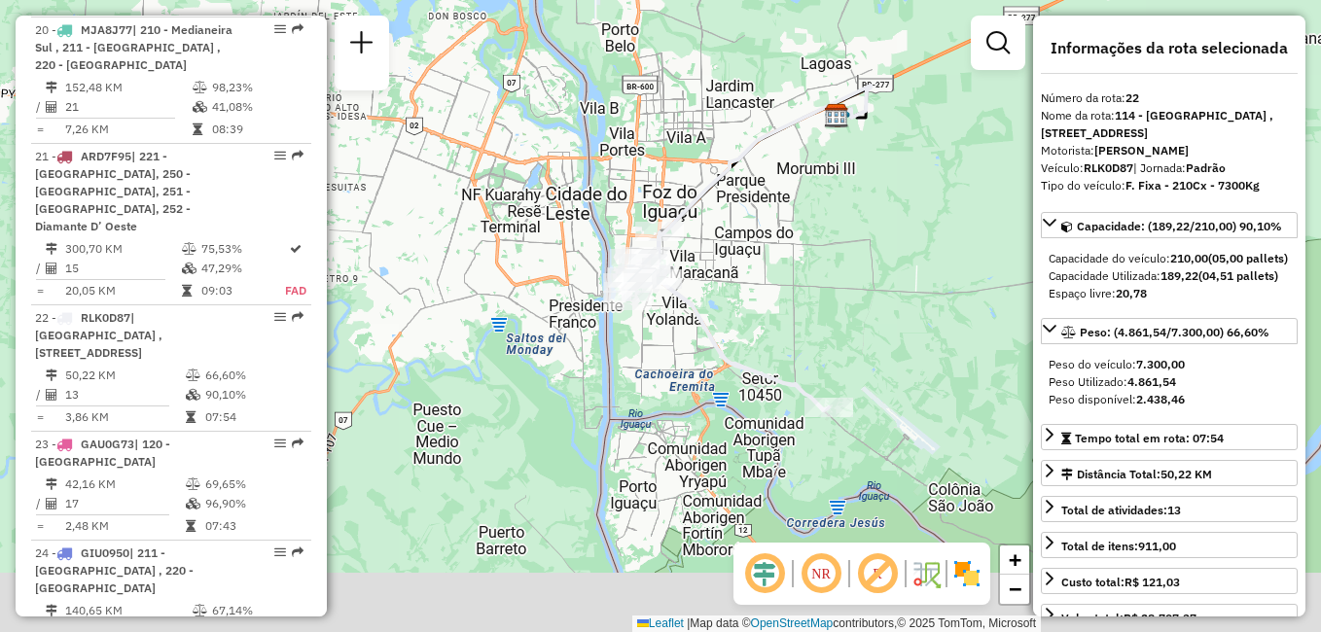
drag, startPoint x: 657, startPoint y: 351, endPoint x: 814, endPoint y: 258, distance: 183.2
click at [814, 258] on div "Janela de atendimento Grade de atendimento Capacidade Transportadoras Veículos …" at bounding box center [660, 316] width 1321 height 632
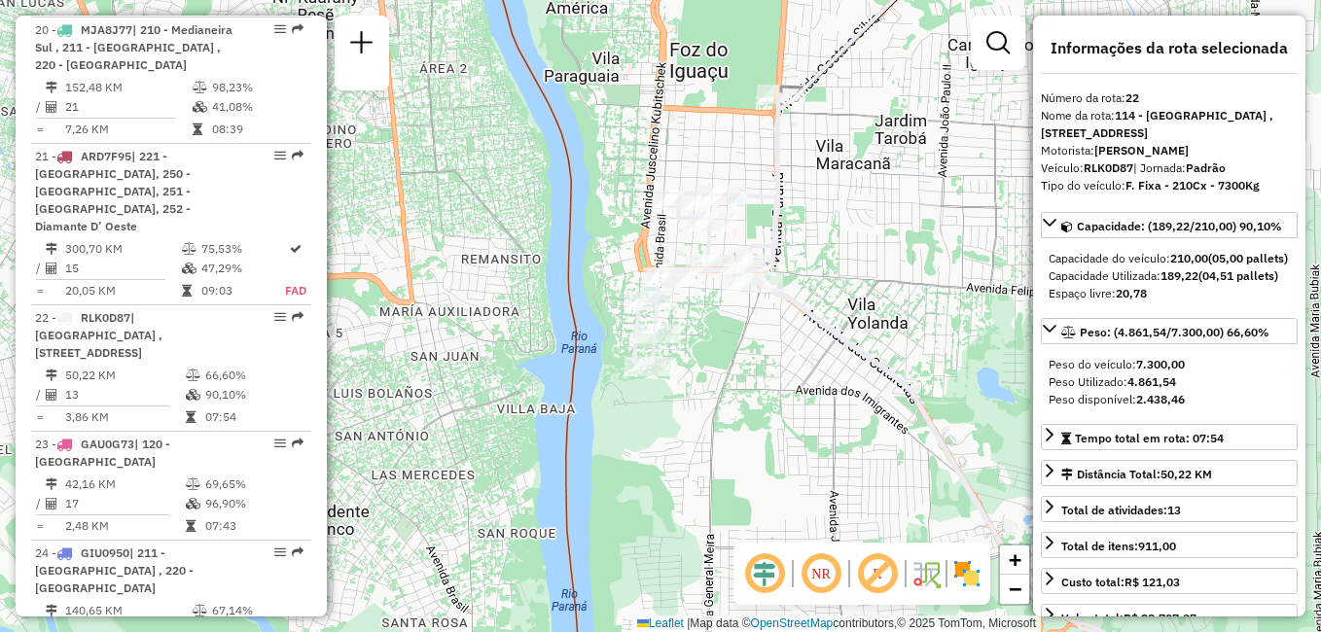
drag, startPoint x: 673, startPoint y: 245, endPoint x: 825, endPoint y: 216, distance: 154.5
click at [825, 216] on div "Janela de atendimento Grade de atendimento Capacidade Transportadoras Veículos …" at bounding box center [660, 316] width 1321 height 632
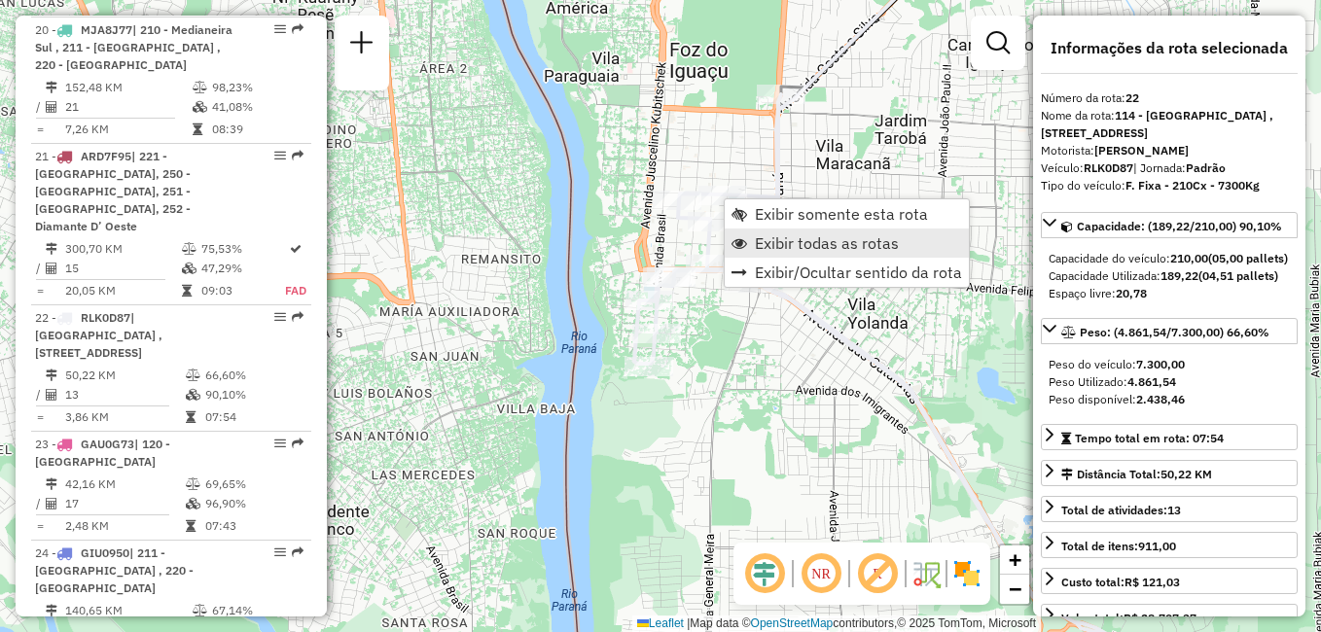
click at [832, 243] on span "Exibir todas as rotas" at bounding box center [827, 243] width 144 height 16
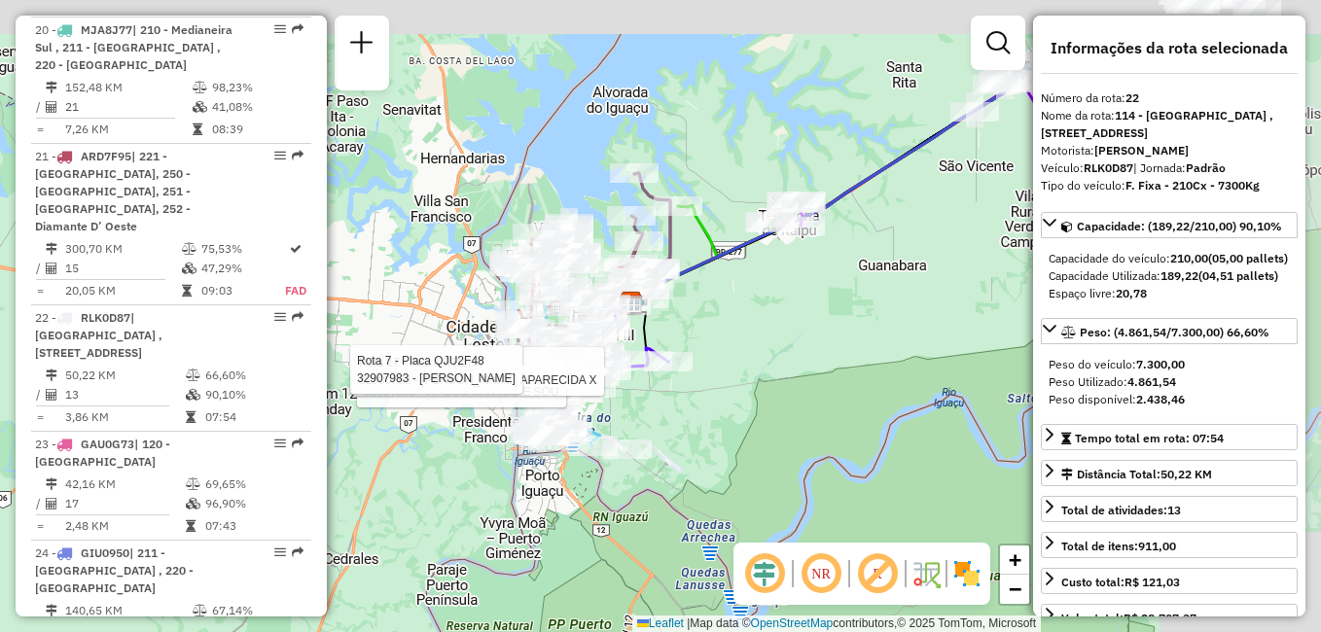
drag, startPoint x: 921, startPoint y: 234, endPoint x: 657, endPoint y: 360, distance: 292.8
click at [656, 368] on div "Rota 7 - Placa QJU2F48 32907935 - I F DOS SANTOS E SOU Rota 17 - Placa RTI1I17 …" at bounding box center [660, 316] width 1321 height 632
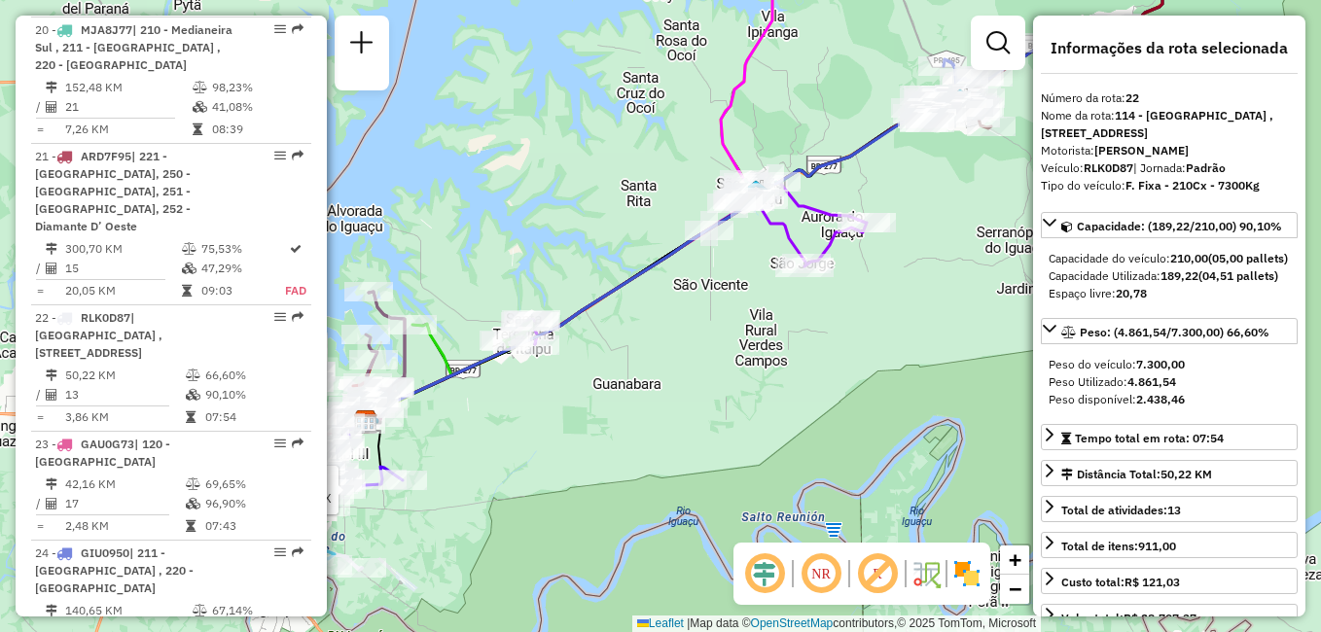
drag, startPoint x: 884, startPoint y: 277, endPoint x: 735, endPoint y: 343, distance: 162.9
click at [735, 343] on div "Rota 7 - Placa QJU2F48 32907935 - I F DOS SANTOS E SOU Rota 17 - Placa RTI1I17 …" at bounding box center [660, 316] width 1321 height 632
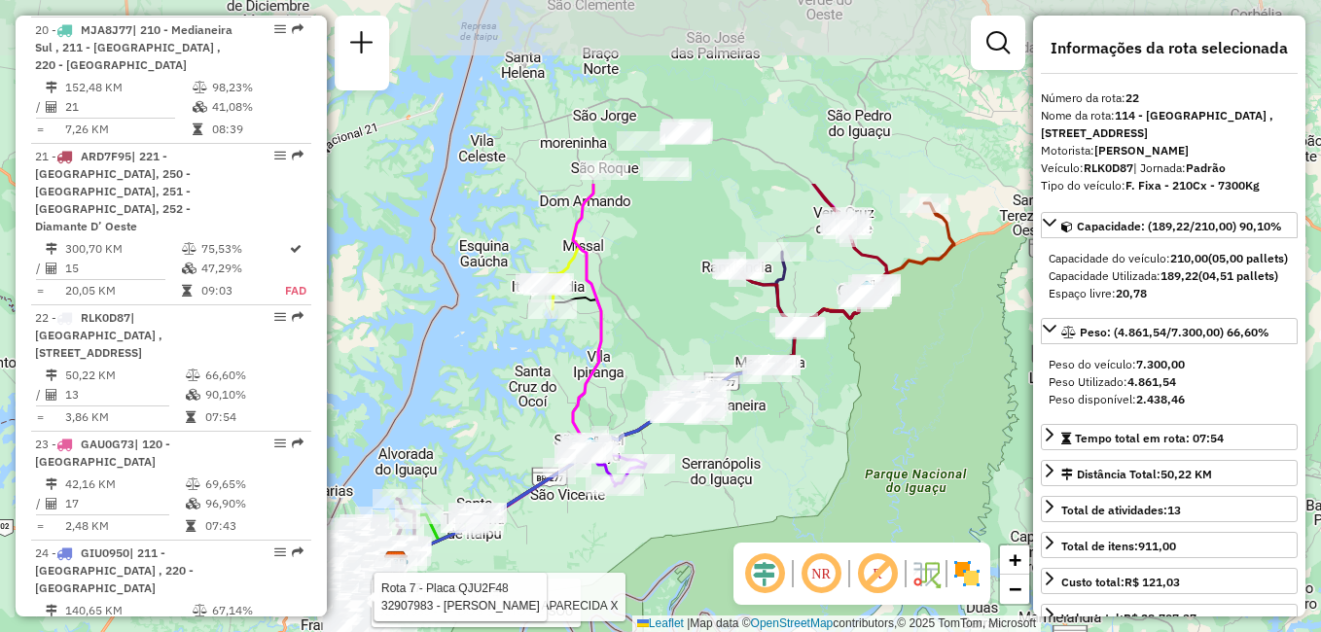
drag, startPoint x: 852, startPoint y: 132, endPoint x: 891, endPoint y: 379, distance: 250.1
click at [891, 379] on div "Rota 7 - Placa QJU2F48 32907935 - I F DOS SANTOS E SOU Rota 17 - Placa RTI1I17 …" at bounding box center [660, 316] width 1321 height 632
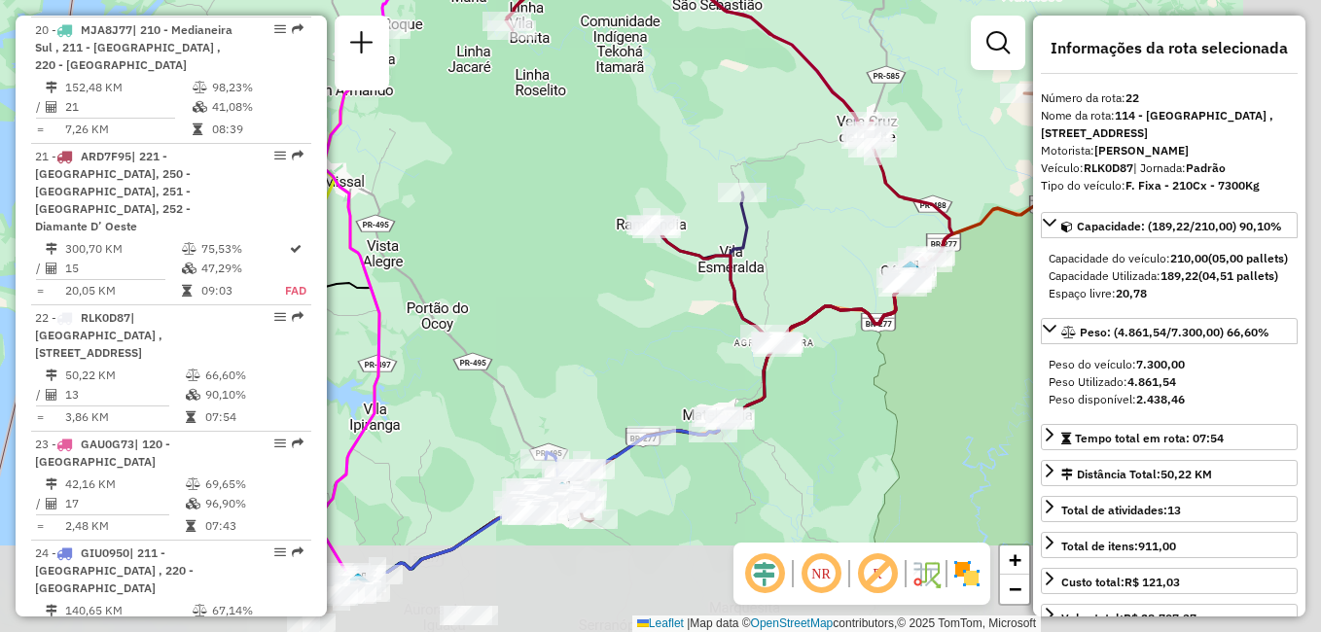
drag, startPoint x: 907, startPoint y: 360, endPoint x: 826, endPoint y: 234, distance: 149.7
click at [826, 234] on div "Rota 7 - Placa QJU2F48 32907935 - I F DOS SANTOS E SOU Rota 17 - Placa RTI1I17 …" at bounding box center [660, 316] width 1321 height 632
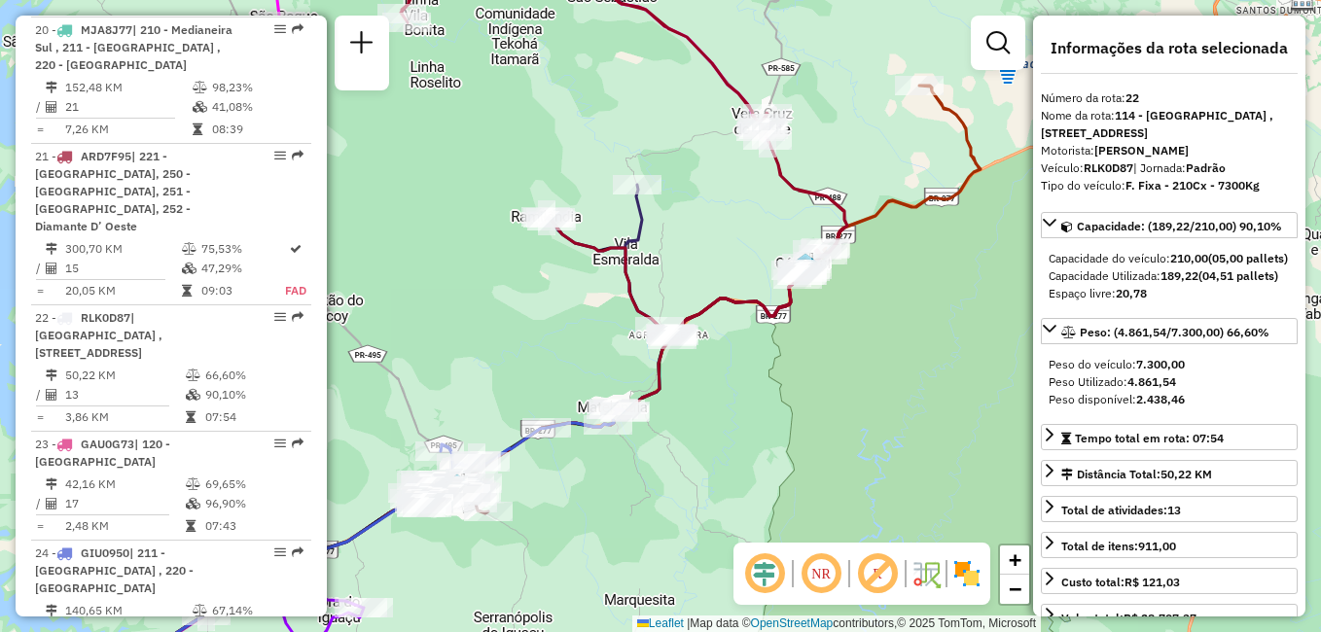
drag, startPoint x: 988, startPoint y: 132, endPoint x: 883, endPoint y: 125, distance: 105.3
click at [883, 125] on div "Rota 7 - Placa QJU2F48 32907935 - I F DOS SANTOS E SOU Rota 17 - Placa RTI1I17 …" at bounding box center [660, 316] width 1321 height 632
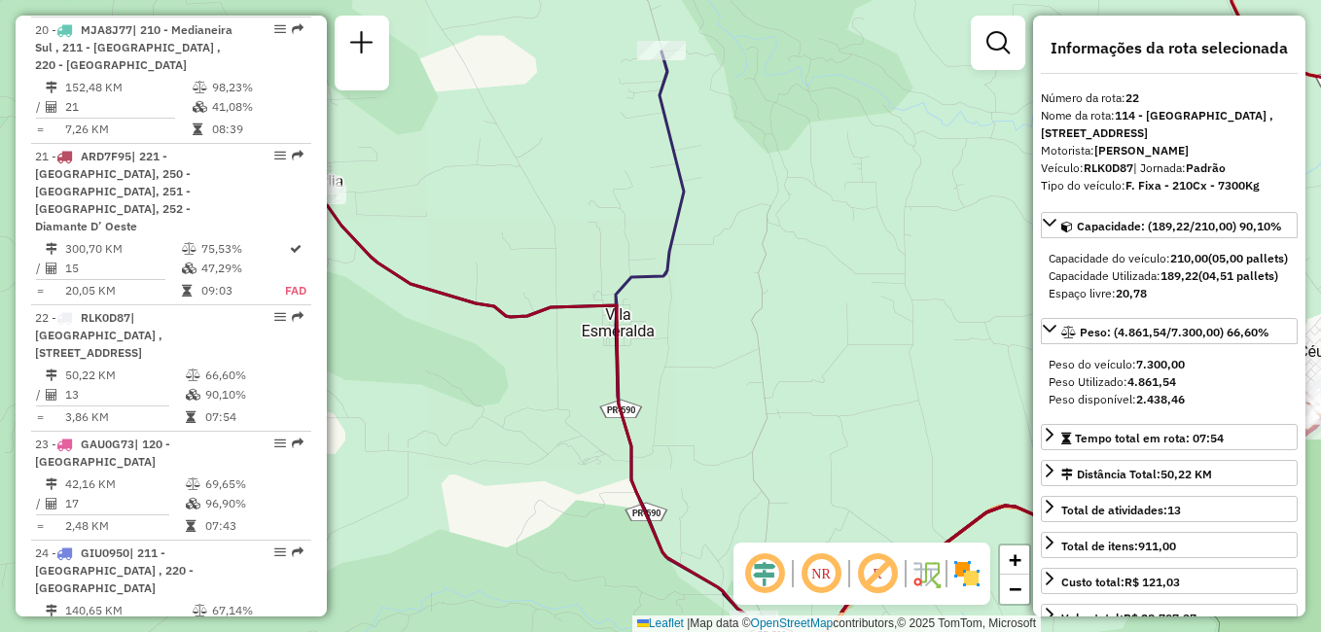
drag, startPoint x: 743, startPoint y: 313, endPoint x: 773, endPoint y: 172, distance: 144.2
click at [773, 172] on div "Rota 7 - Placa QJU2F48 32907935 - I F DOS SANTOS E SOU Rota 17 - Placa RTI1I17 …" at bounding box center [660, 316] width 1321 height 632
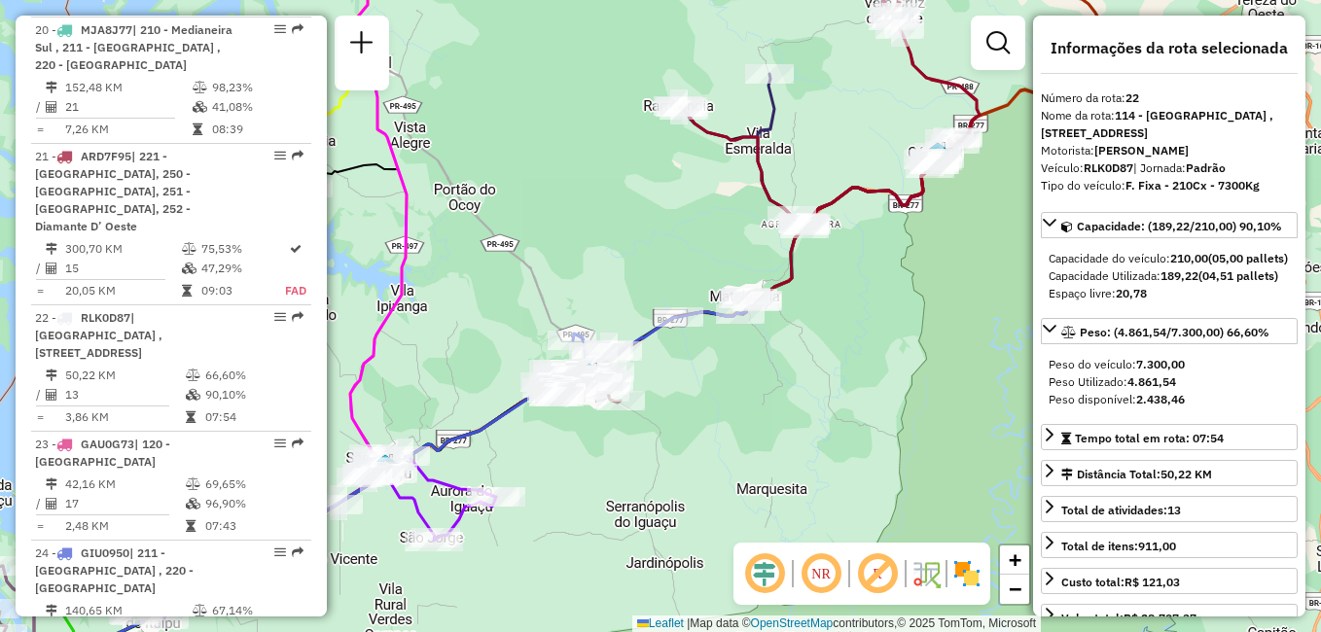
drag, startPoint x: 818, startPoint y: 376, endPoint x: 848, endPoint y: 304, distance: 78.0
click at [848, 304] on div "Rota 7 - Placa QJU2F48 32907935 - I F DOS SANTOS E SOU Rota 17 - Placa RTI1I17 …" at bounding box center [660, 316] width 1321 height 632
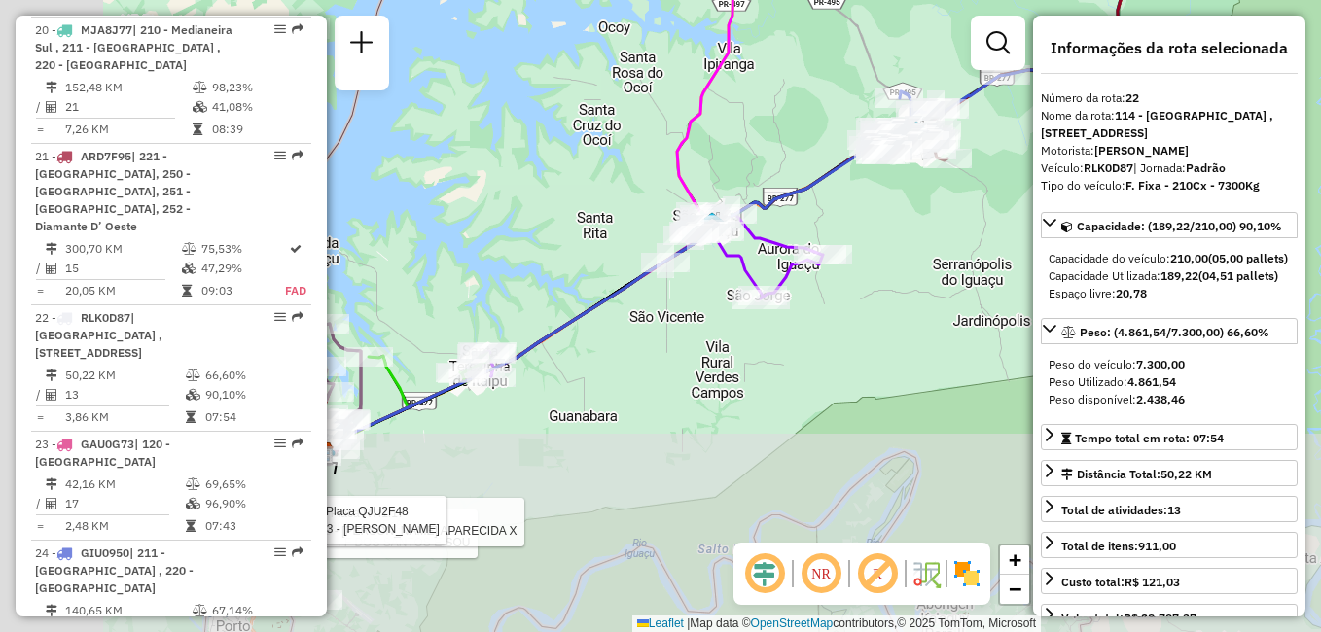
drag, startPoint x: 545, startPoint y: 458, endPoint x: 868, endPoint y: 234, distance: 392.8
click at [868, 234] on div "Rota 7 - Placa QJU2F48 32907935 - I F DOS SANTOS E SOU Rota 17 - Placa RTI1I17 …" at bounding box center [660, 316] width 1321 height 632
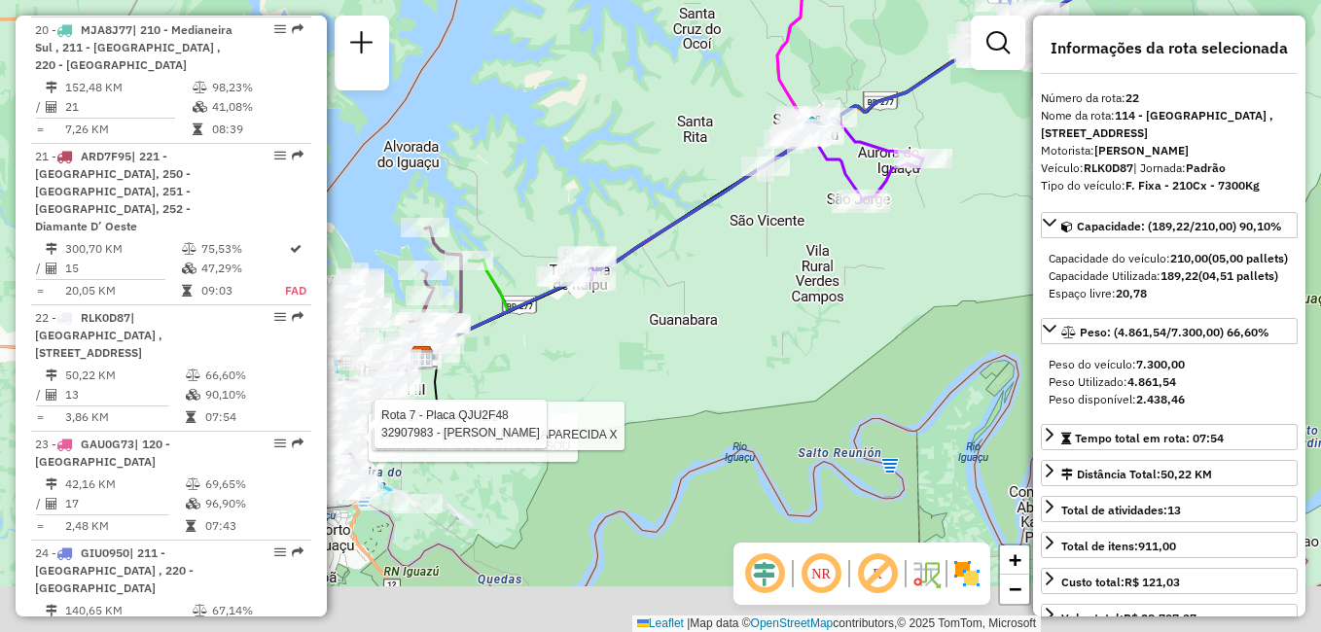
drag, startPoint x: 667, startPoint y: 328, endPoint x: 772, endPoint y: 220, distance: 150.6
click at [772, 220] on div "Rota 7 - Placa QJU2F48 32907935 - I F DOS SANTOS E SOU Rota 17 - Placa RTI1I17 …" at bounding box center [660, 316] width 1321 height 632
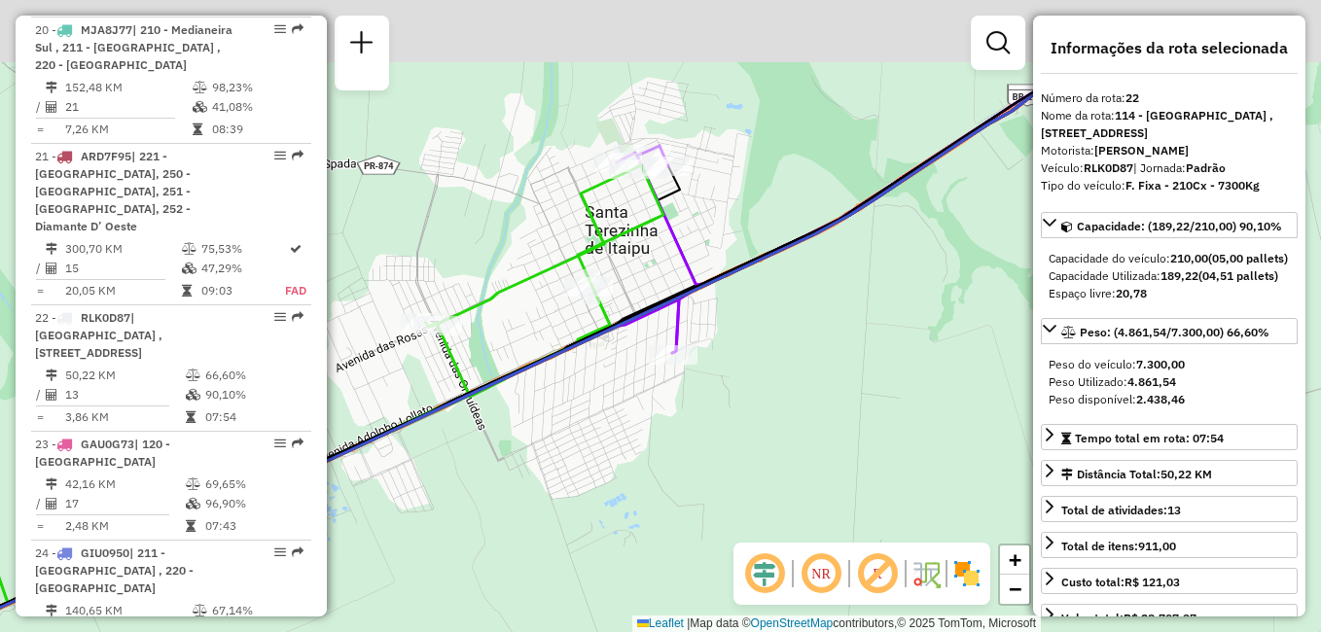
drag, startPoint x: 775, startPoint y: 184, endPoint x: 837, endPoint y: 402, distance: 226.6
click at [849, 402] on div "Rota 7 - Placa QJU2F48 32907935 - I F DOS SANTOS E SOU Rota 17 - Placa RTI1I17 …" at bounding box center [660, 316] width 1321 height 632
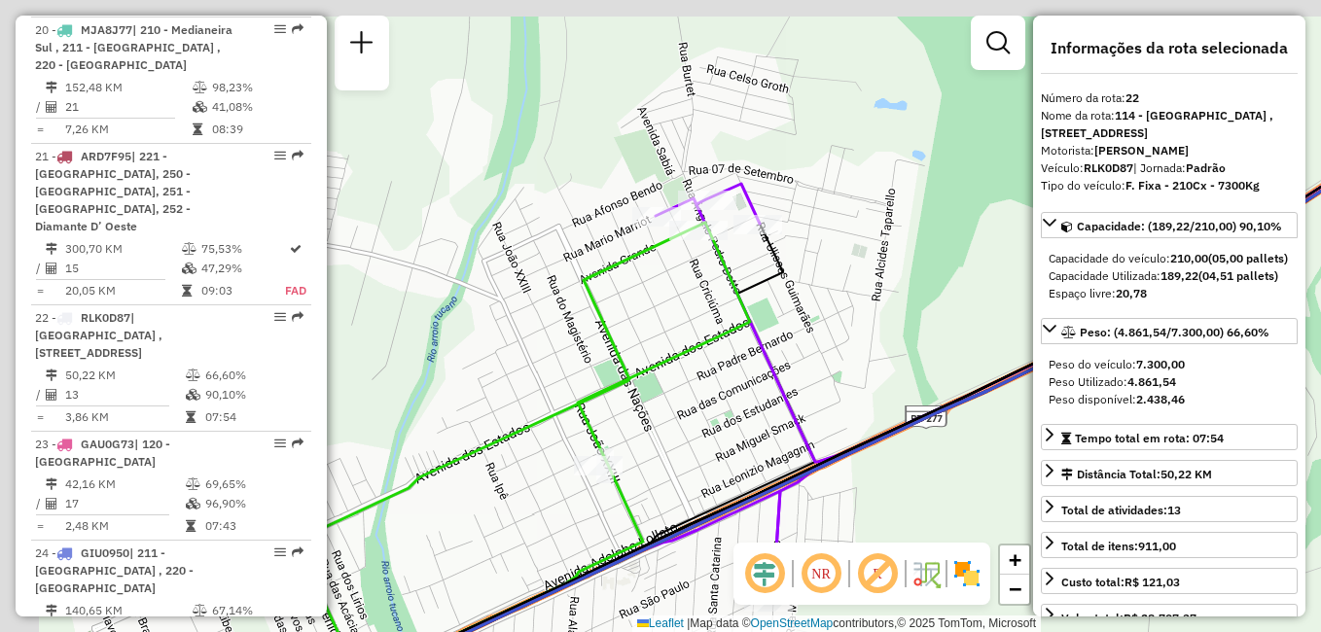
drag, startPoint x: 749, startPoint y: 268, endPoint x: 850, endPoint y: 318, distance: 112.7
click at [850, 318] on div "Rota 7 - Placa QJU2F48 32907935 - I F DOS SANTOS E SOU Rota 17 - Placa RTI1I17 …" at bounding box center [660, 316] width 1321 height 632
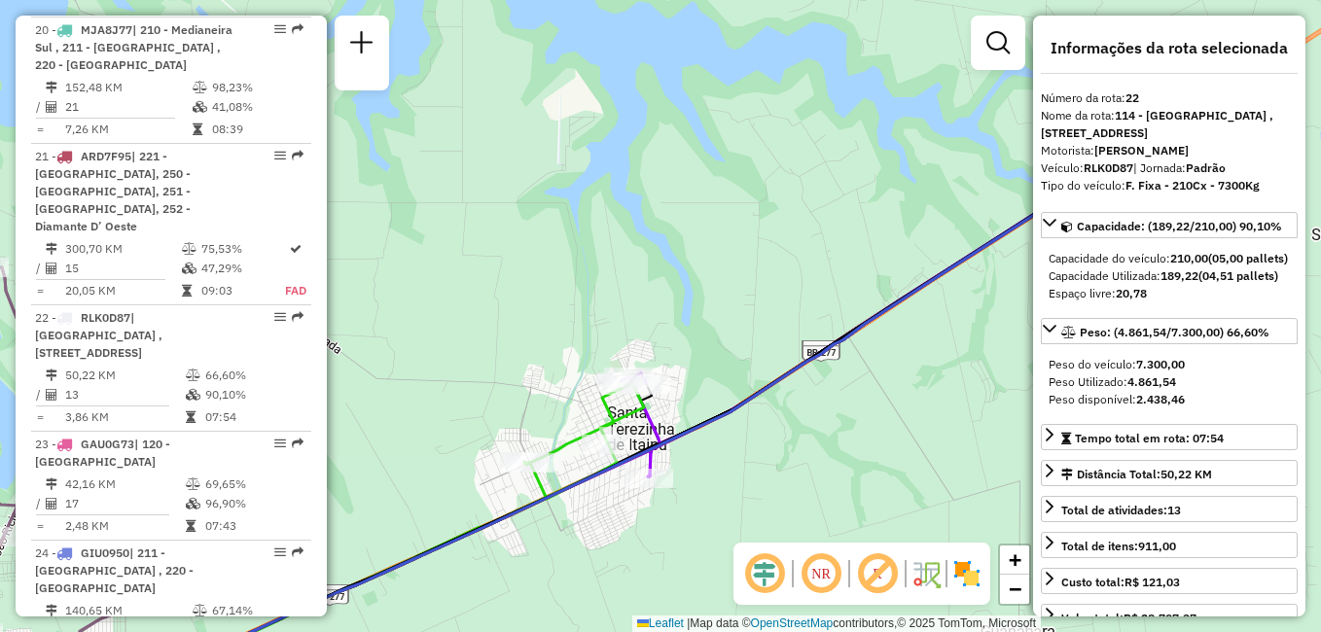
drag, startPoint x: 956, startPoint y: 276, endPoint x: 666, endPoint y: 459, distance: 342.7
click at [669, 463] on div "Rota 7 - Placa QJU2F48 32907935 - I F DOS SANTOS E SOU Rota 17 - Placa RTI1I17 …" at bounding box center [660, 316] width 1321 height 632
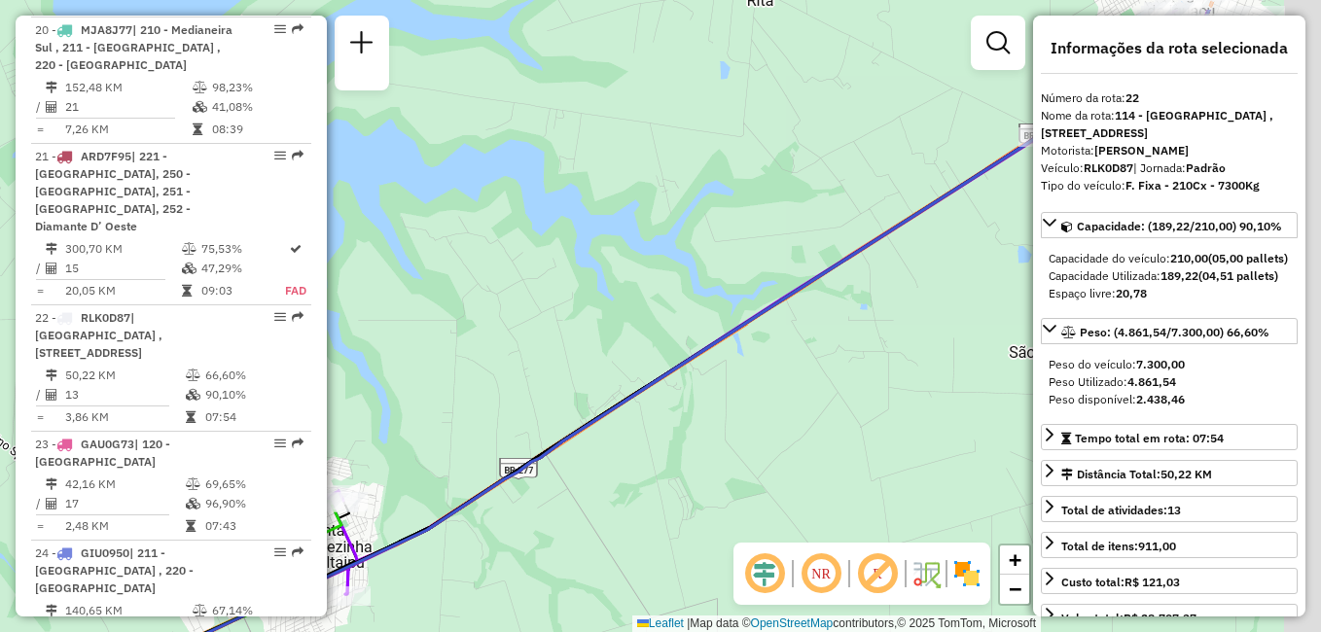
drag, startPoint x: 929, startPoint y: 325, endPoint x: 584, endPoint y: 414, distance: 356.7
click at [586, 414] on div "Rota 7 - Placa QJU2F48 32907935 - I F DOS SANTOS E SOU Rota 17 - Placa RTI1I17 …" at bounding box center [660, 316] width 1321 height 632
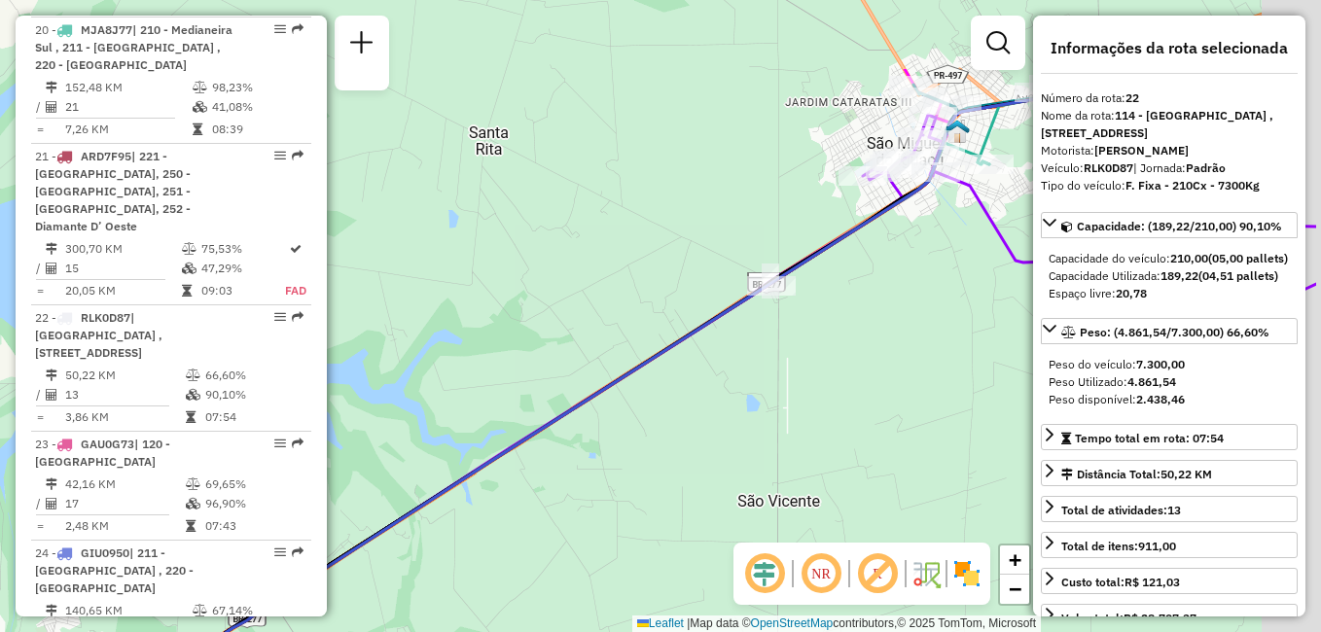
drag, startPoint x: 942, startPoint y: 218, endPoint x: 803, endPoint y: 351, distance: 191.9
click at [803, 351] on div "Rota 7 - Placa QJU2F48 32907935 - I F DOS SANTOS E SOU Rota 17 - Placa RTI1I17 …" at bounding box center [660, 316] width 1321 height 632
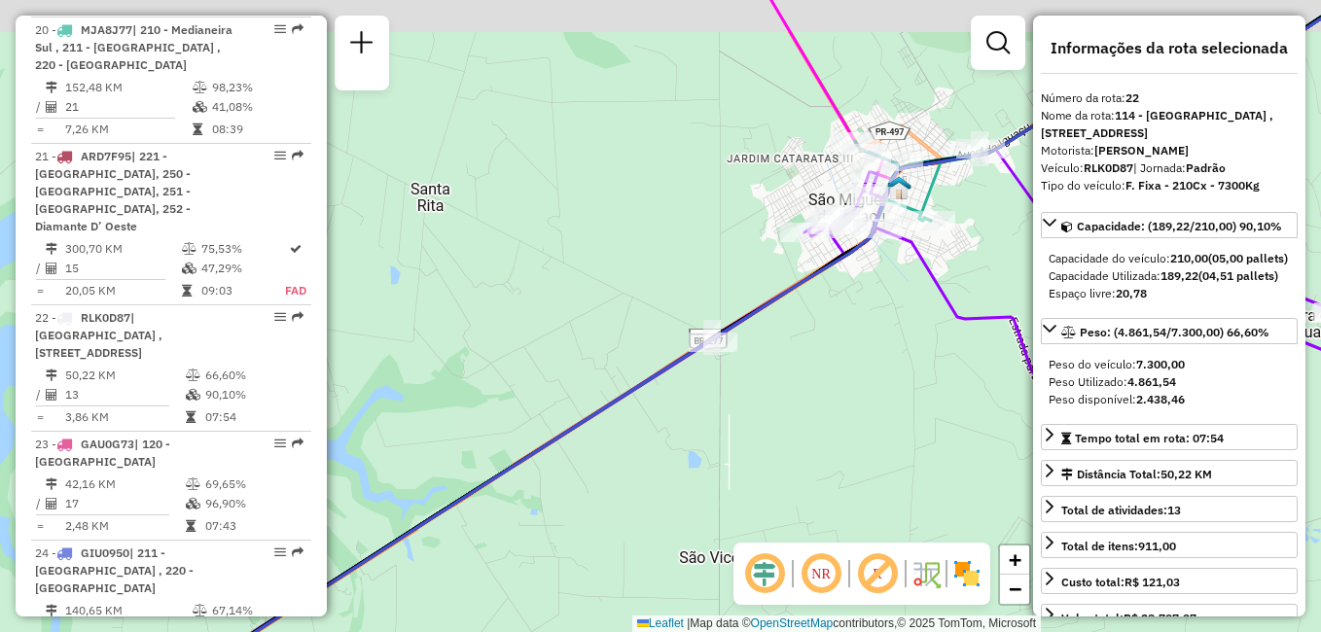
drag, startPoint x: 900, startPoint y: 284, endPoint x: 764, endPoint y: 436, distance: 203.9
click at [767, 435] on div "Rota 7 - Placa QJU2F48 32907935 - I F DOS SANTOS E SOU Rota 17 - Placa RTI1I17 …" at bounding box center [660, 316] width 1321 height 632
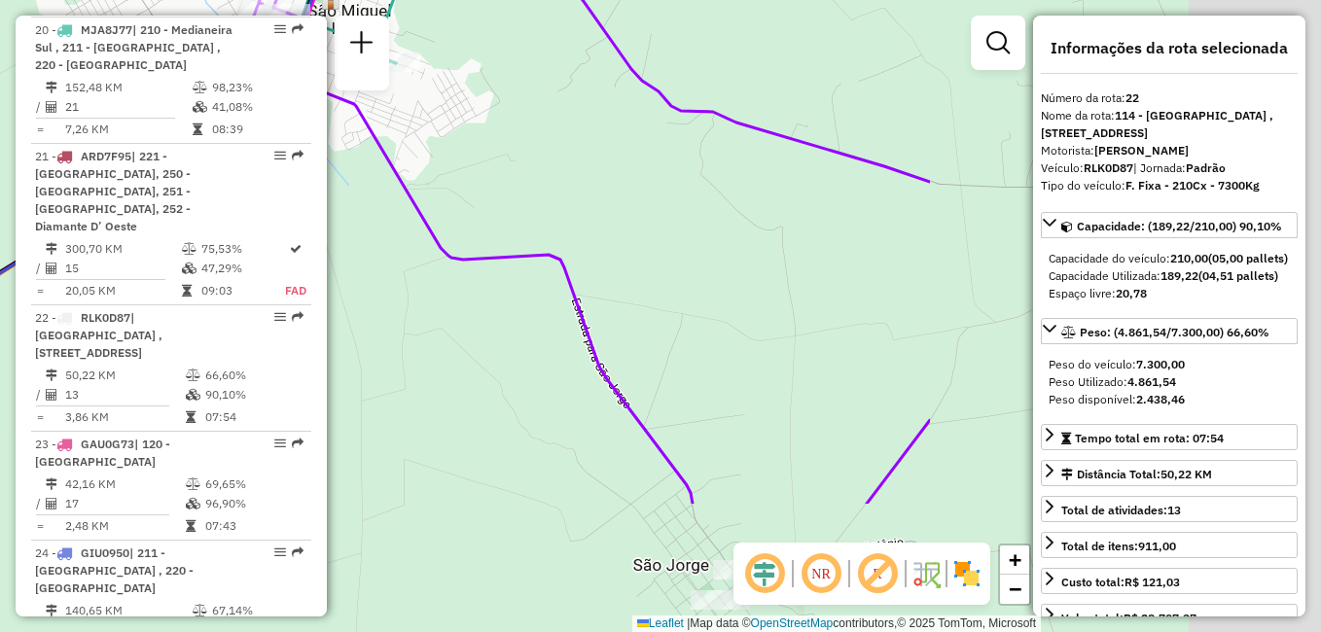
drag, startPoint x: 996, startPoint y: 290, endPoint x: 469, endPoint y: 99, distance: 560.6
click at [470, 95] on div "Rota 7 - Placa QJU2F48 32907935 - I F DOS SANTOS E SOU Rota 17 - Placa RTI1I17 …" at bounding box center [660, 316] width 1321 height 632
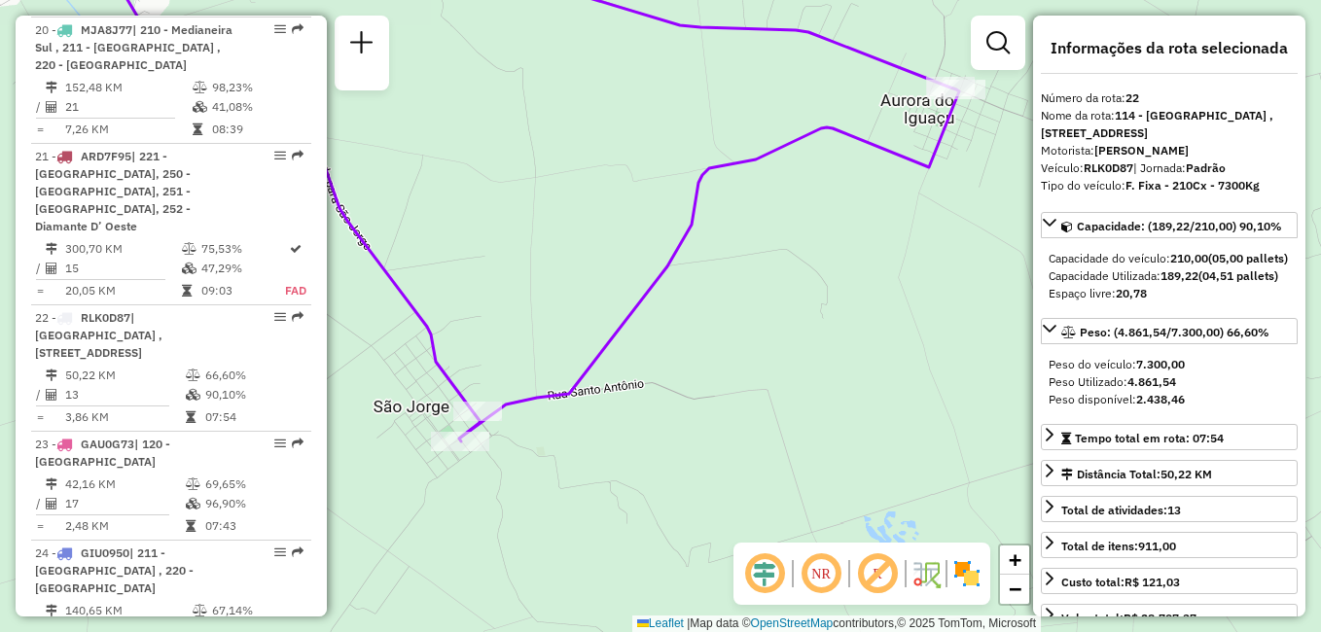
drag, startPoint x: 923, startPoint y: 301, endPoint x: 666, endPoint y: 145, distance: 300.3
click at [666, 145] on div "Rota 7 - Placa QJU2F48 32907935 - I F DOS SANTOS E SOU Rota 17 - Placa RTI1I17 …" at bounding box center [660, 316] width 1321 height 632
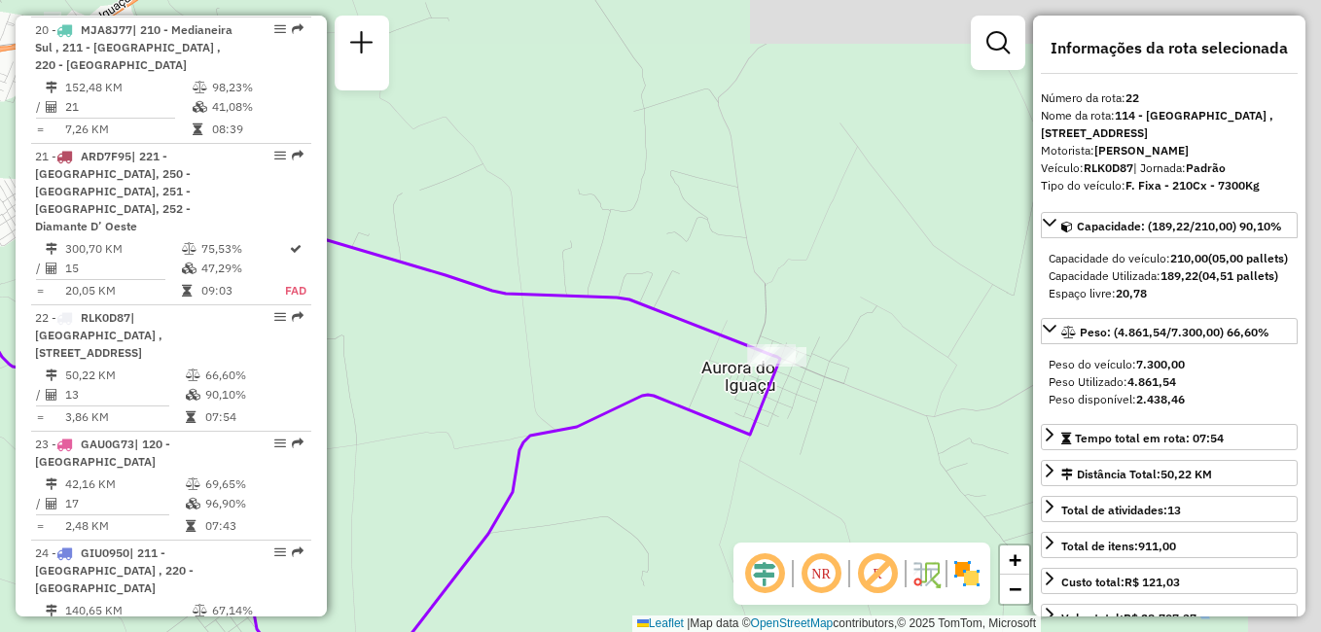
drag, startPoint x: 988, startPoint y: 199, endPoint x: 802, endPoint y: 464, distance: 323.3
click at [805, 470] on div "Rota 7 - Placa QJU2F48 32907935 - I F DOS SANTOS E SOU Rota 17 - Placa RTI1I17 …" at bounding box center [660, 316] width 1321 height 632
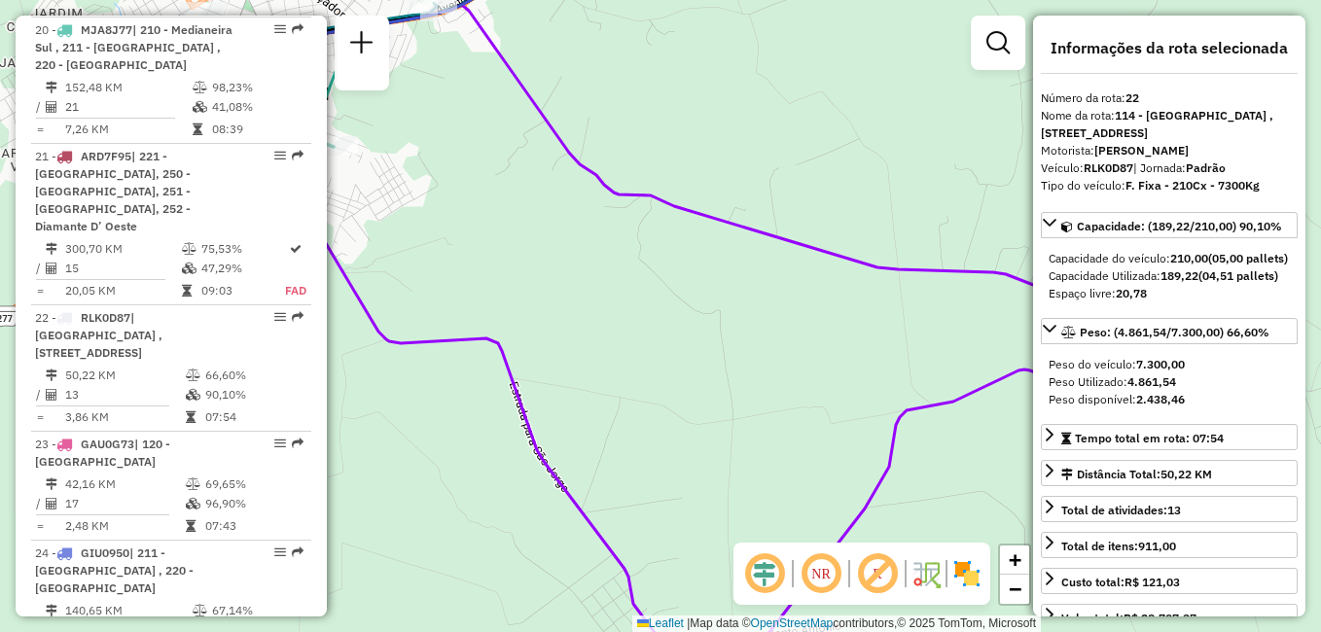
drag, startPoint x: 655, startPoint y: 253, endPoint x: 1097, endPoint y: 221, distance: 443.7
click at [1097, 221] on hb-router-mapa "Informações da Sessão 1291376 - [DATE] Criação: [DATE] 19:15 Depósito: CDD Foz …" at bounding box center [660, 316] width 1321 height 632
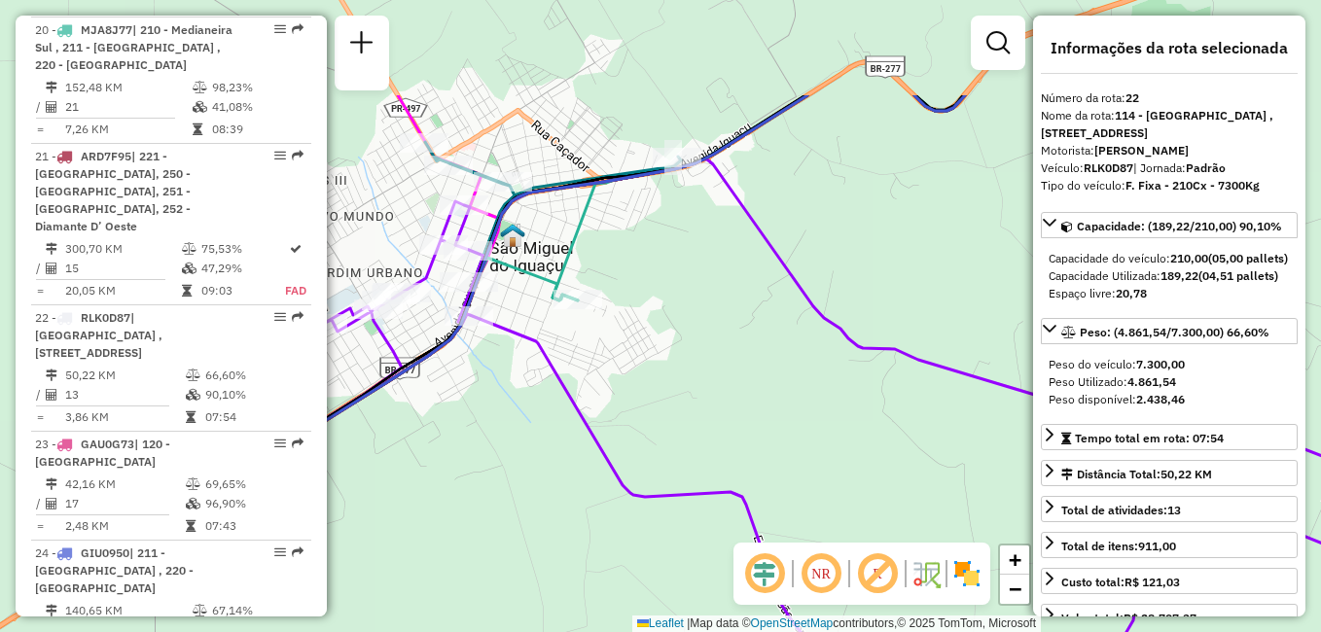
drag, startPoint x: 760, startPoint y: 327, endPoint x: 871, endPoint y: 456, distance: 170.4
click at [877, 460] on div "Rota 7 - Placa QJU2F48 32907935 - I F DOS SANTOS E SOU Rota 17 - Placa RTI1I17 …" at bounding box center [660, 316] width 1321 height 632
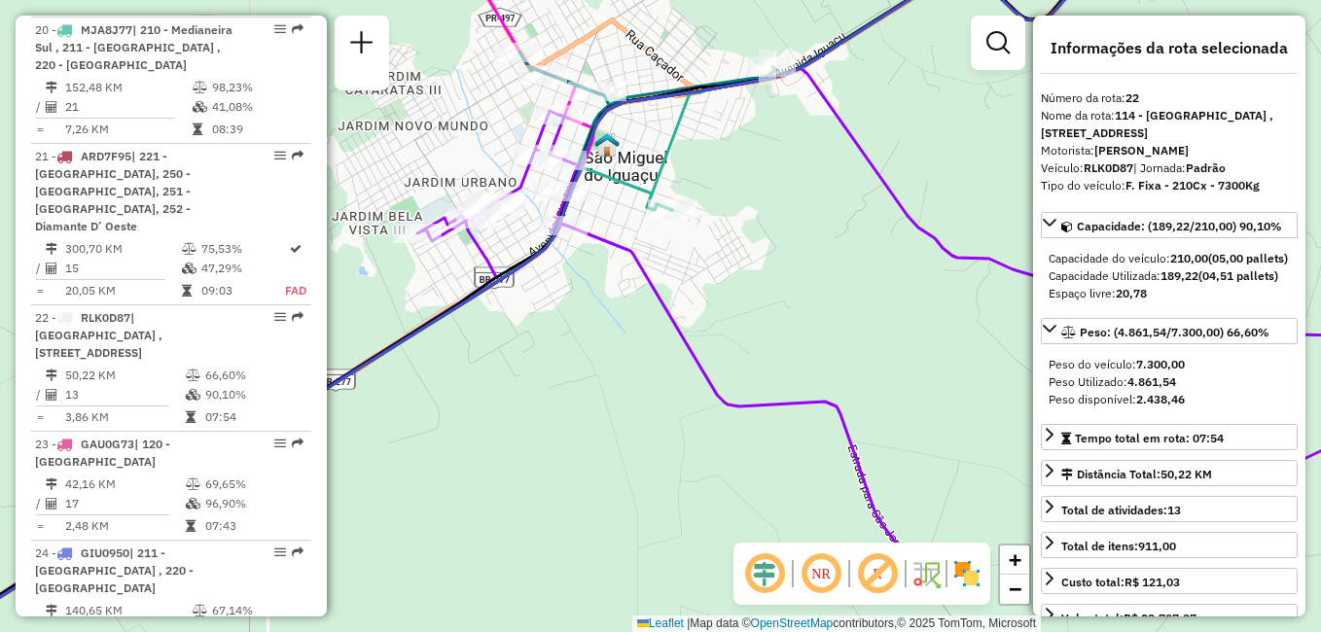
drag, startPoint x: 711, startPoint y: 357, endPoint x: 810, endPoint y: 269, distance: 132.3
click at [809, 270] on div "Rota 7 - Placa QJU2F48 32907935 - I F DOS SANTOS E SOU Rota 17 - Placa RTI1I17 …" at bounding box center [660, 316] width 1321 height 632
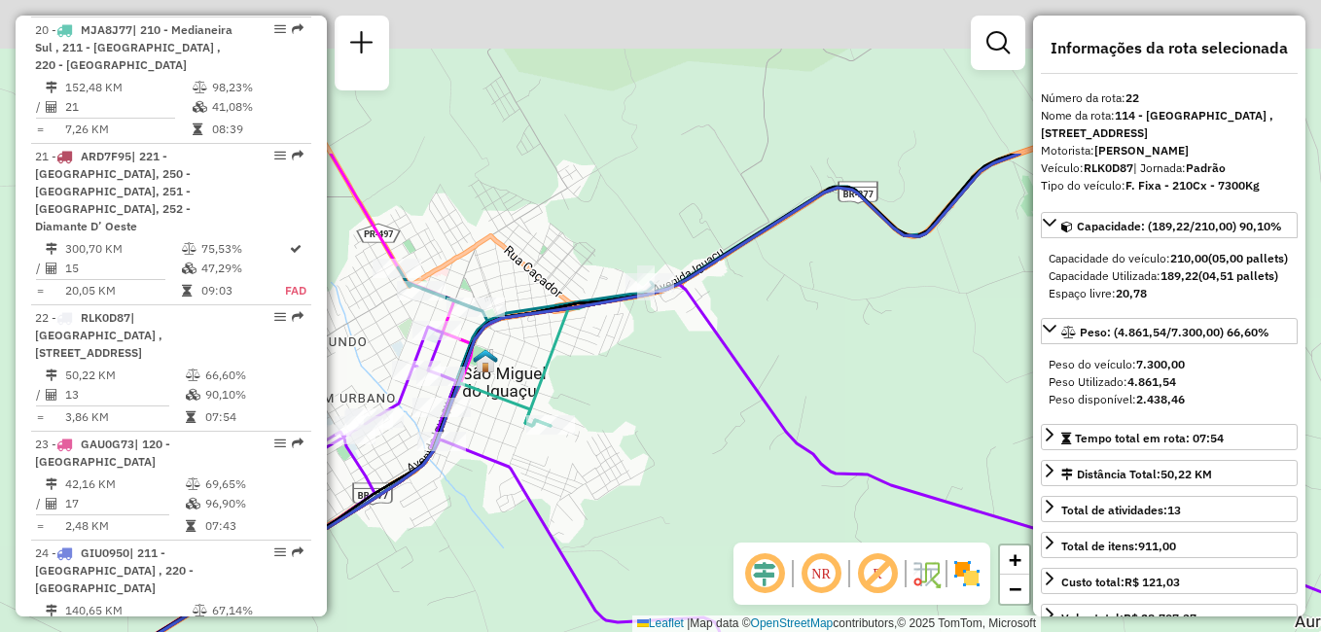
drag, startPoint x: 811, startPoint y: 188, endPoint x: 685, endPoint y: 405, distance: 251.1
click at [685, 405] on div "Rota 7 - Placa QJU2F48 32907935 - I F DOS SANTOS E SOU Rota 17 - Placa RTI1I17 …" at bounding box center [660, 316] width 1321 height 632
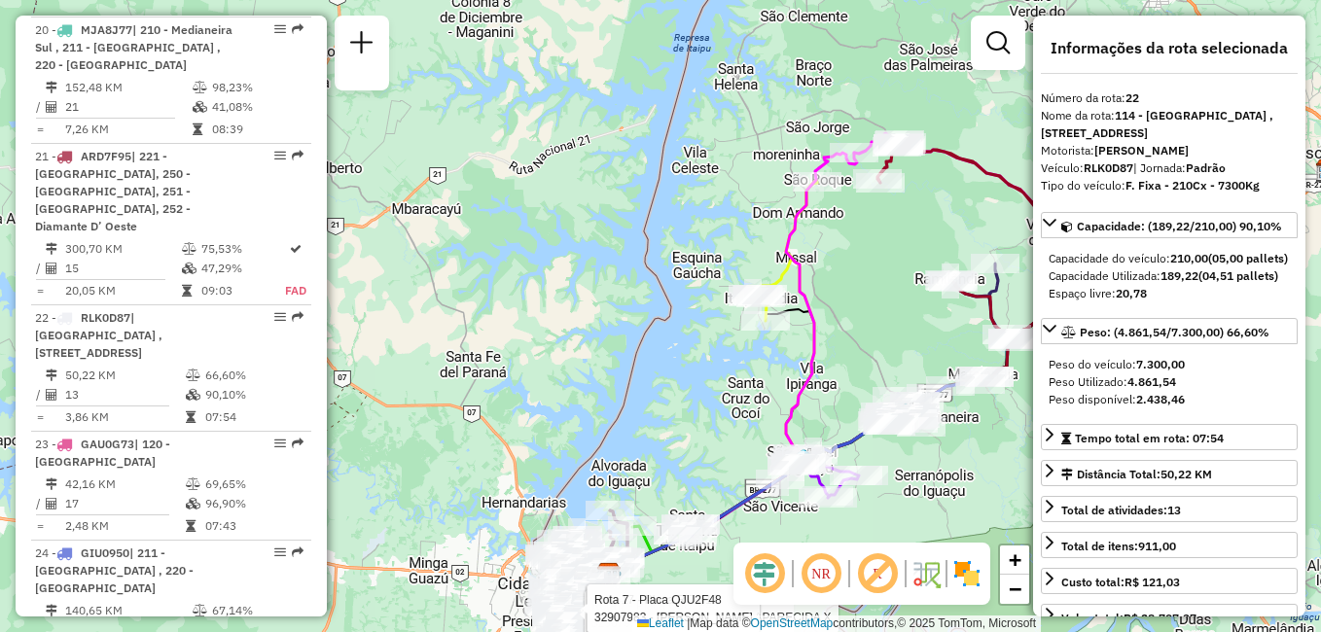
drag, startPoint x: 806, startPoint y: 124, endPoint x: 872, endPoint y: 320, distance: 206.4
click at [872, 320] on div "Rota 7 - Placa QJU2F48 32907935 - I F DOS SANTOS E SOU Rota 17 - Placa RTI1I17 …" at bounding box center [660, 316] width 1321 height 632
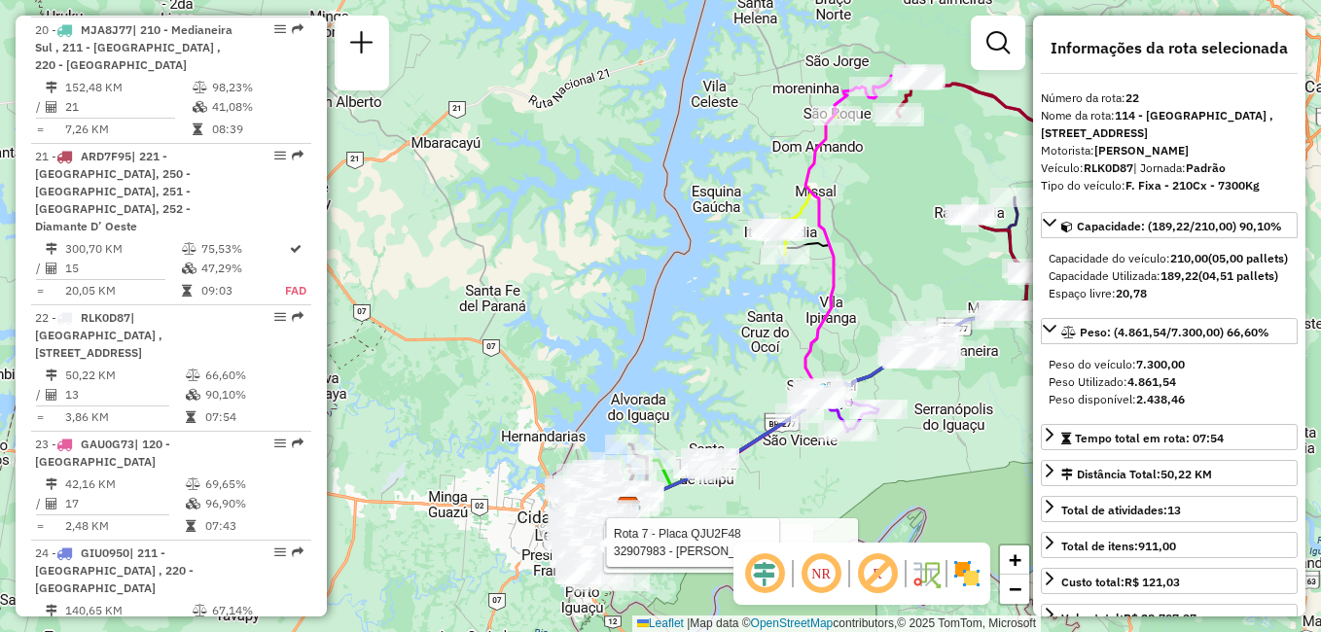
drag, startPoint x: 765, startPoint y: 118, endPoint x: 785, endPoint y: 52, distance: 68.9
click at [785, 52] on div "Rota 7 - Placa QJU2F48 32907935 - I F DOS SANTOS E SOU Rota 17 - Placa RTI1I17 …" at bounding box center [660, 316] width 1321 height 632
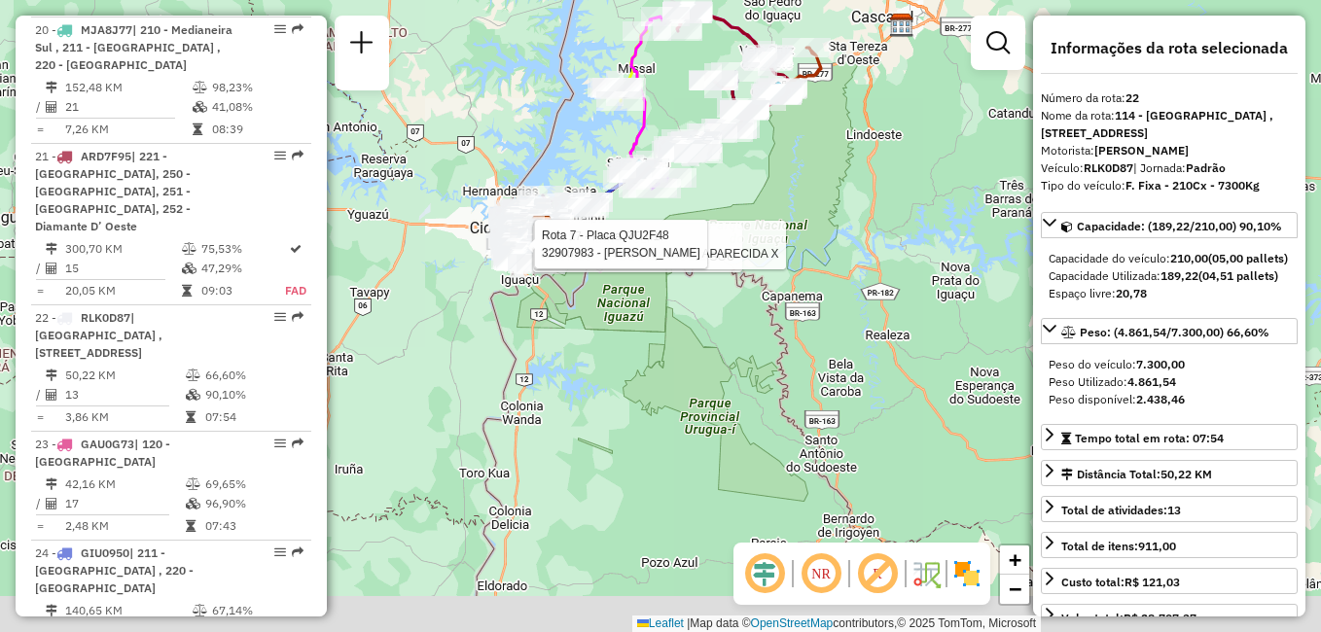
drag, startPoint x: 824, startPoint y: 380, endPoint x: 801, endPoint y: 196, distance: 186.2
click at [801, 196] on div "Rota 7 - Placa QJU2F48 32907935 - I F DOS SANTOS E SOU Rota 17 - Placa RTI1I17 …" at bounding box center [660, 316] width 1321 height 632
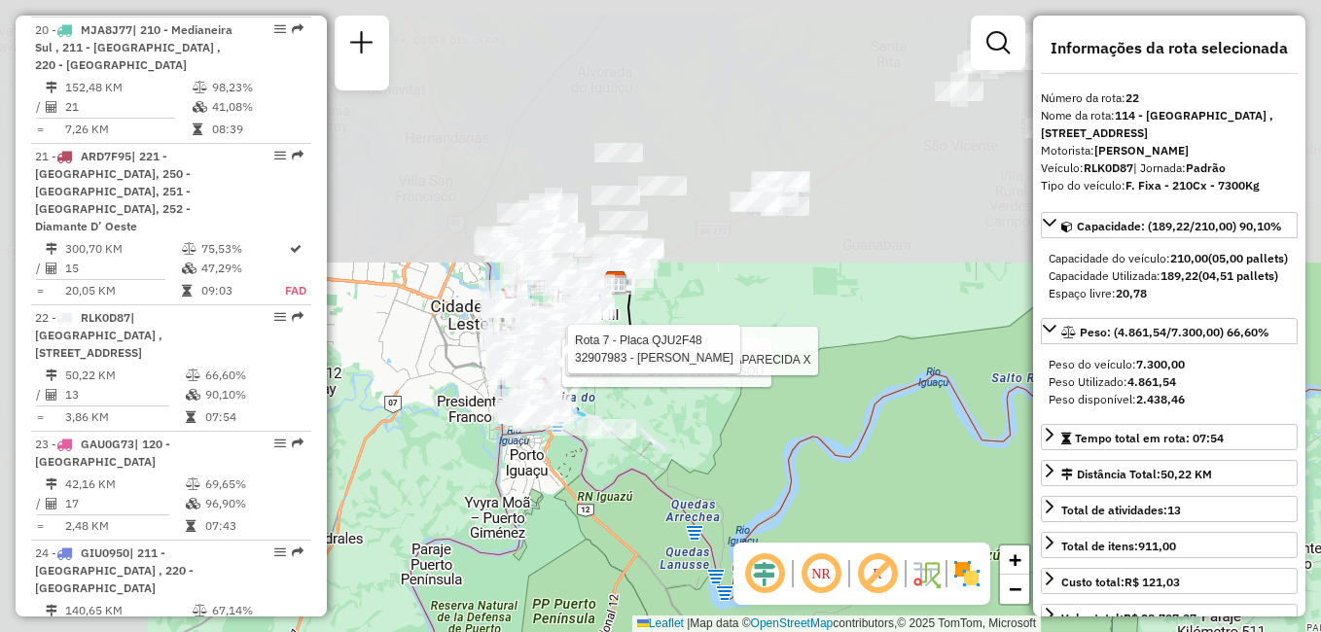
drag, startPoint x: 681, startPoint y: 158, endPoint x: 700, endPoint y: 414, distance: 257.5
click at [827, 499] on div "Rota 7 - Placa QJU2F48 32907935 - I F DOS SANTOS E SOU Rota 17 - Placa RTI1I17 …" at bounding box center [660, 316] width 1321 height 632
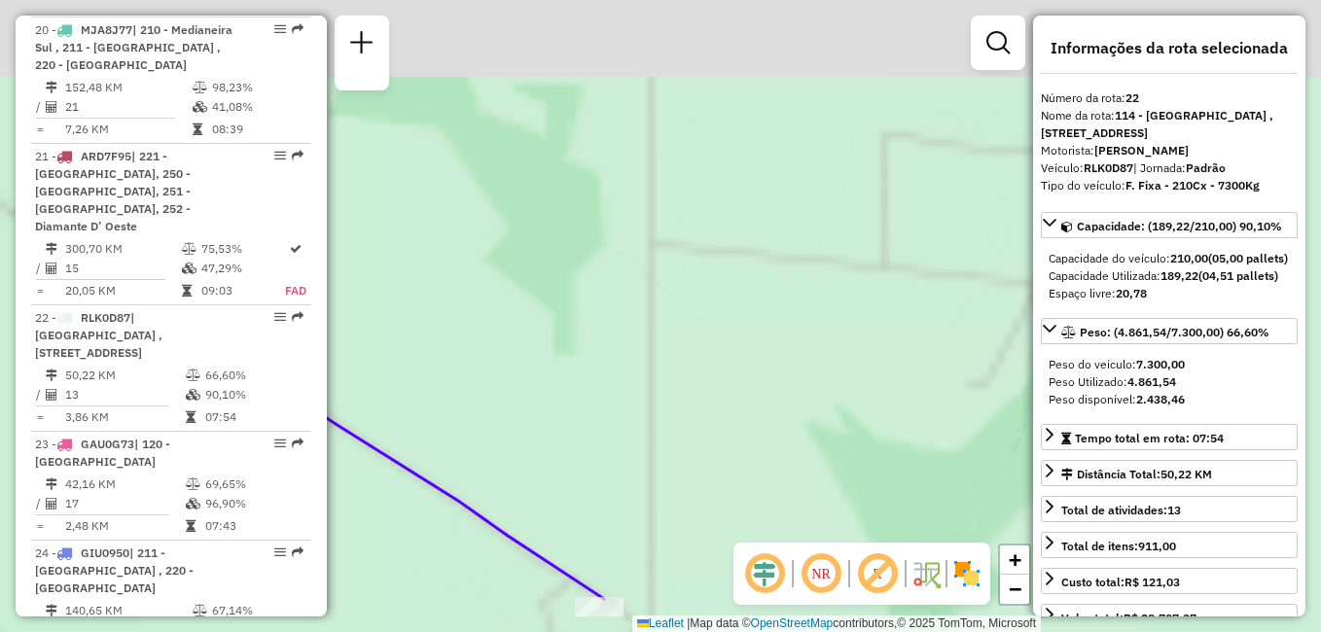
drag, startPoint x: 724, startPoint y: 261, endPoint x: 994, endPoint y: 398, distance: 303.2
click at [994, 398] on div "Rota 7 - Placa QJU2F48 32907935 - I F DOS SANTOS E SOU Rota 17 - Placa RTI1I17 …" at bounding box center [660, 316] width 1321 height 632
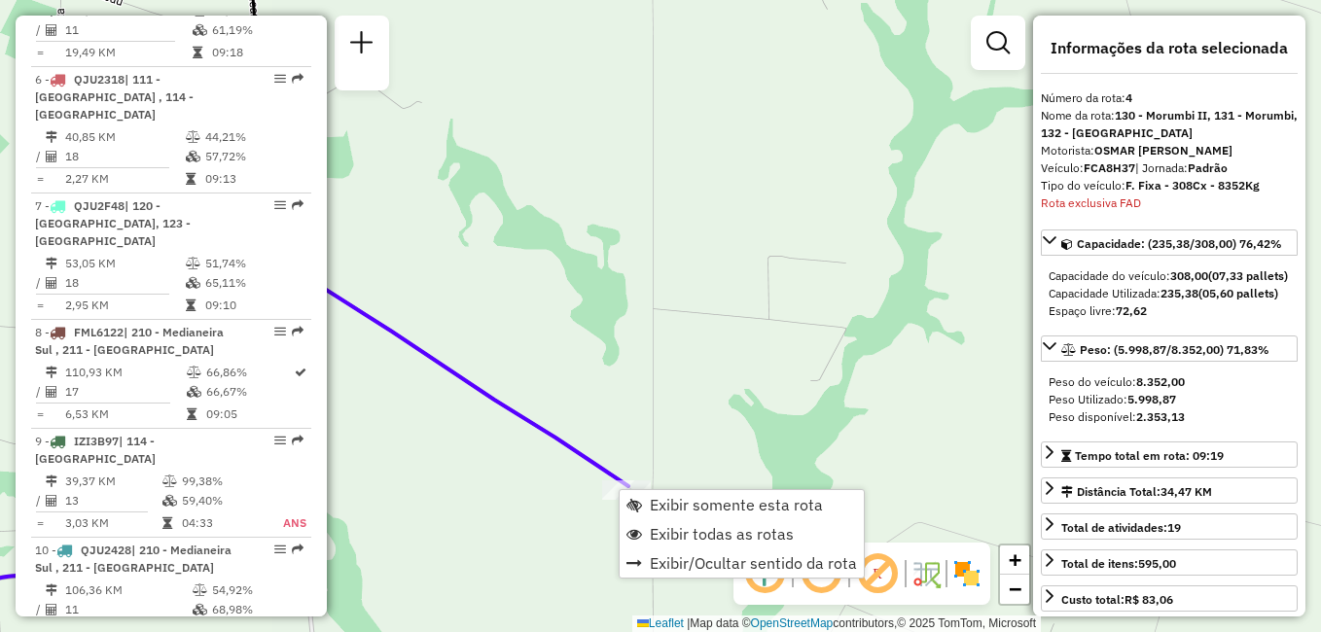
scroll to position [1107, 0]
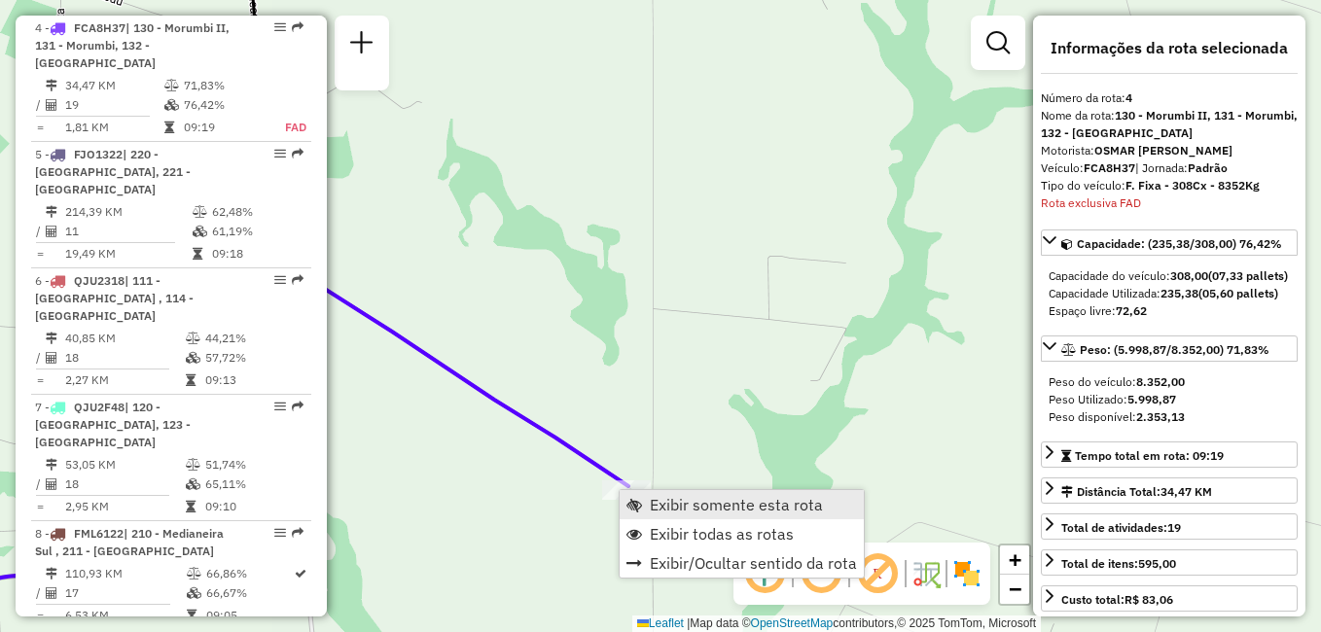
click at [704, 508] on span "Exibir somente esta rota" at bounding box center [736, 505] width 173 height 16
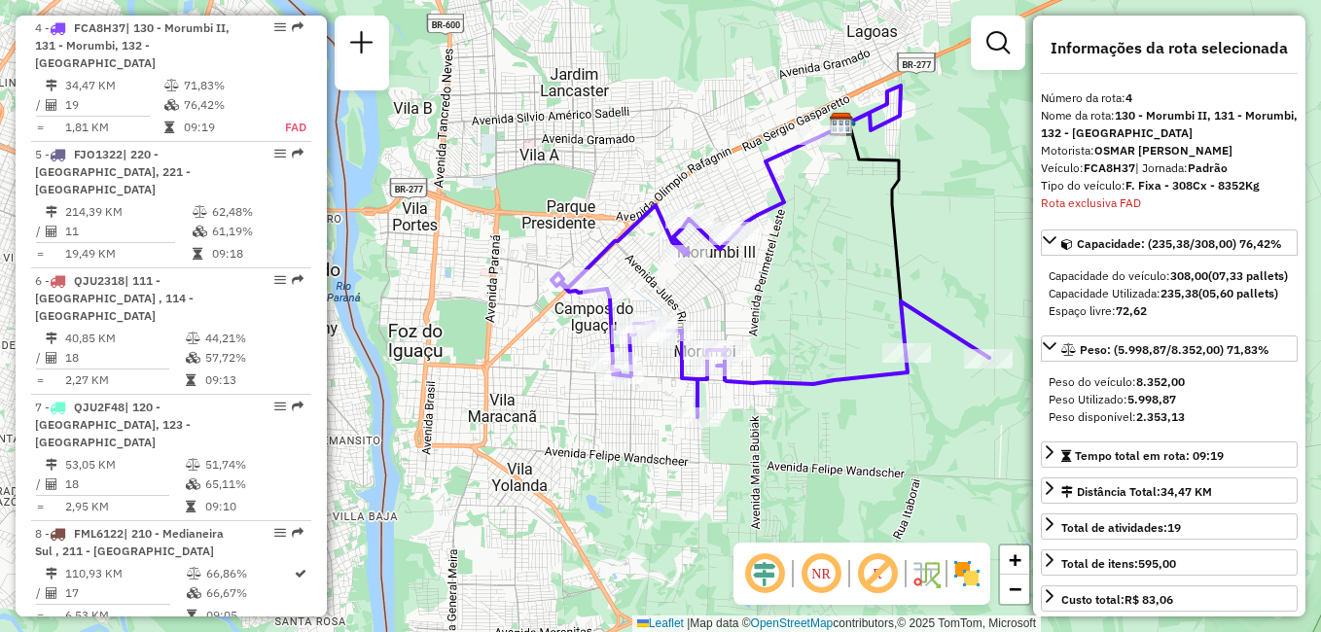
drag, startPoint x: 652, startPoint y: 373, endPoint x: 762, endPoint y: 307, distance: 127.8
click at [762, 307] on div "Janela de atendimento Grade de atendimento Capacidade Transportadoras Veículos …" at bounding box center [660, 316] width 1321 height 632
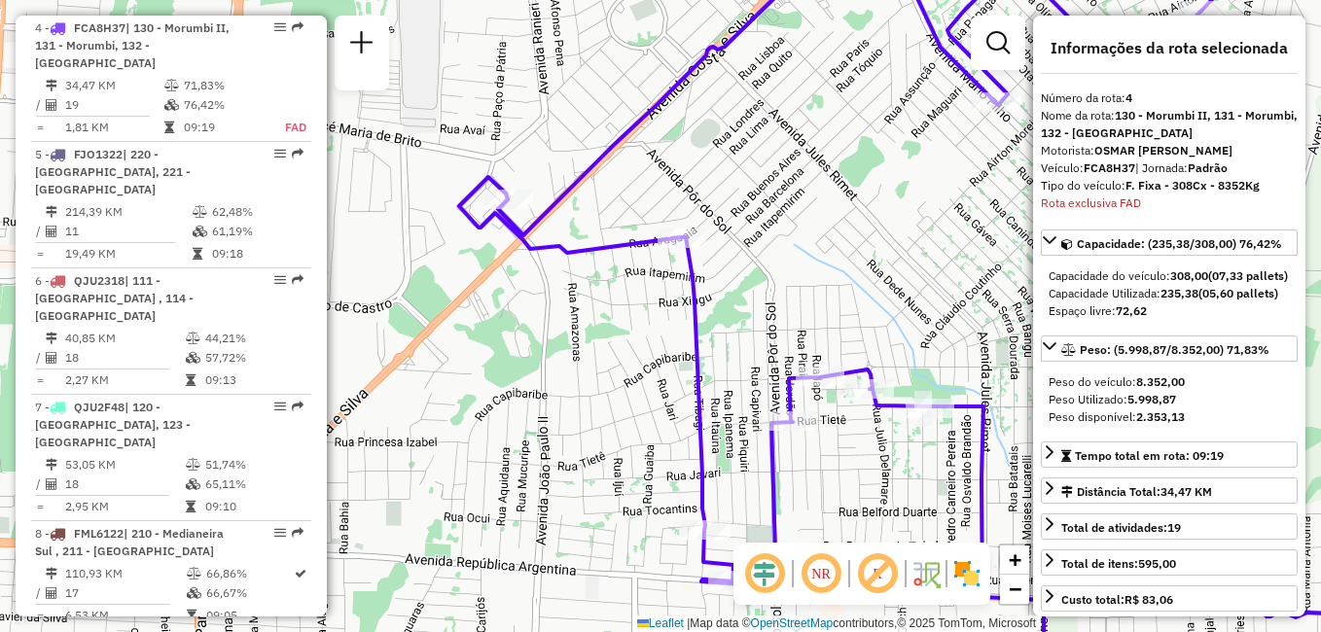
drag, startPoint x: 706, startPoint y: 356, endPoint x: 740, endPoint y: 326, distance: 45.5
click at [740, 326] on div "Janela de atendimento Grade de atendimento Capacidade Transportadoras Veículos …" at bounding box center [660, 316] width 1321 height 632
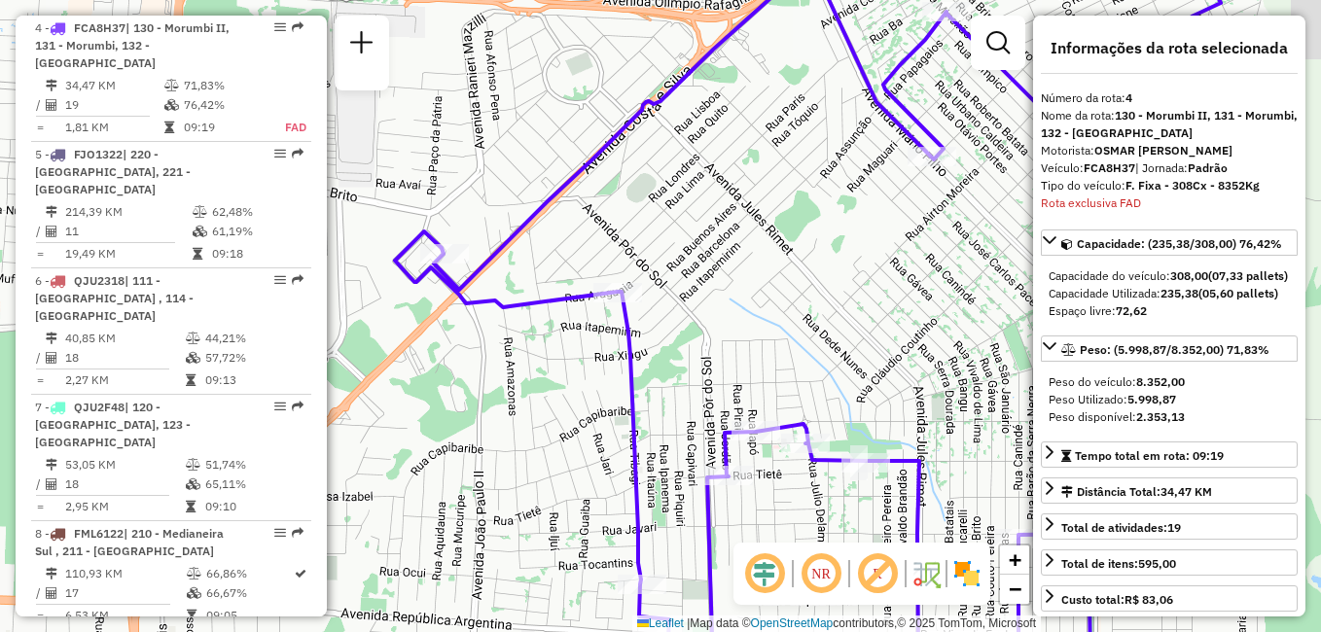
drag, startPoint x: 734, startPoint y: 407, endPoint x: 670, endPoint y: 463, distance: 85.5
click at [670, 463] on div "Janela de atendimento Grade de atendimento Capacidade Transportadoras Veículos …" at bounding box center [660, 316] width 1321 height 632
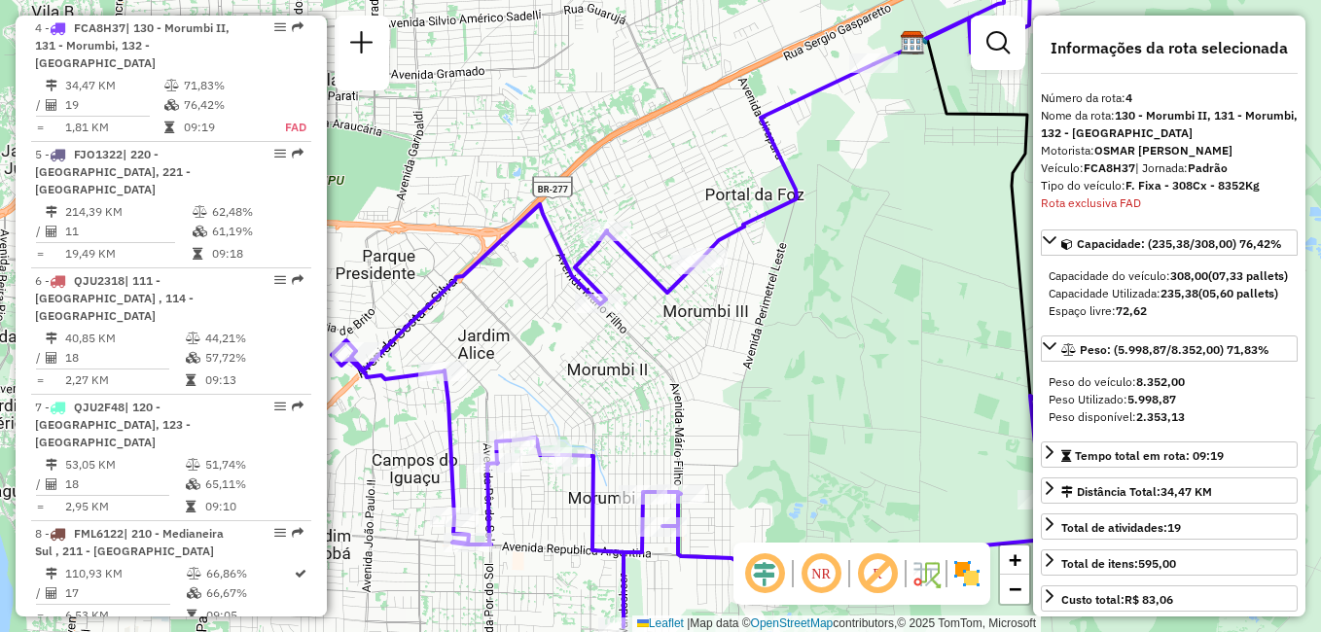
drag, startPoint x: 861, startPoint y: 331, endPoint x: 643, endPoint y: 380, distance: 223.4
click at [643, 380] on div "Janela de atendimento Grade de atendimento Capacidade Transportadoras Veículos …" at bounding box center [660, 316] width 1321 height 632
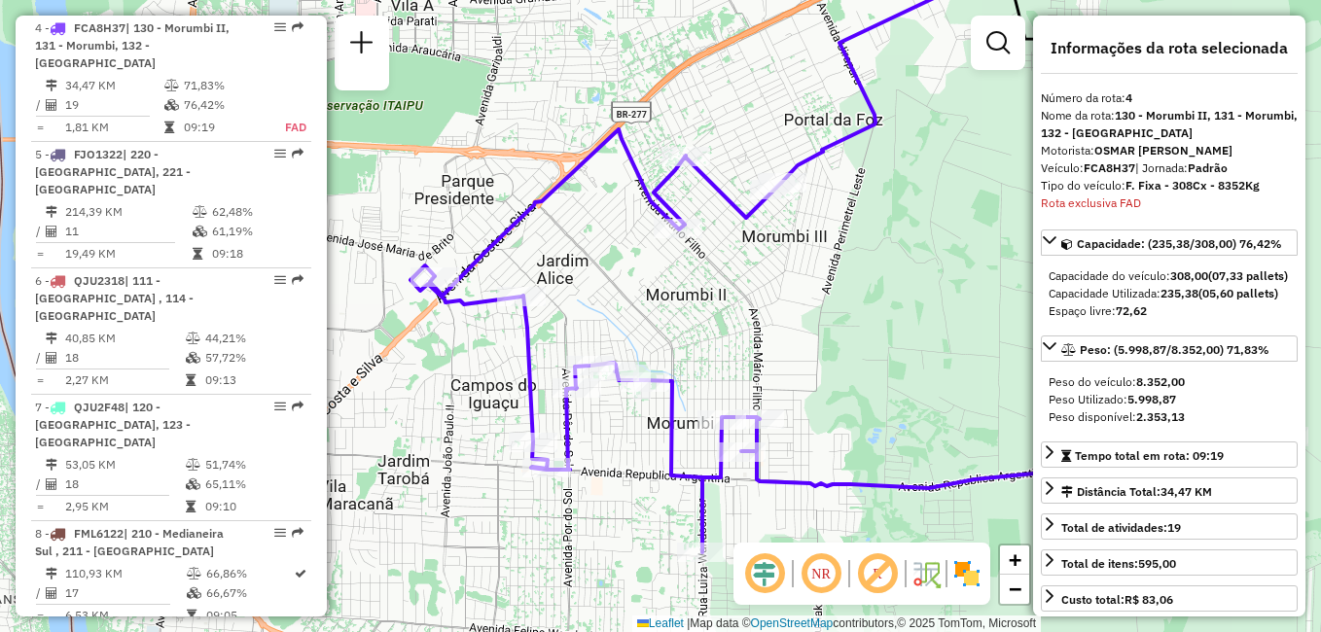
drag, startPoint x: 513, startPoint y: 268, endPoint x: 591, endPoint y: 194, distance: 108.7
click at [591, 194] on div "Janela de atendimento Grade de atendimento Capacidade Transportadoras Veículos …" at bounding box center [660, 316] width 1321 height 632
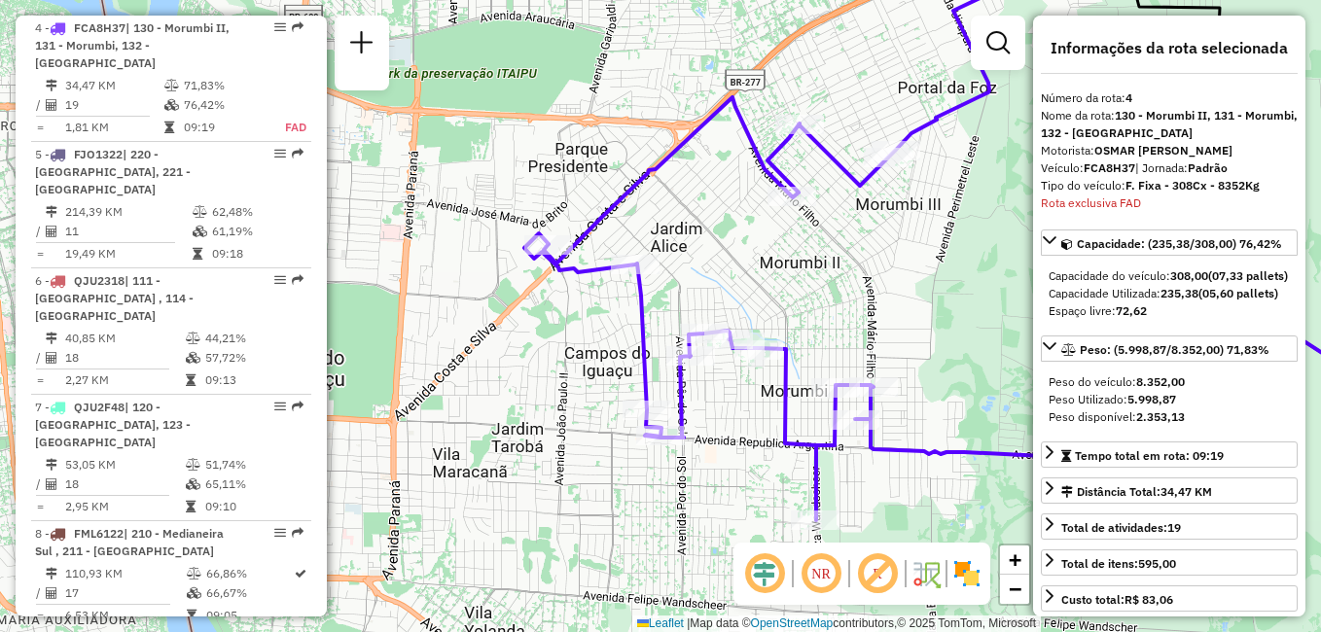
drag, startPoint x: 781, startPoint y: 431, endPoint x: 902, endPoint y: 402, distance: 124.1
click at [902, 402] on div "Janela de atendimento Grade de atendimento Capacidade Transportadoras Veículos …" at bounding box center [660, 316] width 1321 height 632
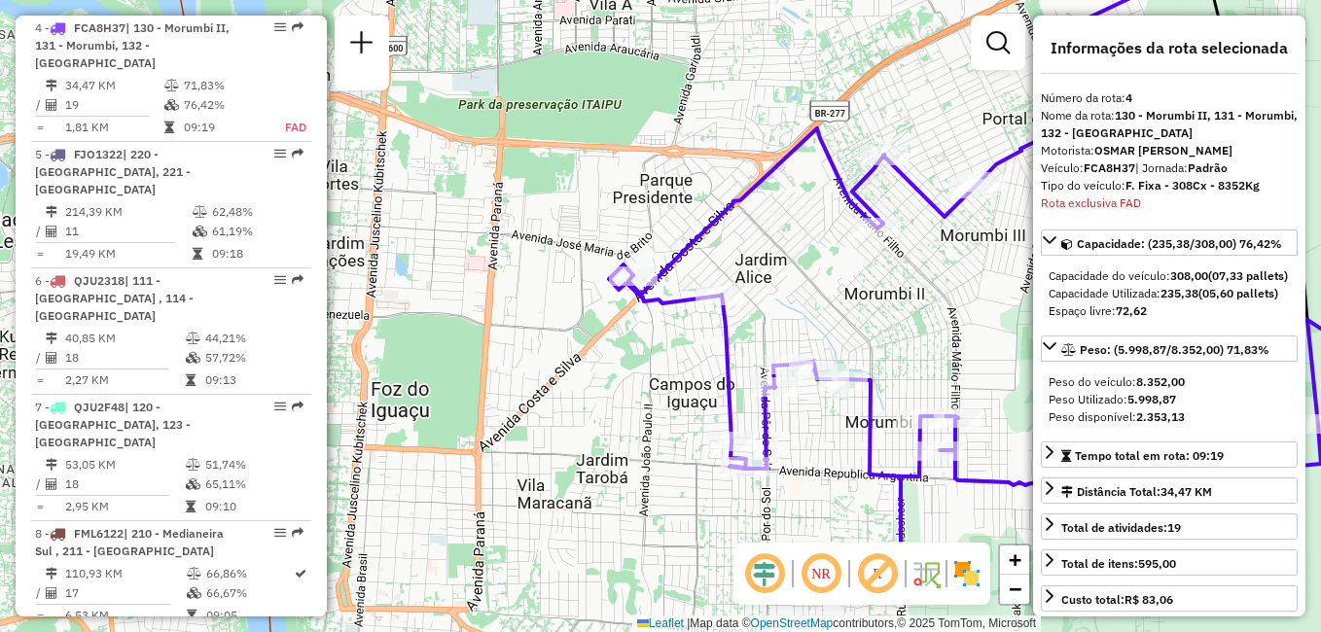
drag, startPoint x: 740, startPoint y: 274, endPoint x: 825, endPoint y: 305, distance: 90.2
click at [825, 305] on div "Janela de atendimento Grade de atendimento Capacidade Transportadoras Veículos …" at bounding box center [660, 316] width 1321 height 632
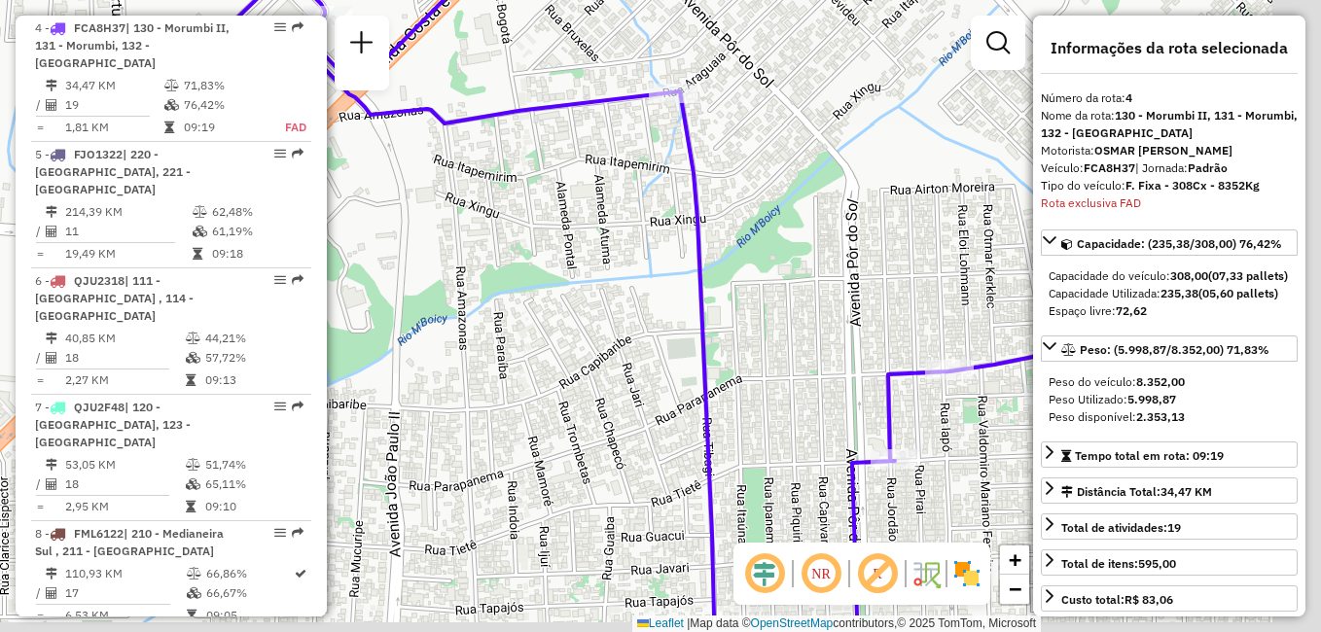
drag, startPoint x: 671, startPoint y: 352, endPoint x: 538, endPoint y: 211, distance: 194.0
click at [538, 211] on div "Janela de atendimento Grade de atendimento Capacidade Transportadoras Veículos …" at bounding box center [660, 316] width 1321 height 632
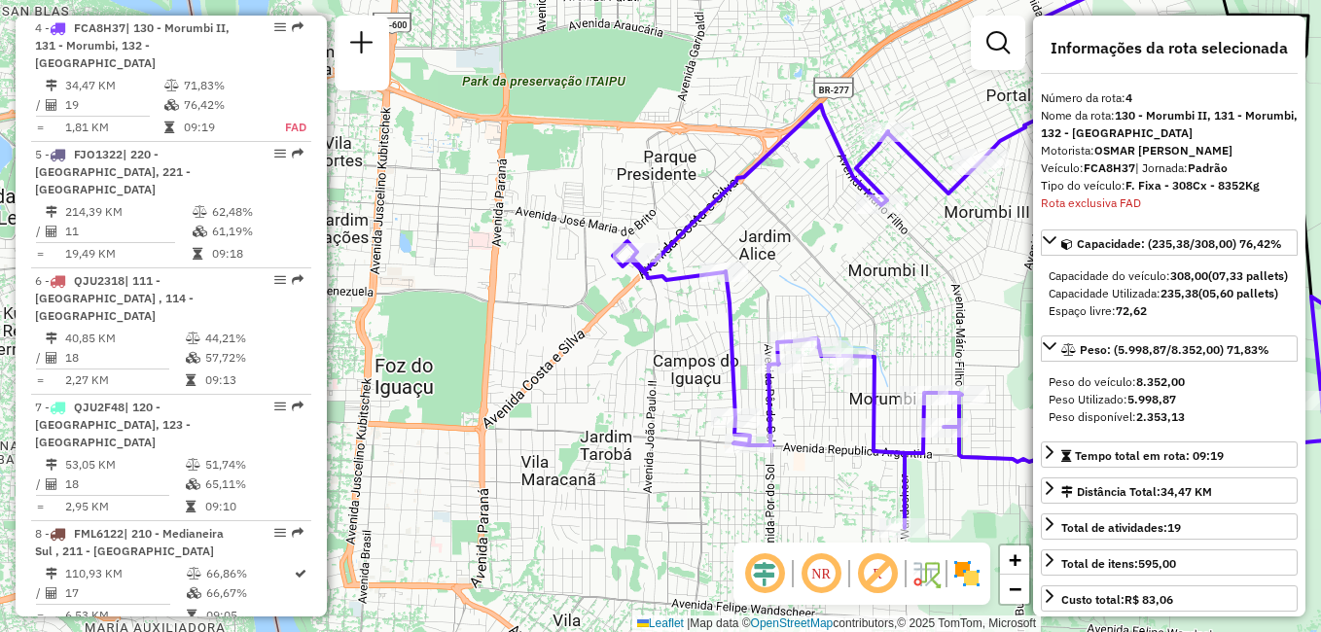
drag, startPoint x: 951, startPoint y: 382, endPoint x: 914, endPoint y: 352, distance: 47.7
click at [914, 352] on div "Janela de atendimento Grade de atendimento Capacidade Transportadoras Veículos …" at bounding box center [660, 316] width 1321 height 632
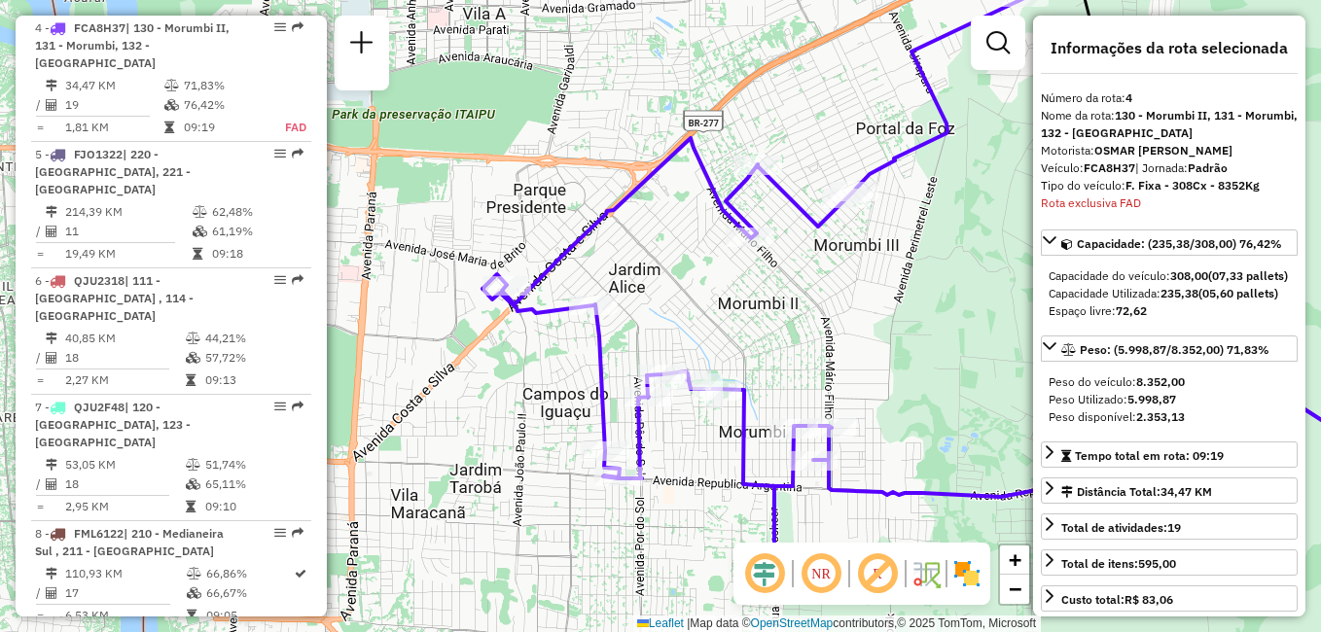
drag, startPoint x: 805, startPoint y: 273, endPoint x: 675, endPoint y: 306, distance: 134.5
click at [675, 306] on div "Janela de atendimento Grade de atendimento Capacidade Transportadoras Veículos …" at bounding box center [660, 316] width 1321 height 632
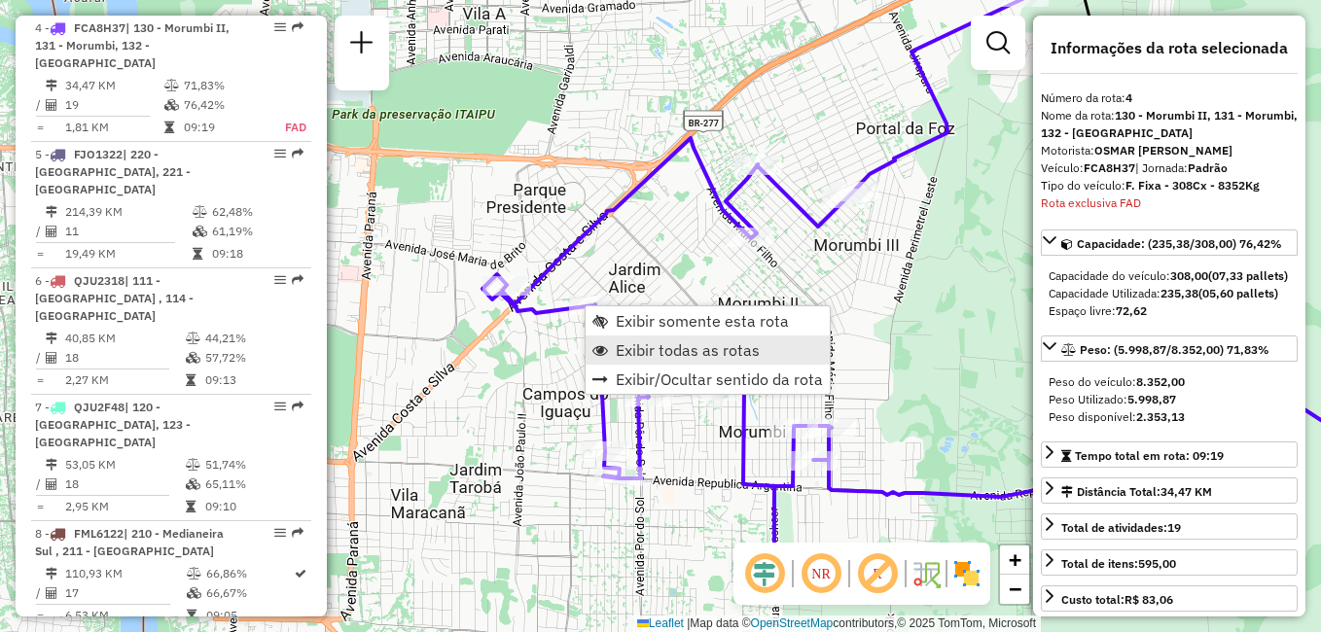
click at [666, 349] on span "Exibir todas as rotas" at bounding box center [688, 350] width 144 height 16
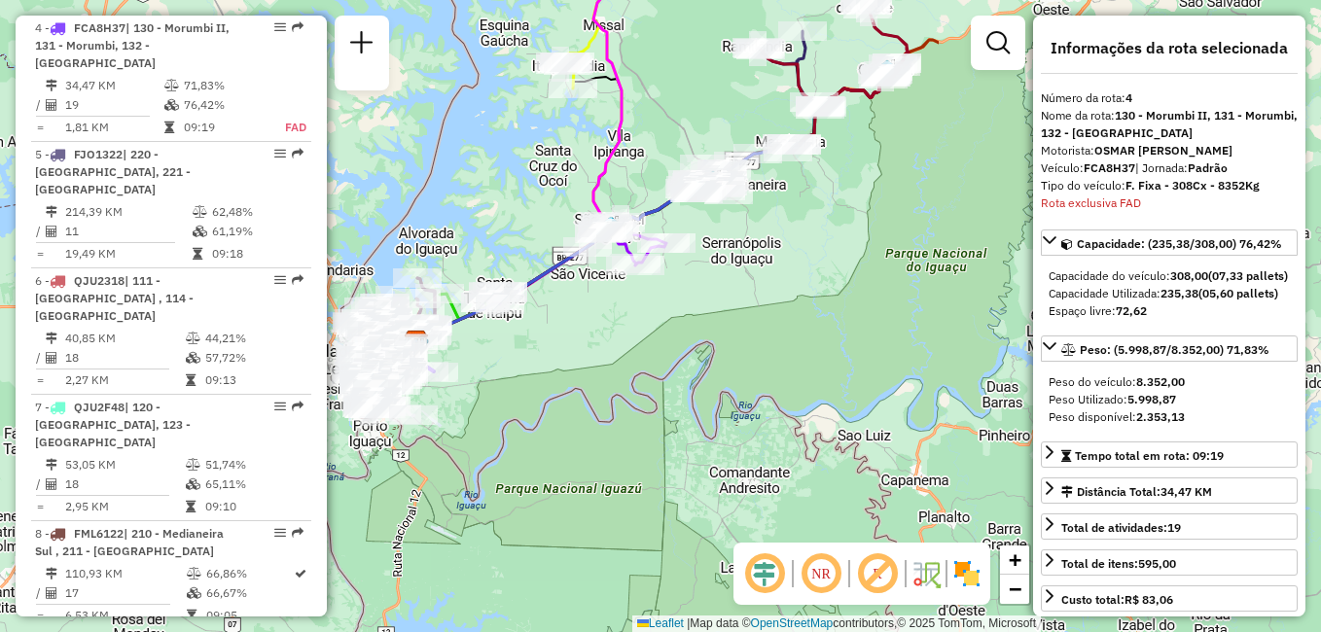
drag, startPoint x: 977, startPoint y: 311, endPoint x: 462, endPoint y: 350, distance: 516.0
click at [462, 350] on div "Janela de atendimento Grade de atendimento Capacidade Transportadoras Veículos …" at bounding box center [660, 316] width 1321 height 632
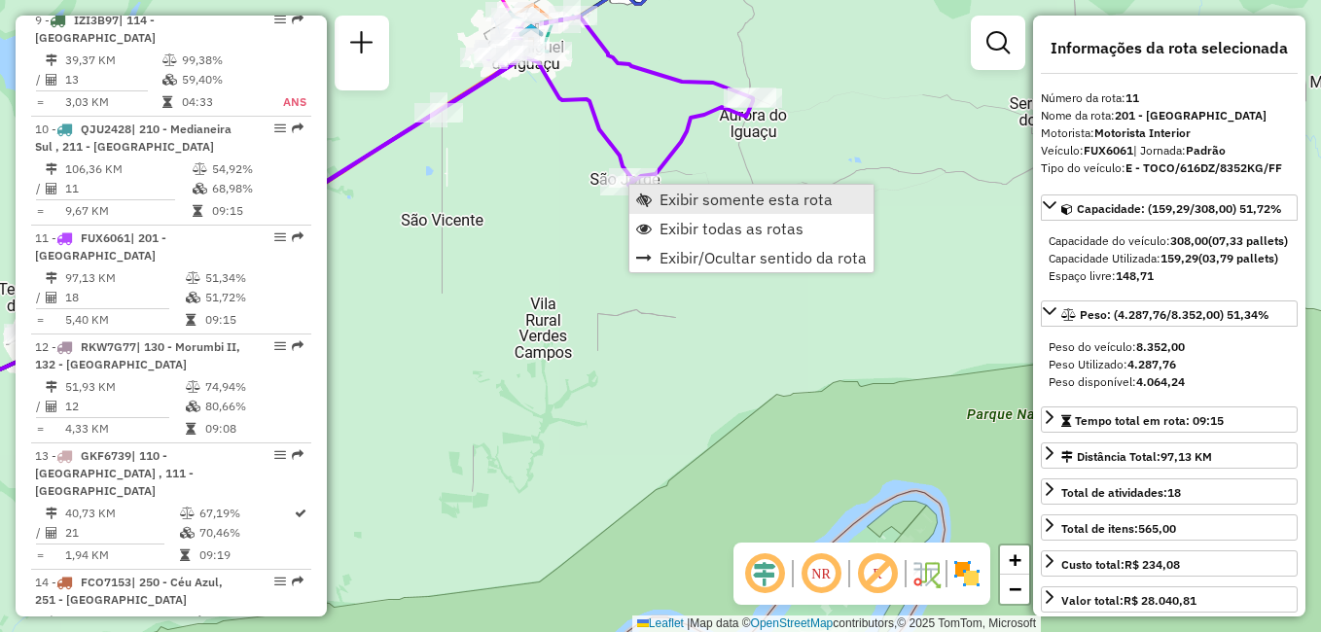
scroll to position [1887, 0]
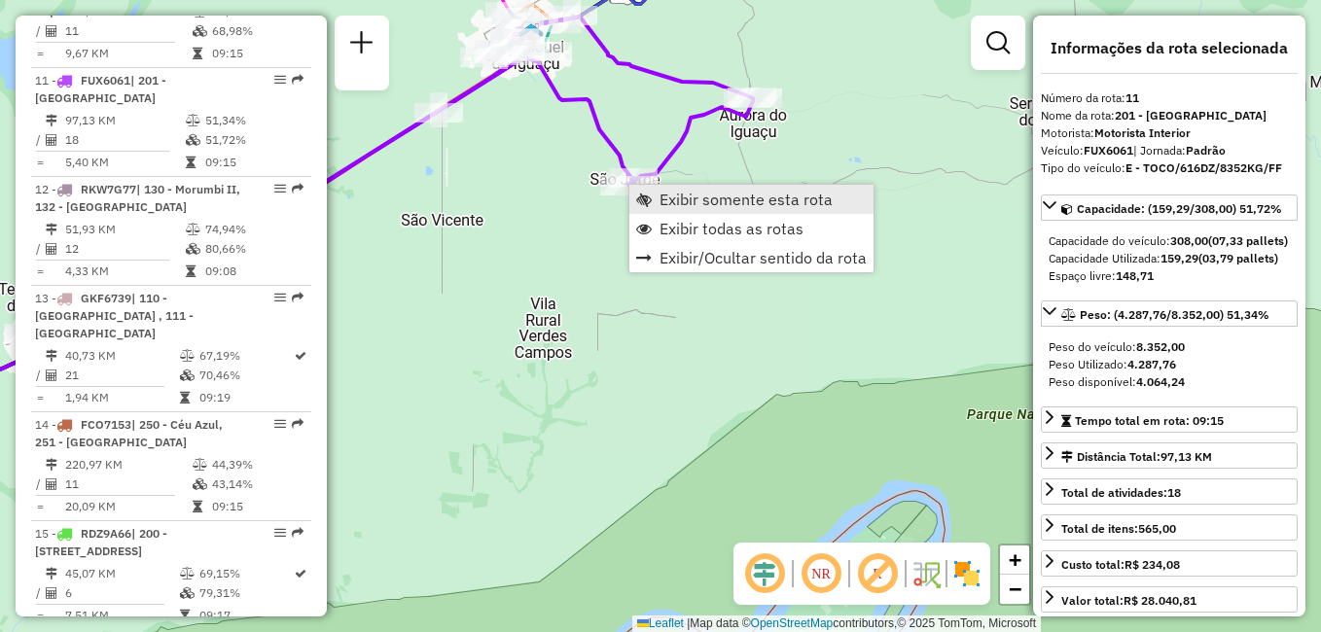
click at [727, 198] on span "Exibir somente esta rota" at bounding box center [745, 200] width 173 height 16
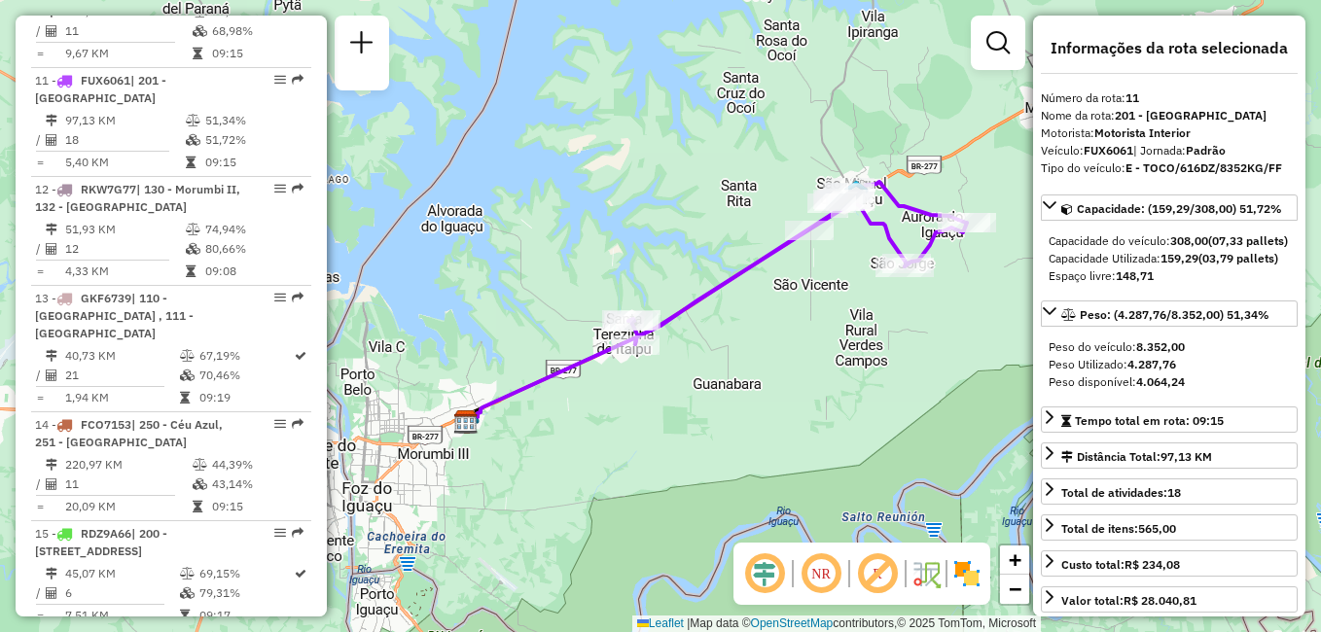
drag, startPoint x: 857, startPoint y: 394, endPoint x: 881, endPoint y: 317, distance: 80.6
click at [858, 393] on div "Janela de atendimento Grade de atendimento Capacidade Transportadoras Veículos …" at bounding box center [660, 316] width 1321 height 632
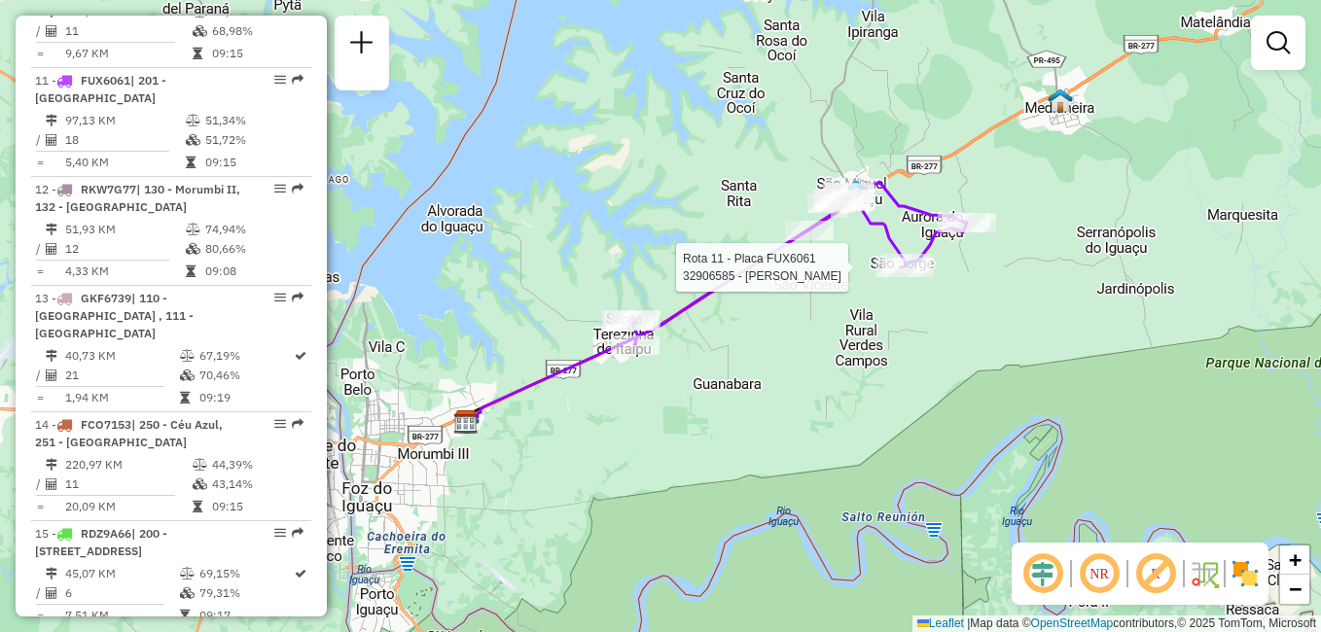
select select "**********"
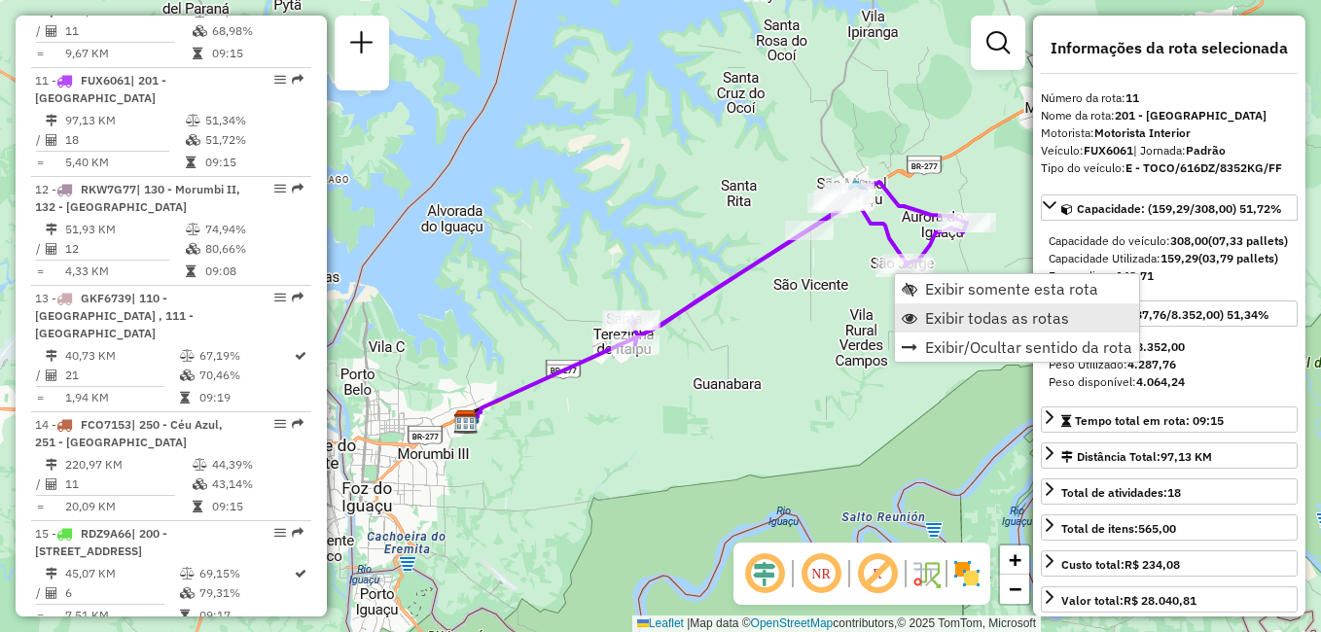
click at [962, 314] on span "Exibir todas as rotas" at bounding box center [997, 318] width 144 height 16
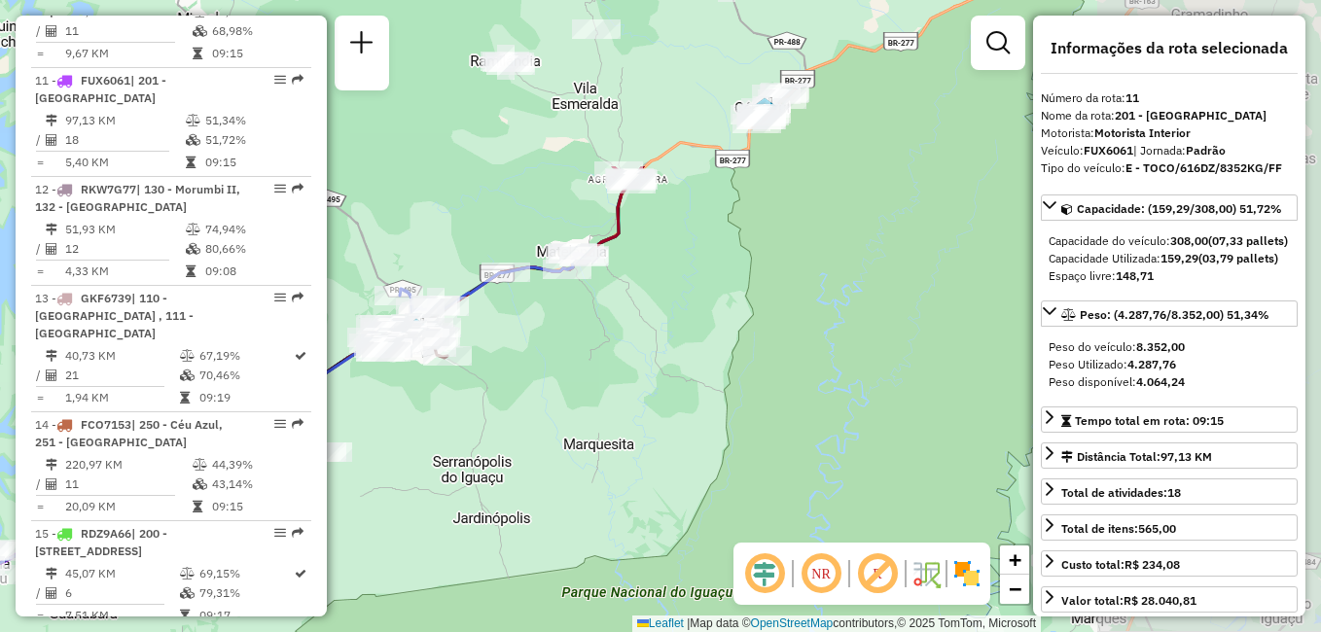
drag, startPoint x: 987, startPoint y: 180, endPoint x: 339, endPoint y: 401, distance: 684.4
click at [337, 409] on div "Janela de atendimento Grade de atendimento Capacidade Transportadoras Veículos …" at bounding box center [660, 316] width 1321 height 632
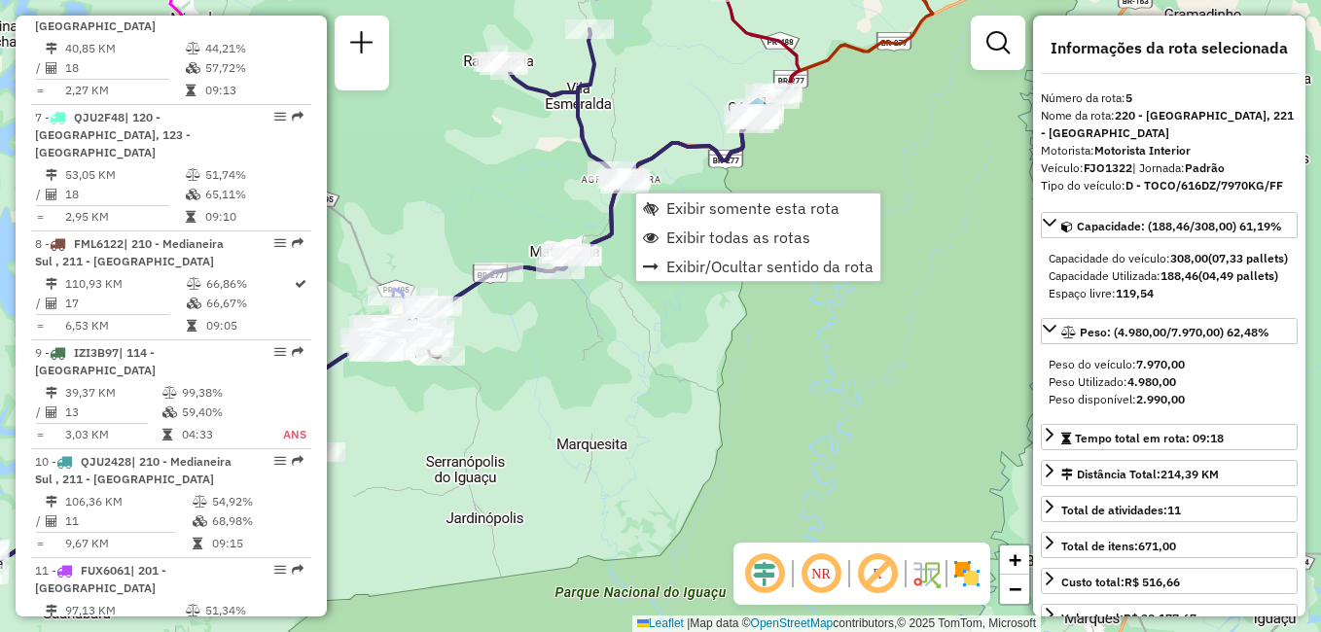
scroll to position [1233, 0]
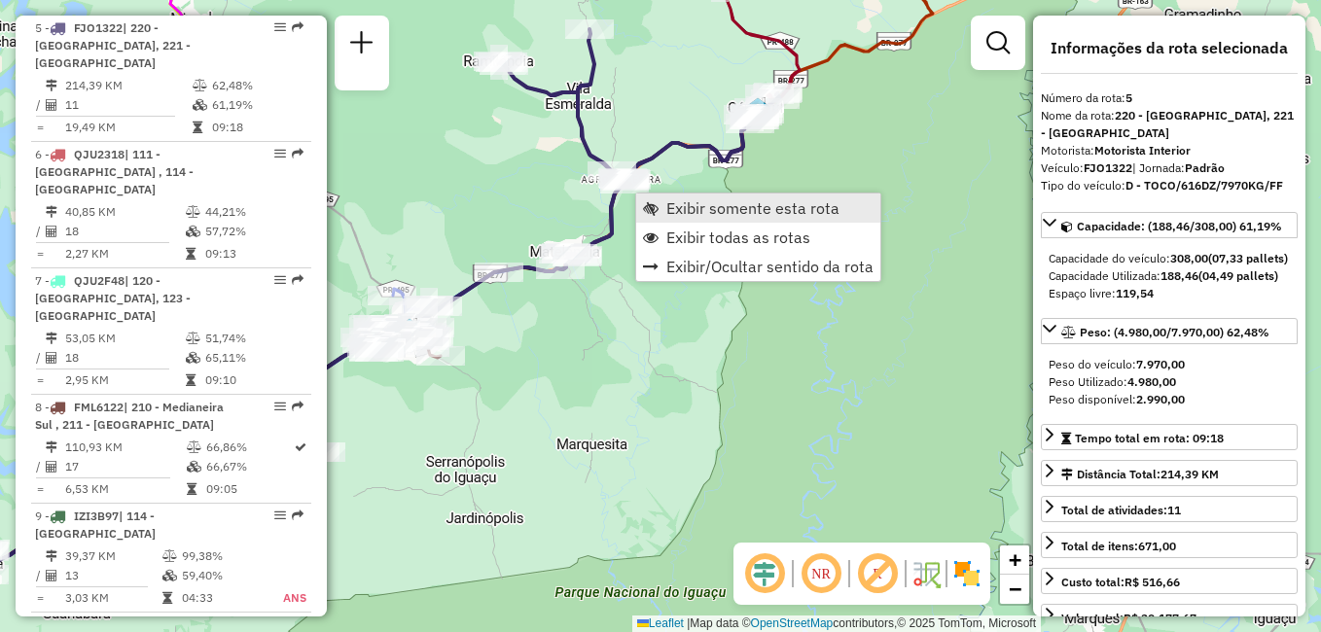
click at [720, 210] on span "Exibir somente esta rota" at bounding box center [752, 208] width 173 height 16
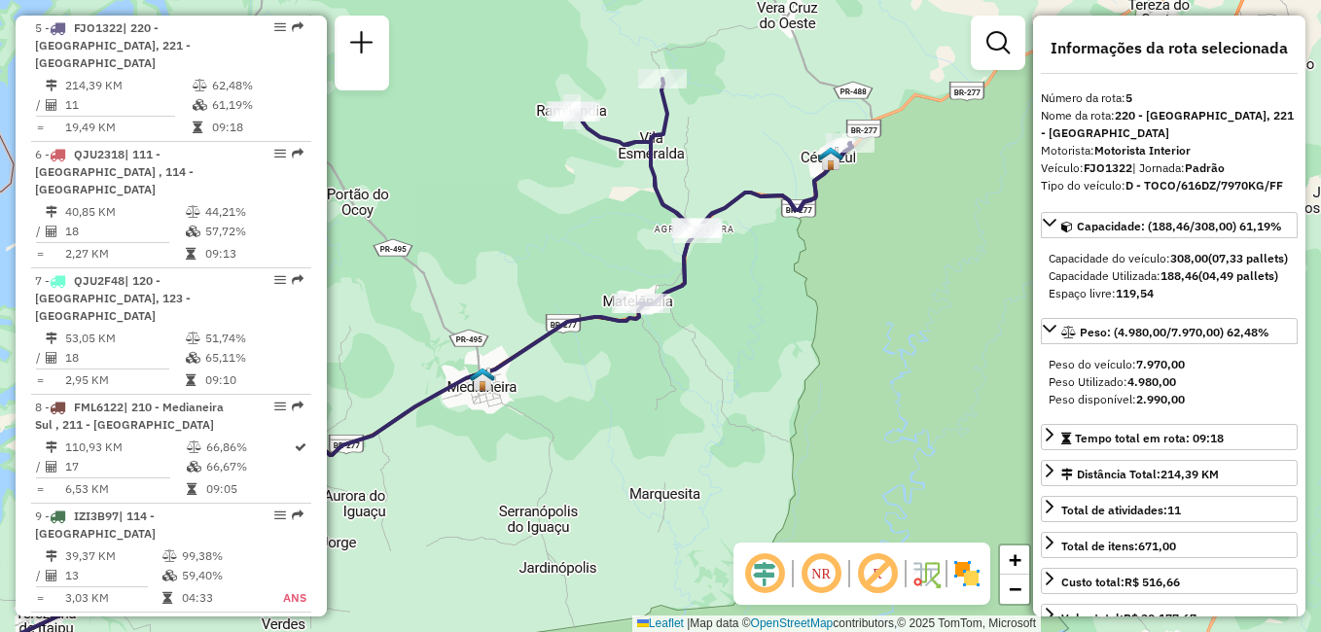
drag, startPoint x: 909, startPoint y: 332, endPoint x: 620, endPoint y: 387, distance: 295.1
click at [622, 399] on div "Janela de atendimento Grade de atendimento Capacidade Transportadoras Veículos …" at bounding box center [660, 316] width 1321 height 632
drag, startPoint x: 853, startPoint y: 228, endPoint x: 868, endPoint y: 260, distance: 35.3
click at [868, 260] on div "Janela de atendimento Grade de atendimento Capacidade Transportadoras Veículos …" at bounding box center [660, 316] width 1321 height 632
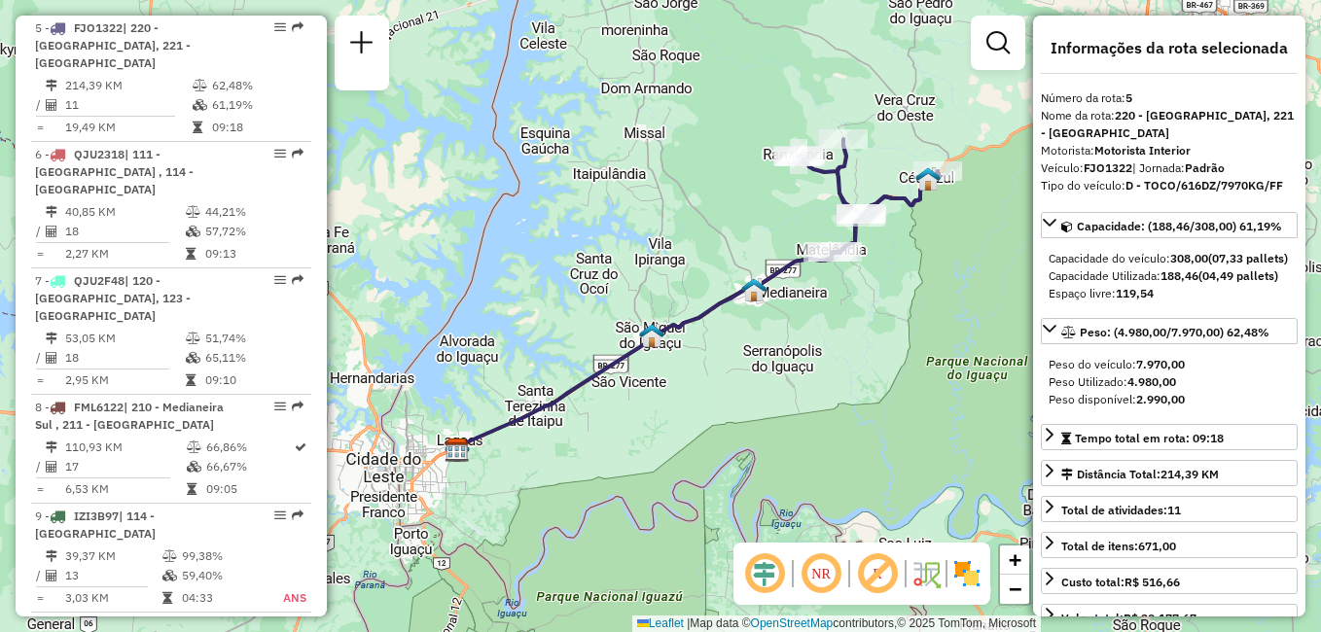
drag, startPoint x: 847, startPoint y: 295, endPoint x: 921, endPoint y: 252, distance: 85.4
click at [921, 252] on div "Janela de atendimento Grade de atendimento Capacidade Transportadoras Veículos …" at bounding box center [660, 316] width 1321 height 632
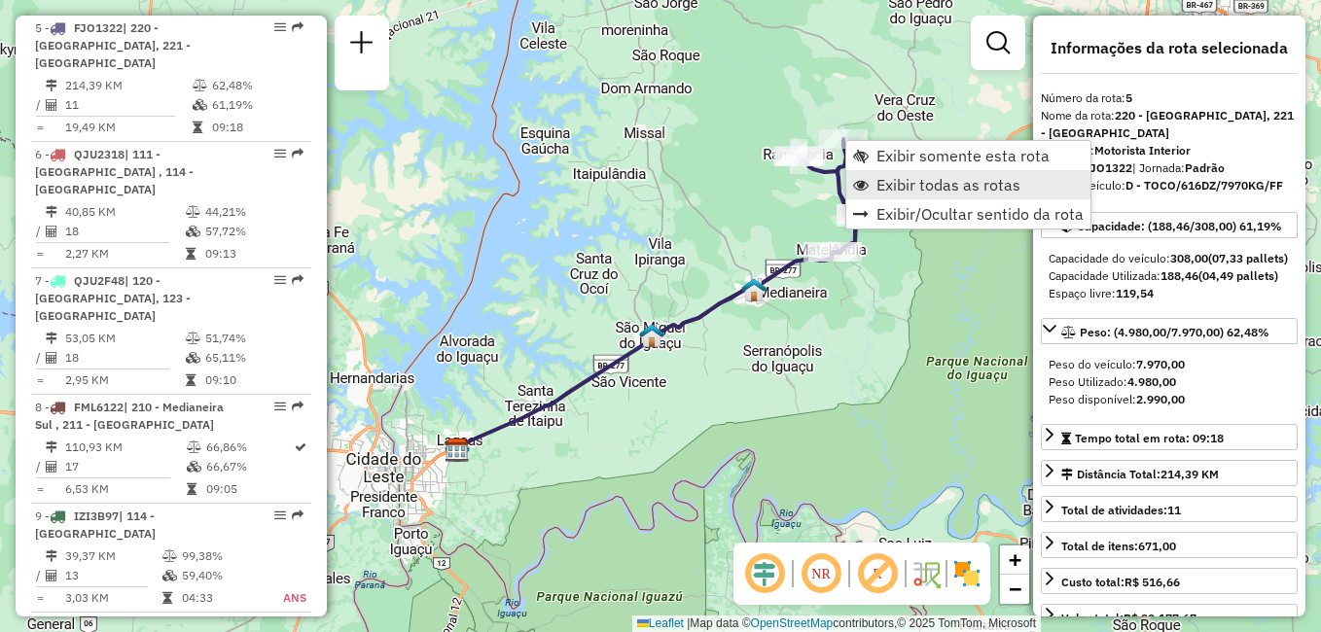
click at [932, 184] on span "Exibir todas as rotas" at bounding box center [948, 185] width 144 height 16
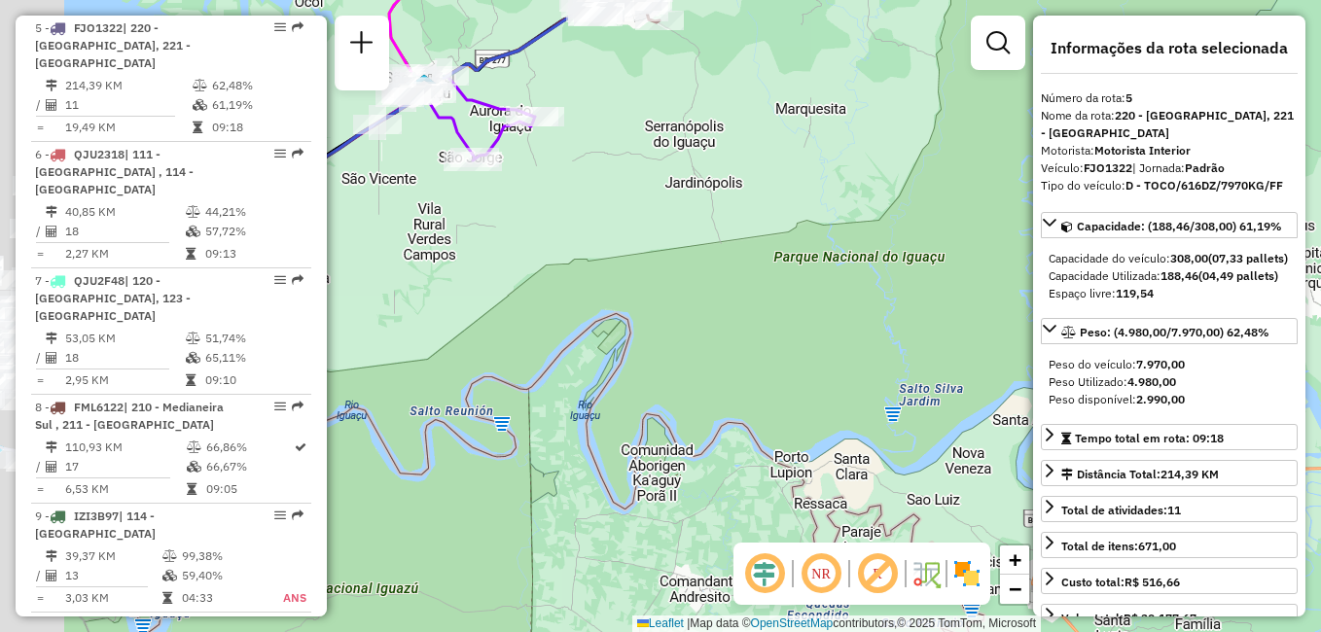
drag, startPoint x: 722, startPoint y: 272, endPoint x: 986, endPoint y: 257, distance: 265.0
click at [986, 253] on div "Janela de atendimento Grade de atendimento Capacidade Transportadoras Veículos …" at bounding box center [660, 316] width 1321 height 632
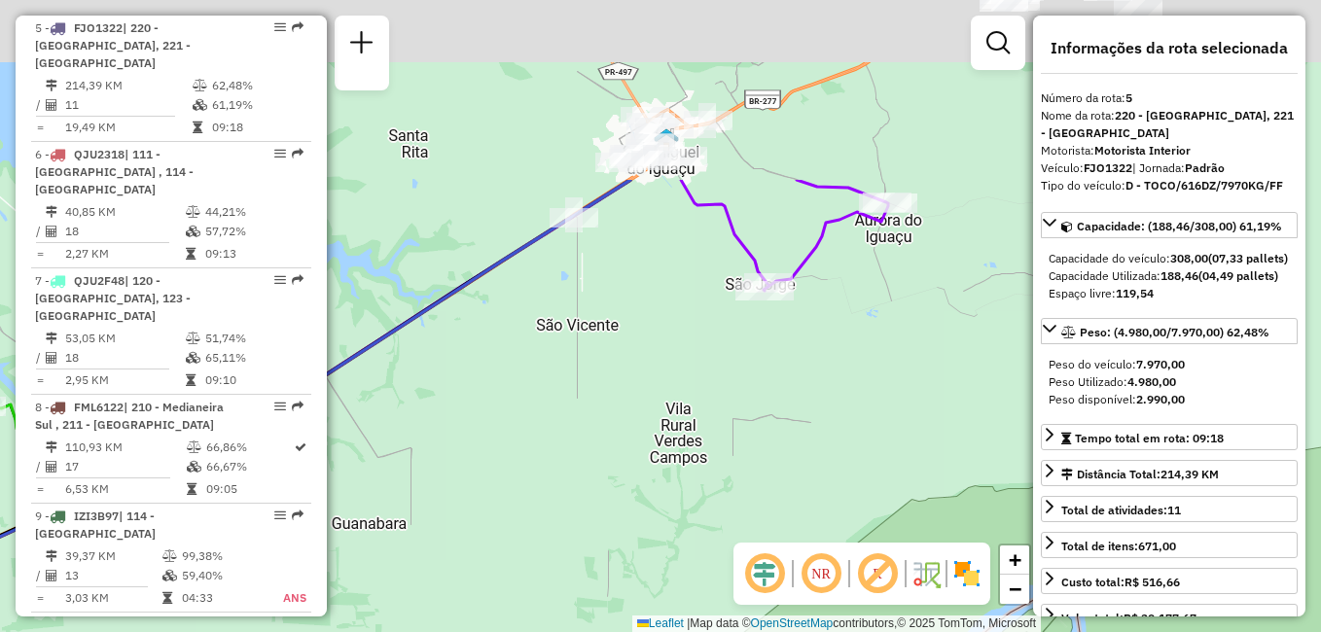
drag, startPoint x: 544, startPoint y: 166, endPoint x: 700, endPoint y: 572, distance: 434.8
click at [700, 572] on div "Janela de atendimento Grade de atendimento Capacidade Transportadoras Veículos …" at bounding box center [660, 316] width 1321 height 632
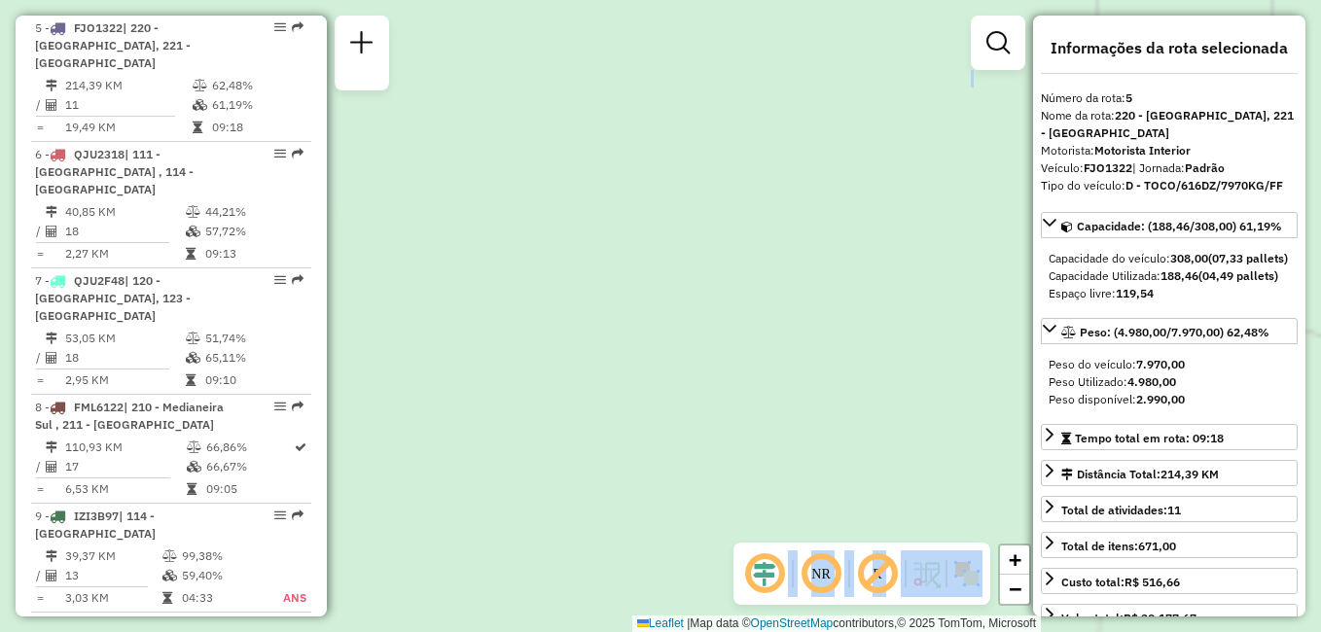
drag, startPoint x: 747, startPoint y: 284, endPoint x: 747, endPoint y: 572, distance: 287.9
click at [747, 572] on hb-router-mapa "Informações da Sessão 1291376 - [DATE] Criação: [DATE] 19:15 Depósito: CDD Foz …" at bounding box center [660, 316] width 1321 height 632
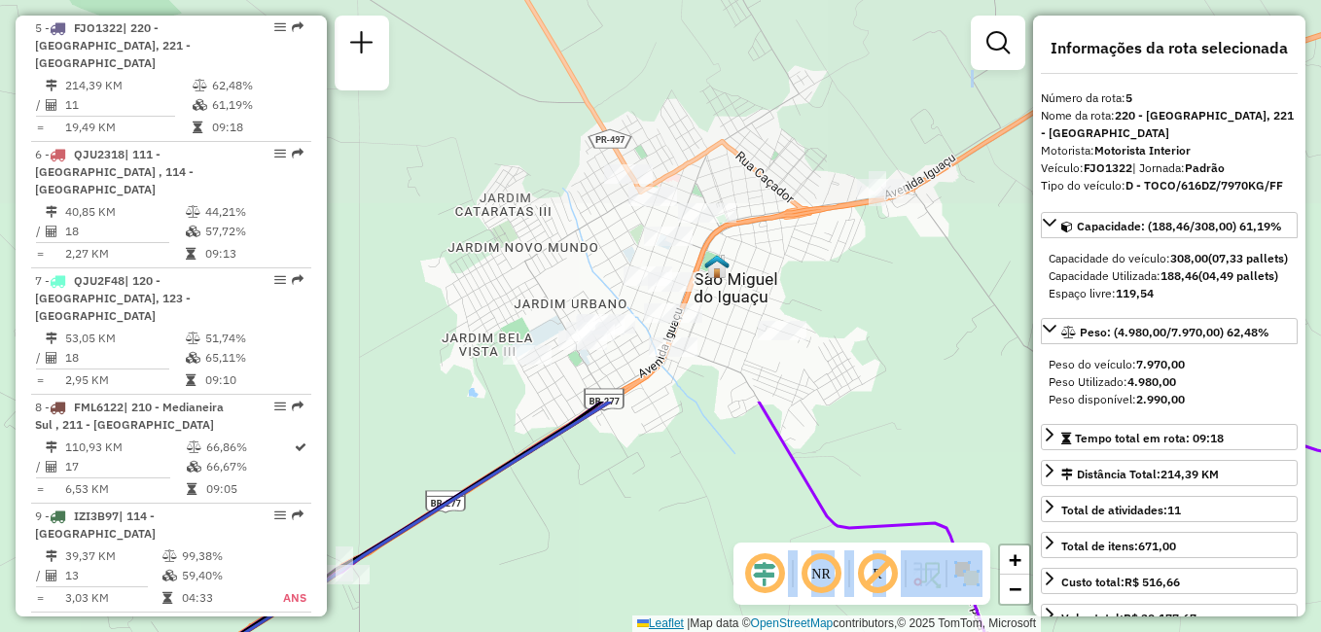
drag, startPoint x: 736, startPoint y: 167, endPoint x: 652, endPoint y: 627, distance: 467.8
click at [652, 627] on div "Janela de atendimento Grade de atendimento Capacidade Transportadoras Veículos …" at bounding box center [660, 316] width 1321 height 632
